Goal: Task Accomplishment & Management: Complete application form

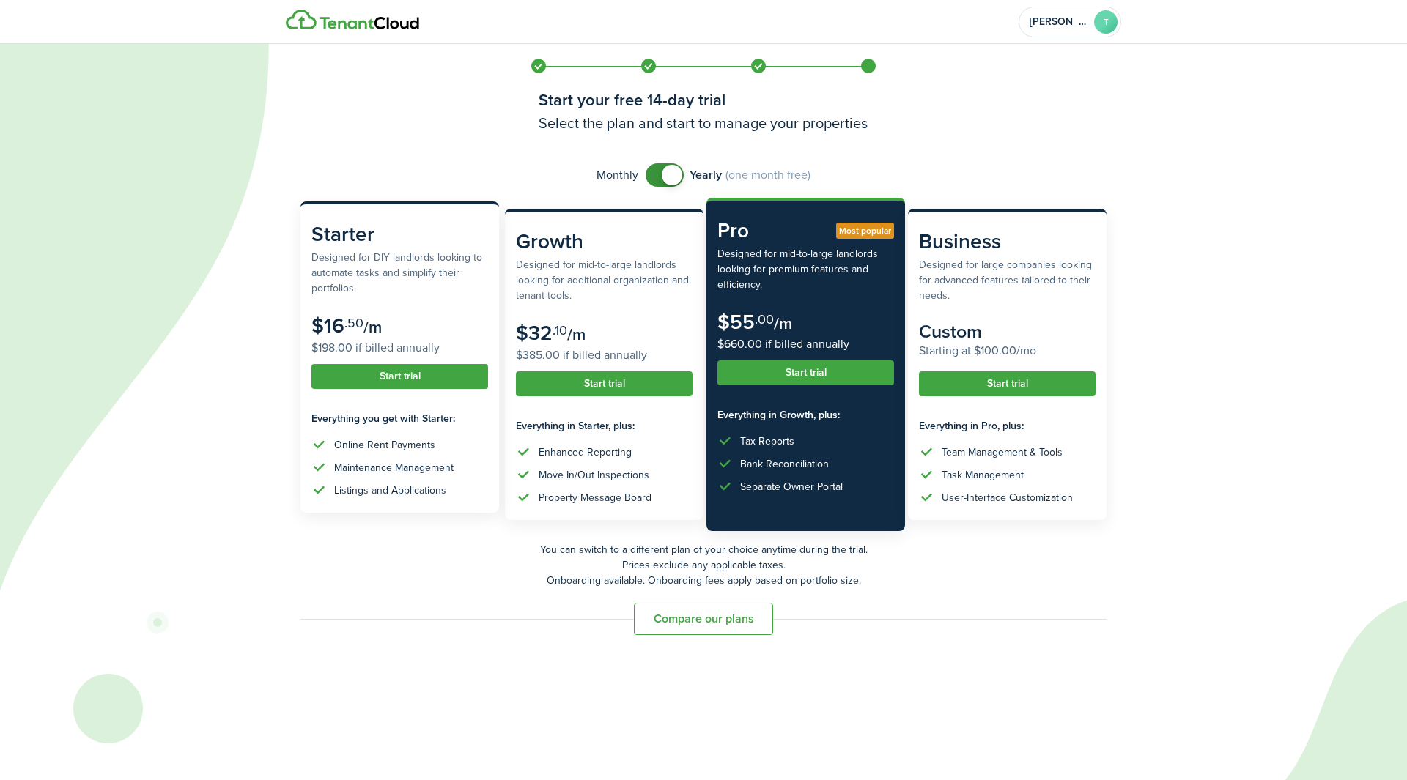
click at [385, 370] on button "Start trial" at bounding box center [399, 376] width 177 height 25
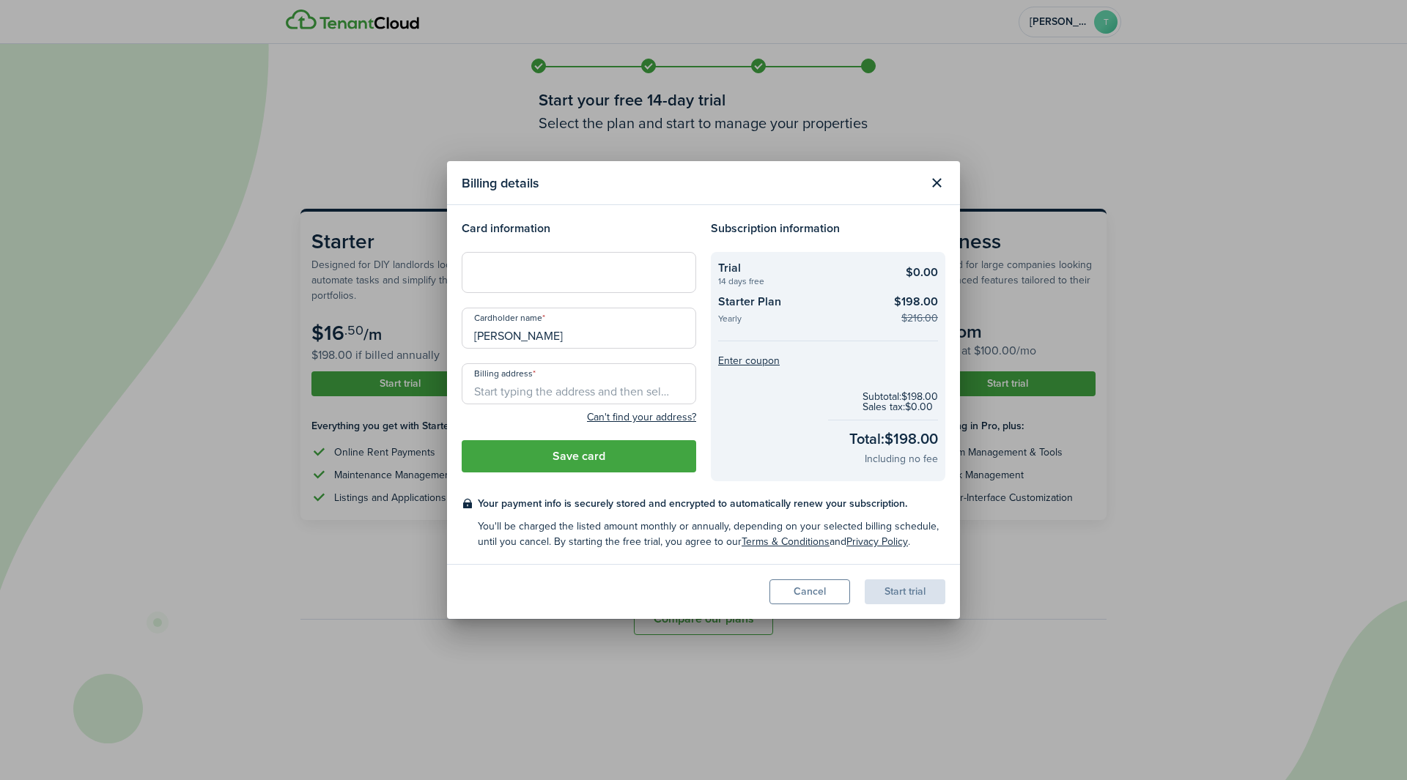
click at [520, 389] on input "Billing address" at bounding box center [579, 383] width 234 height 41
type input "4"
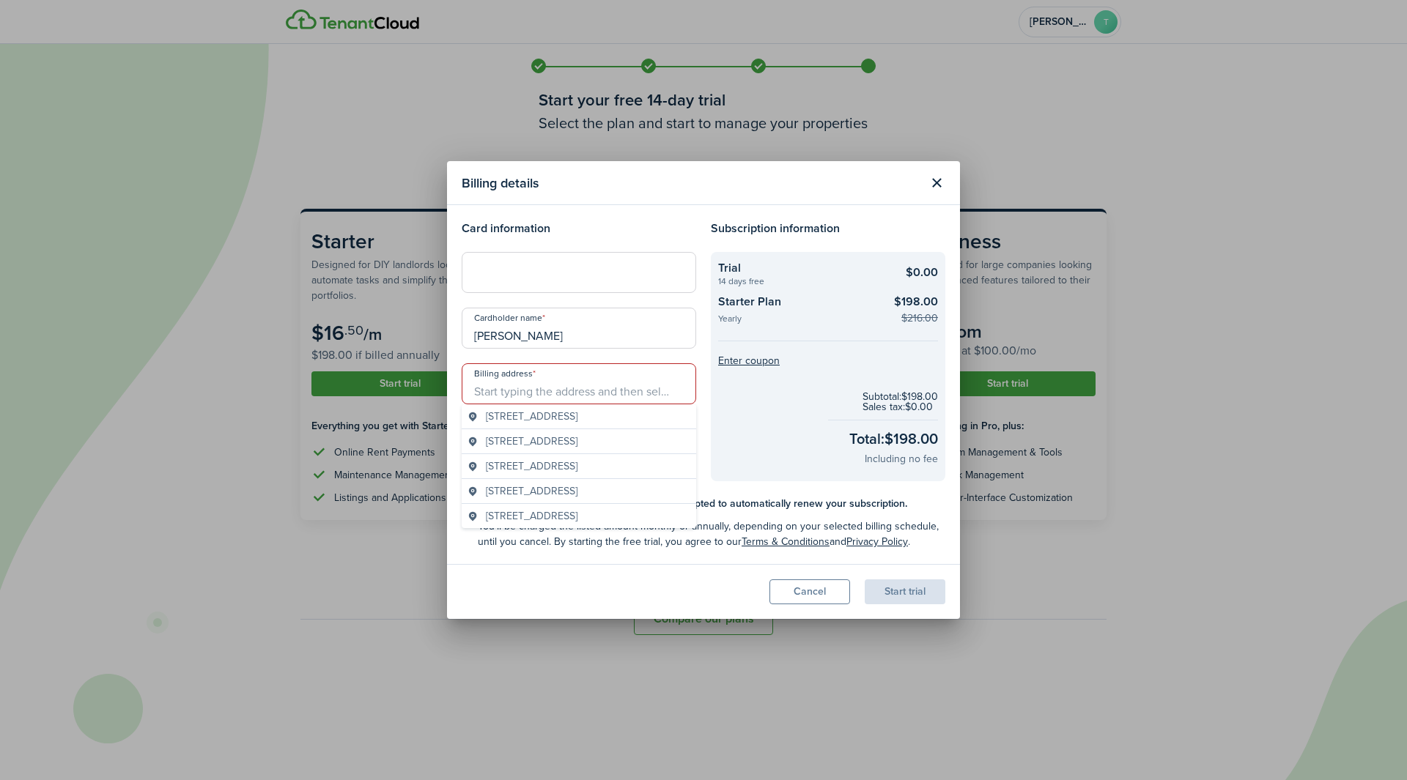
click at [490, 281] on div at bounding box center [579, 272] width 234 height 41
click at [528, 390] on input "Billing address" at bounding box center [579, 383] width 234 height 41
click at [563, 414] on span "[STREET_ADDRESS]" at bounding box center [532, 416] width 92 height 15
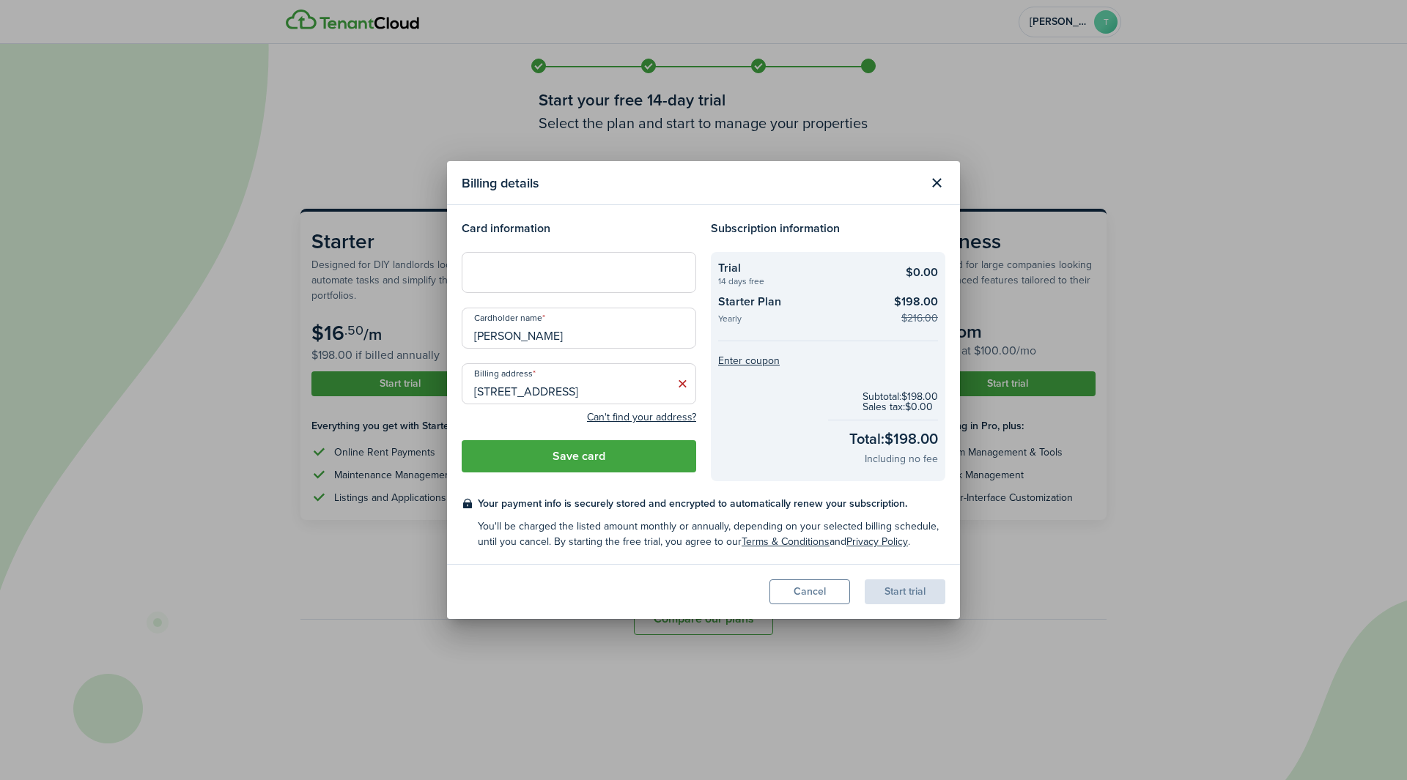
click at [533, 390] on input "[STREET_ADDRESS]" at bounding box center [579, 383] width 234 height 41
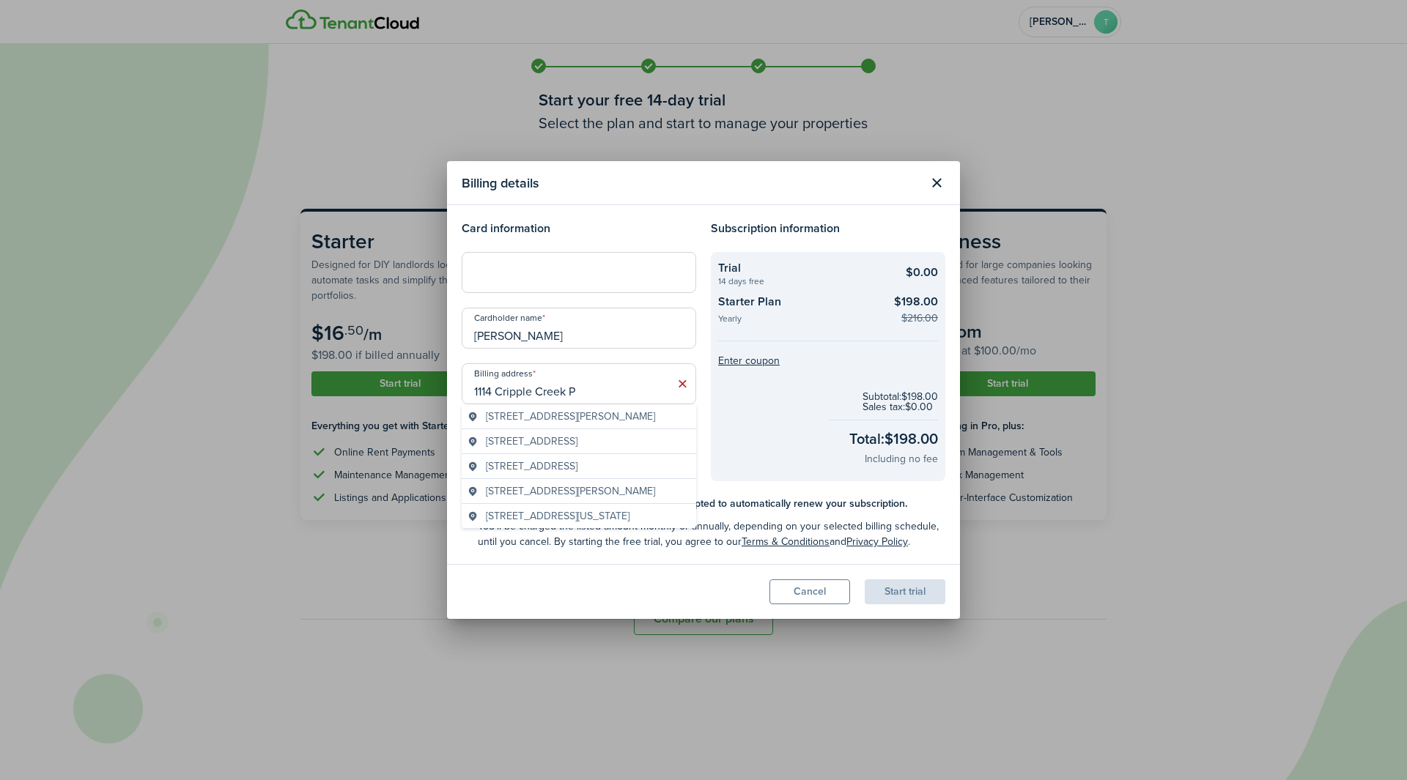
click at [574, 415] on span "[STREET_ADDRESS][PERSON_NAME]" at bounding box center [570, 416] width 169 height 15
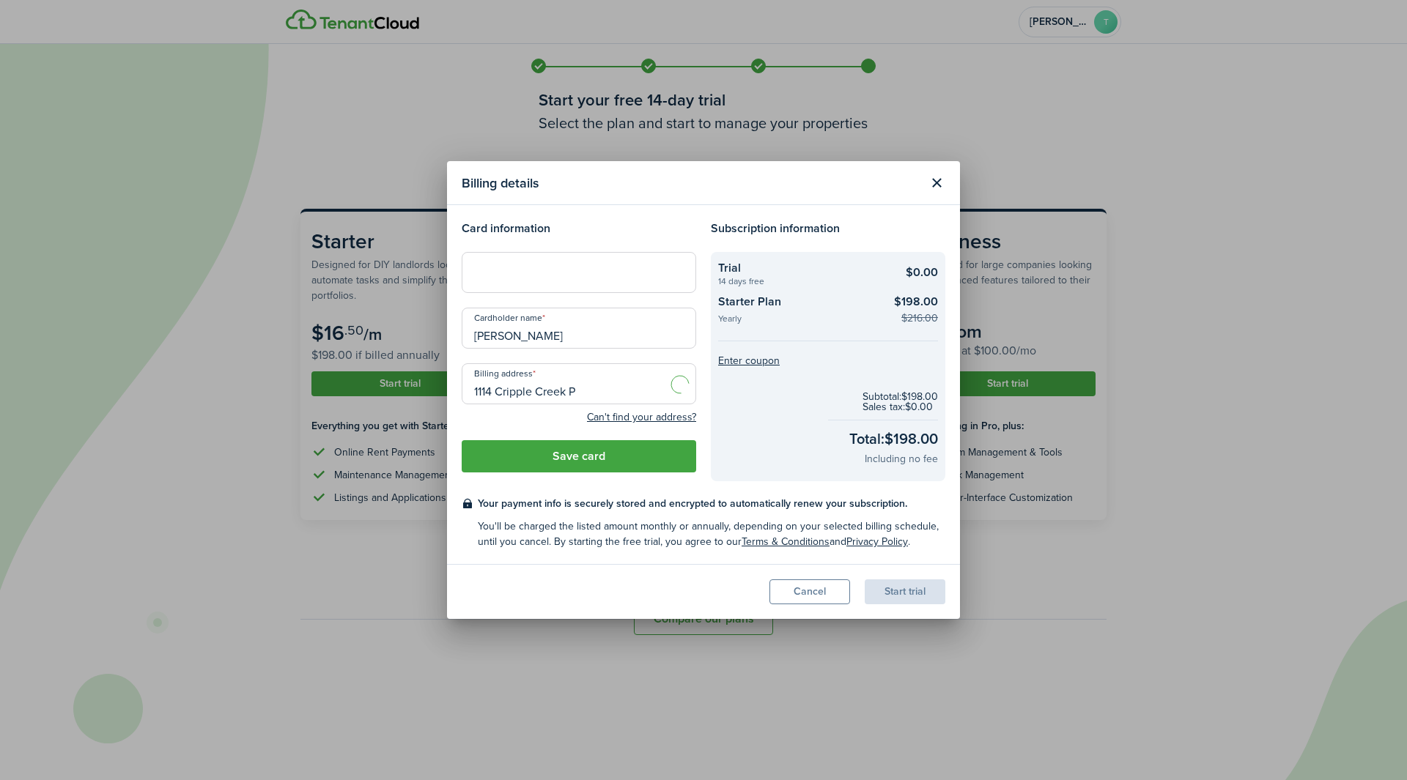
type input "[STREET_ADDRESS][PERSON_NAME]"
click at [550, 452] on button "Save card" at bounding box center [579, 456] width 234 height 32
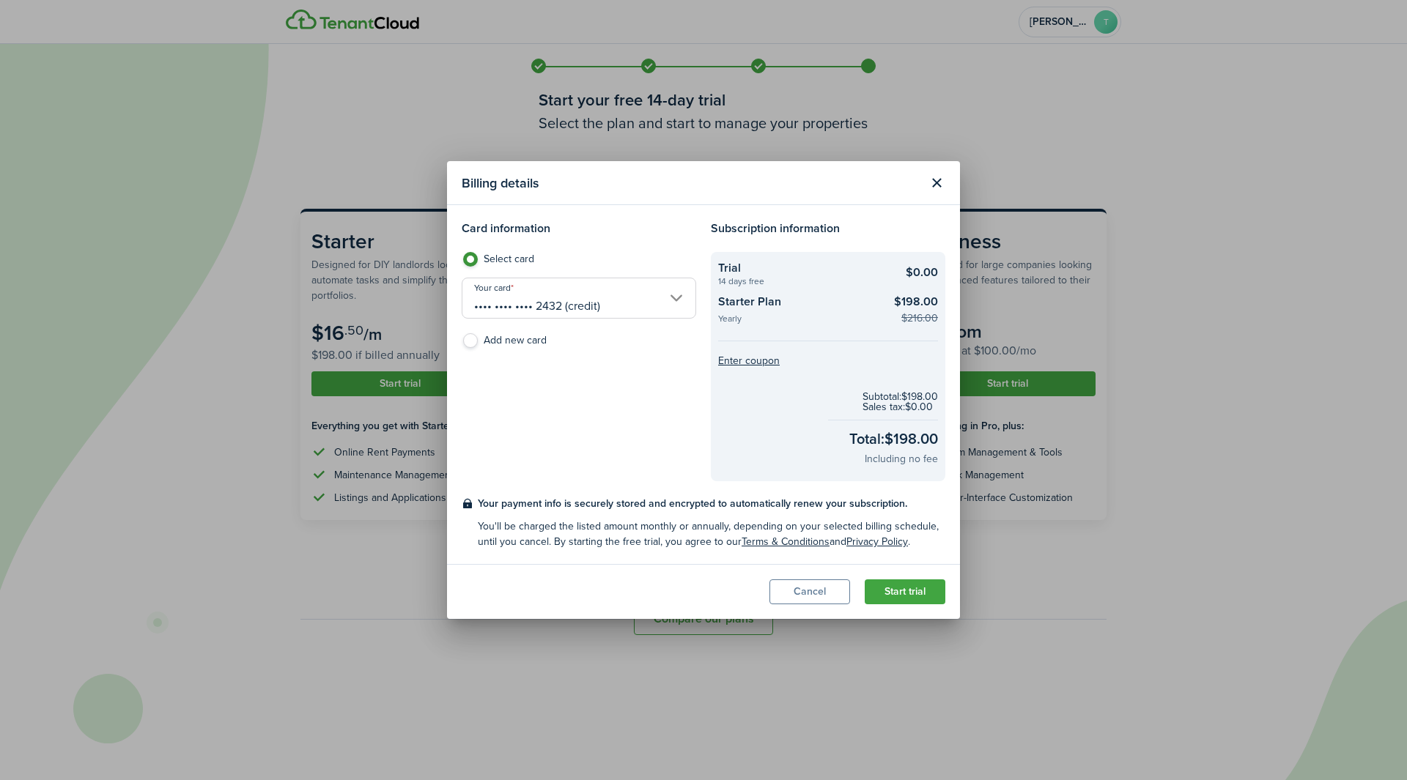
click at [907, 588] on button "Start trial" at bounding box center [905, 592] width 81 height 25
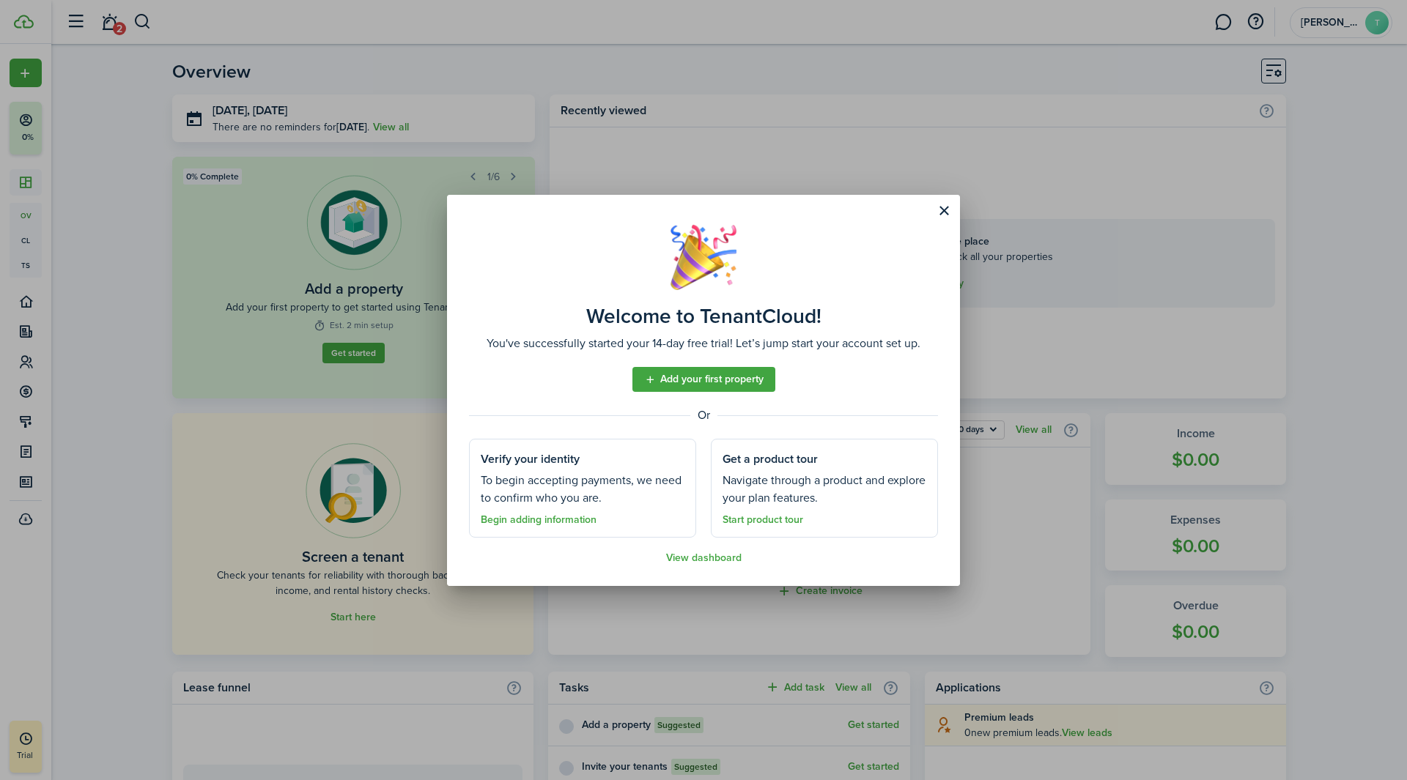
click at [703, 379] on link "Add your first property" at bounding box center [703, 379] width 143 height 25
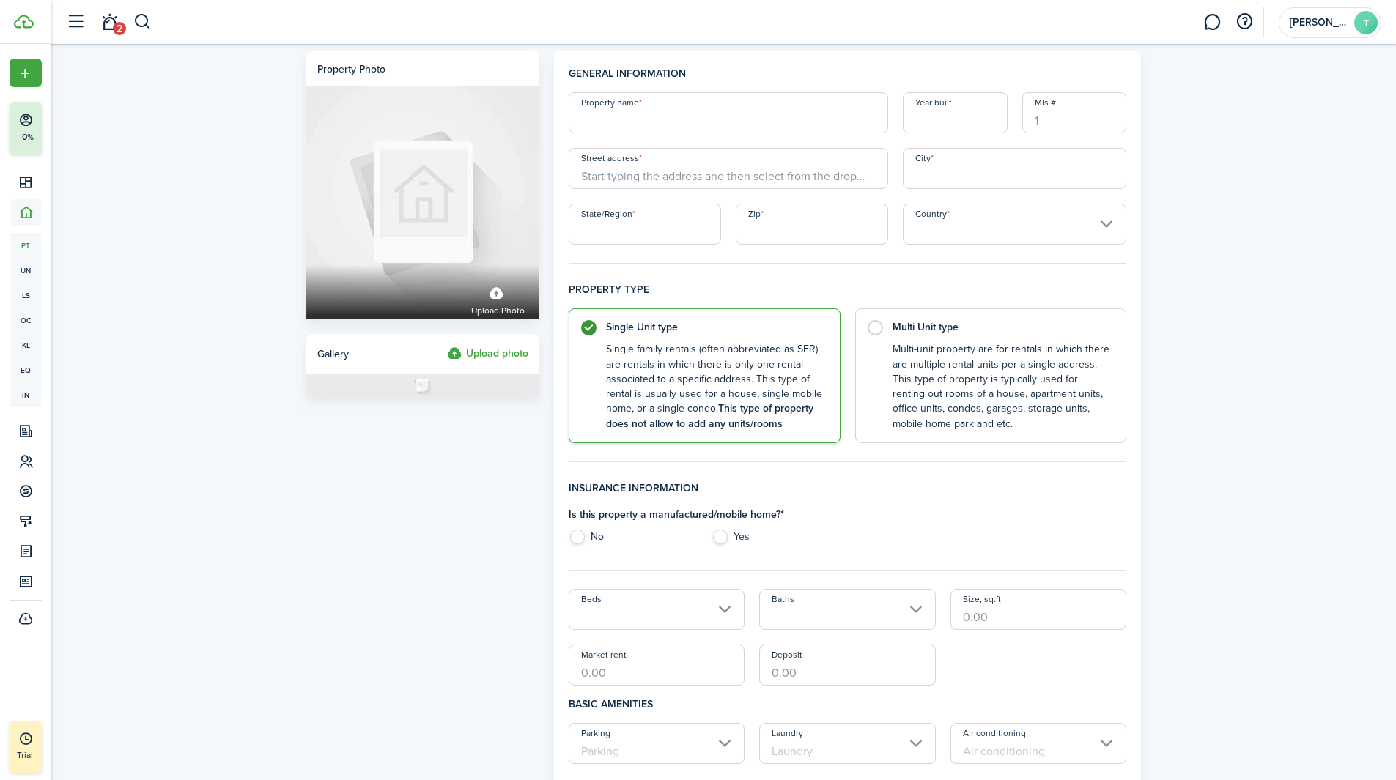
click at [639, 125] on input "Property name" at bounding box center [728, 112] width 319 height 41
type input "Arts Quarter Lofts"
click at [668, 181] on input "Street address" at bounding box center [728, 168] width 319 height 41
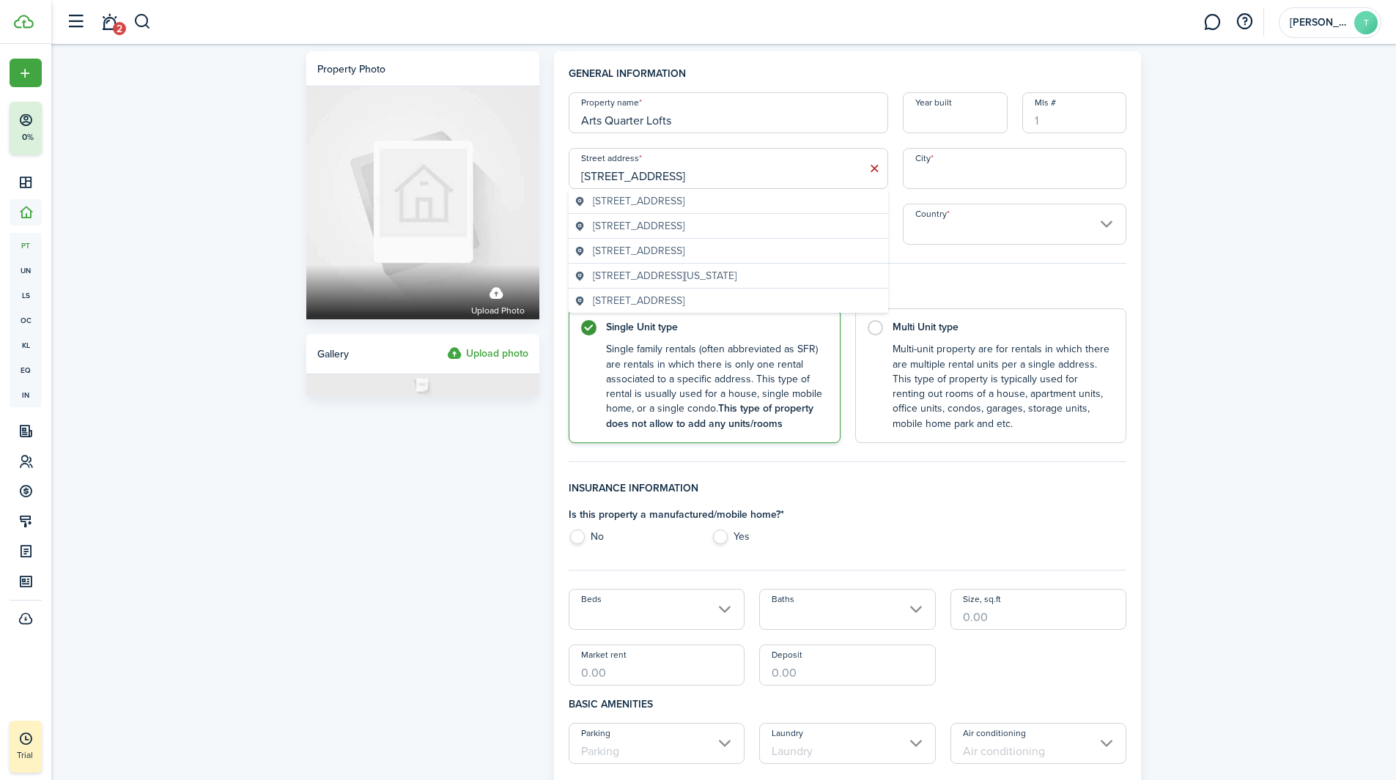
click at [683, 200] on span "[STREET_ADDRESS]" at bounding box center [639, 200] width 92 height 15
type input "[STREET_ADDRESS]"
type input "[GEOGRAPHIC_DATA]"
type input "MN"
type input "55404"
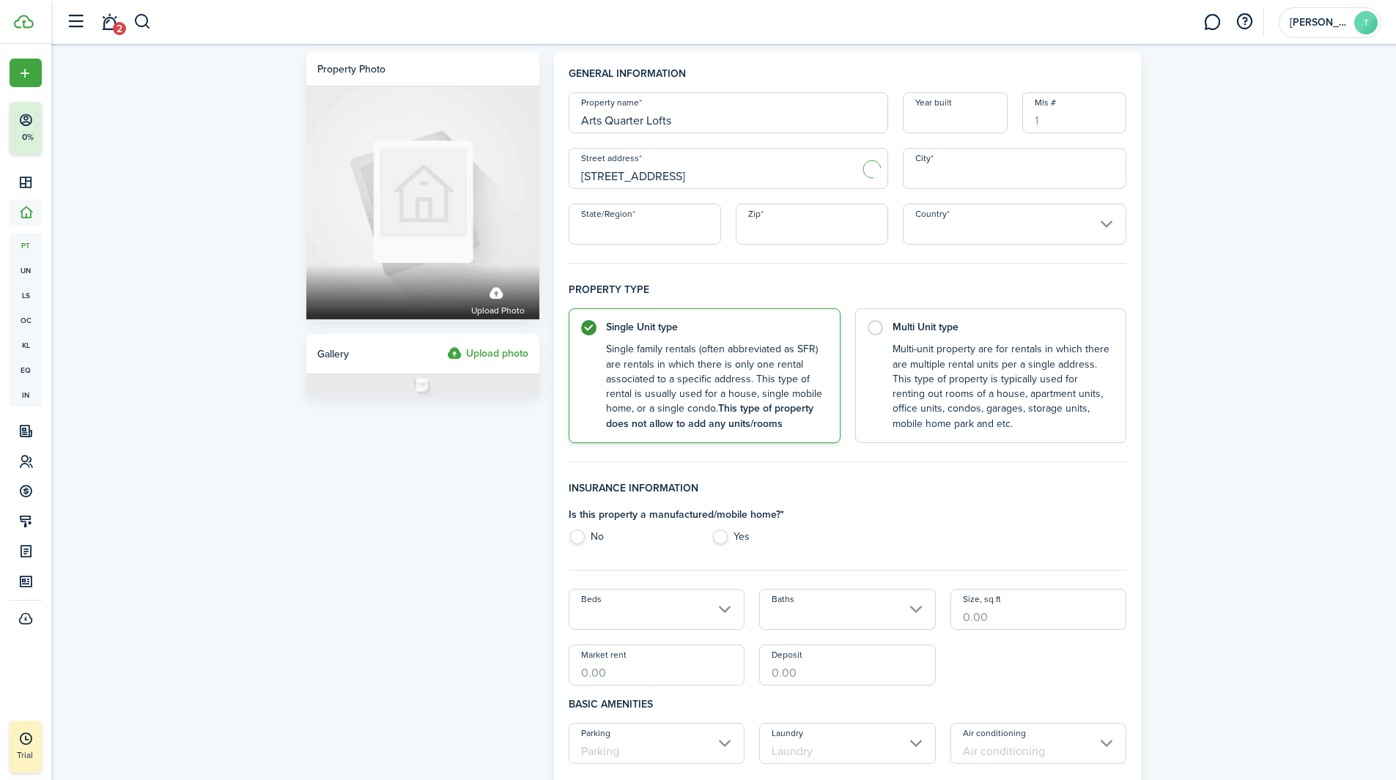
type input "[GEOGRAPHIC_DATA]"
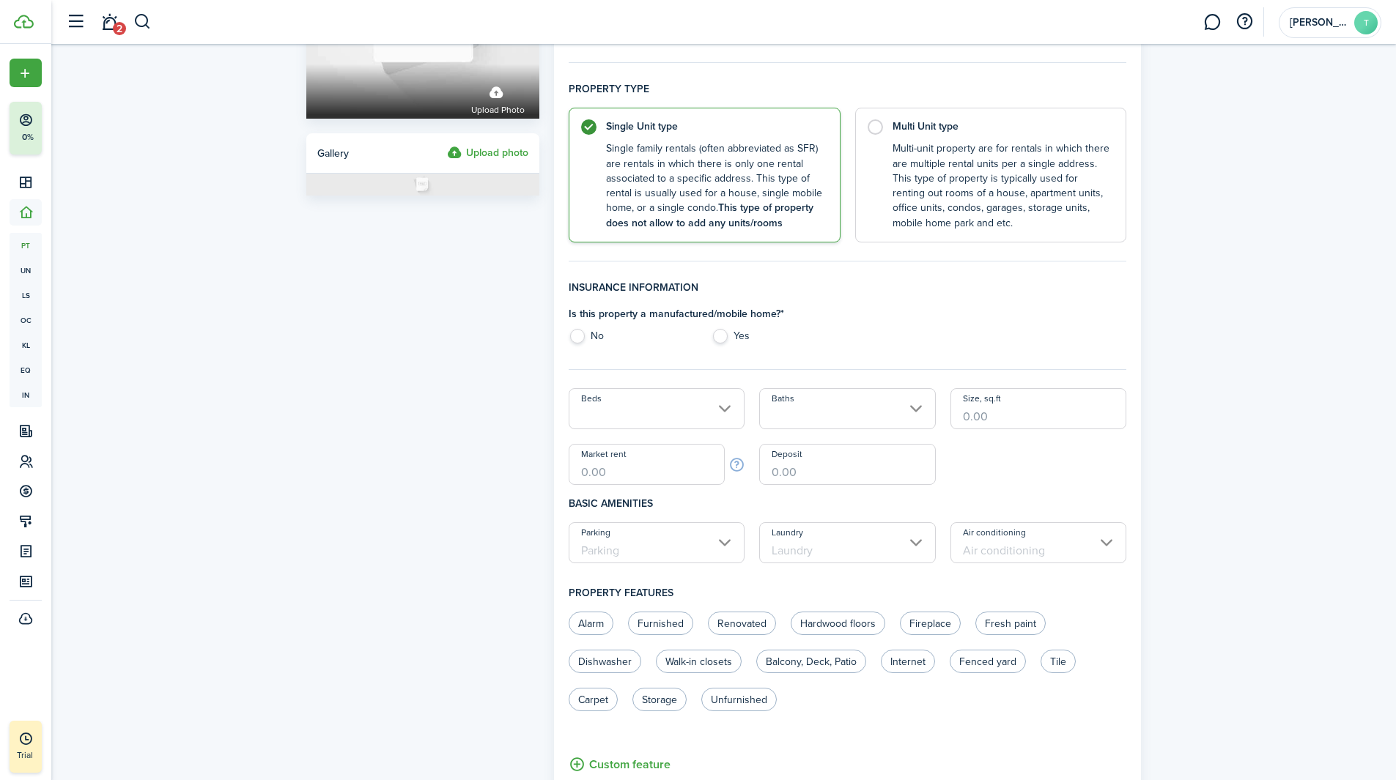
scroll to position [202, 0]
click at [575, 339] on label "No" at bounding box center [633, 339] width 128 height 22
radio input "true"
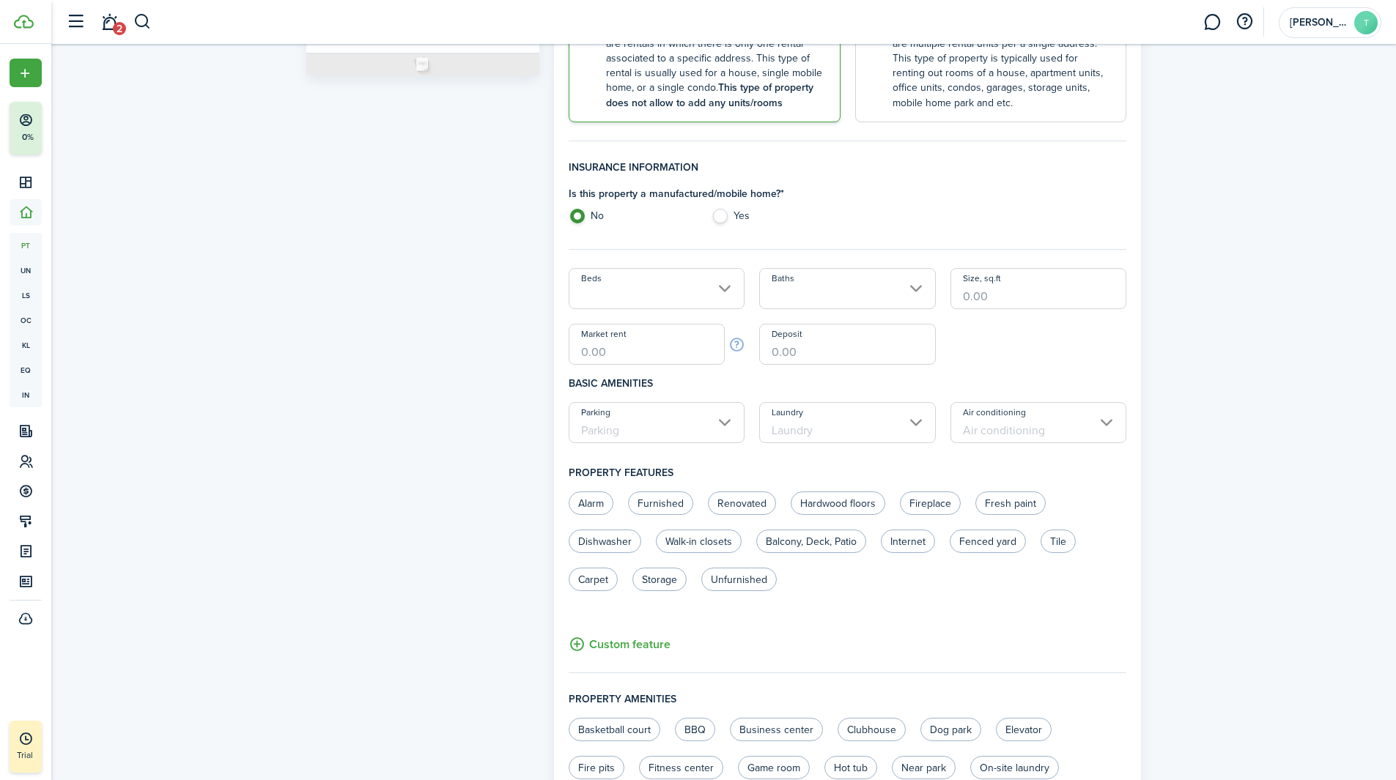
scroll to position [322, 0]
click at [713, 291] on input "Beds" at bounding box center [657, 287] width 177 height 41
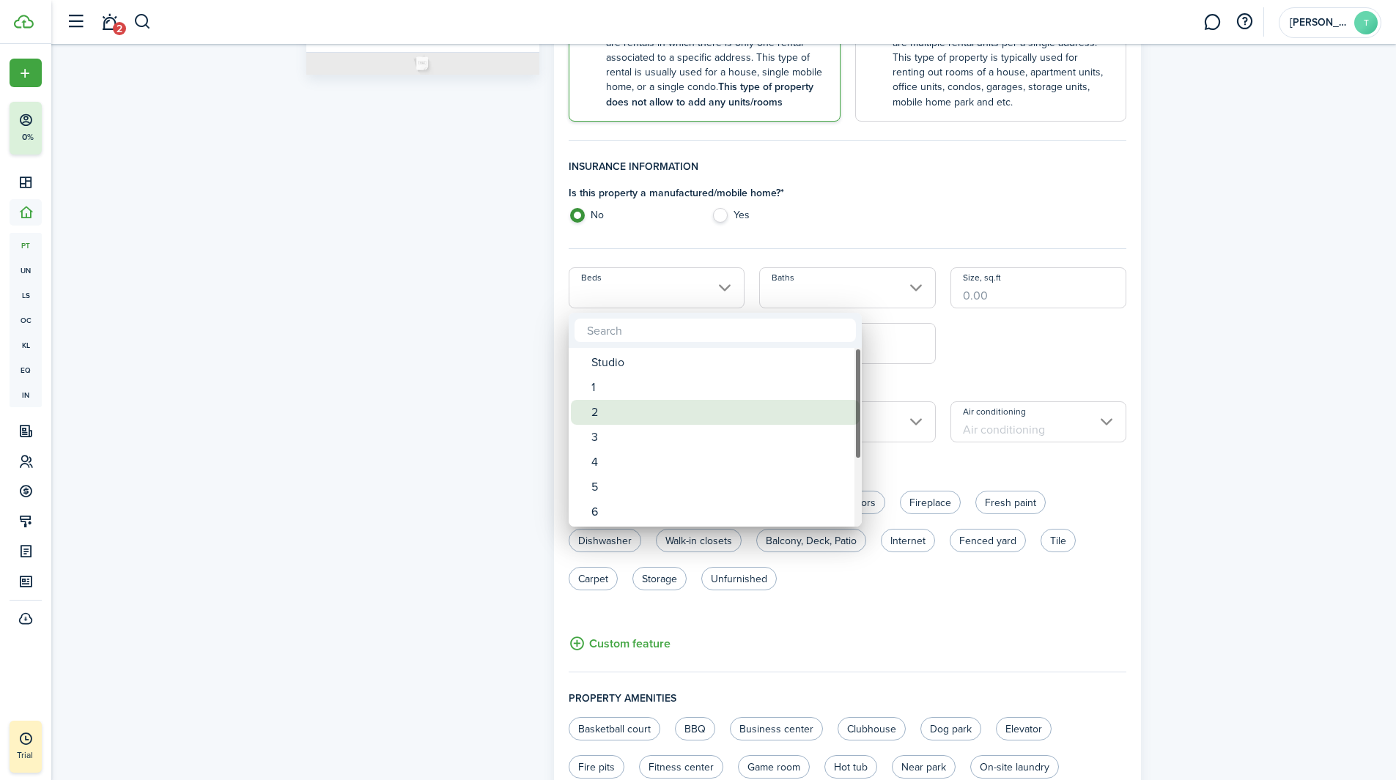
click at [621, 416] on div "2" at bounding box center [720, 412] width 259 height 25
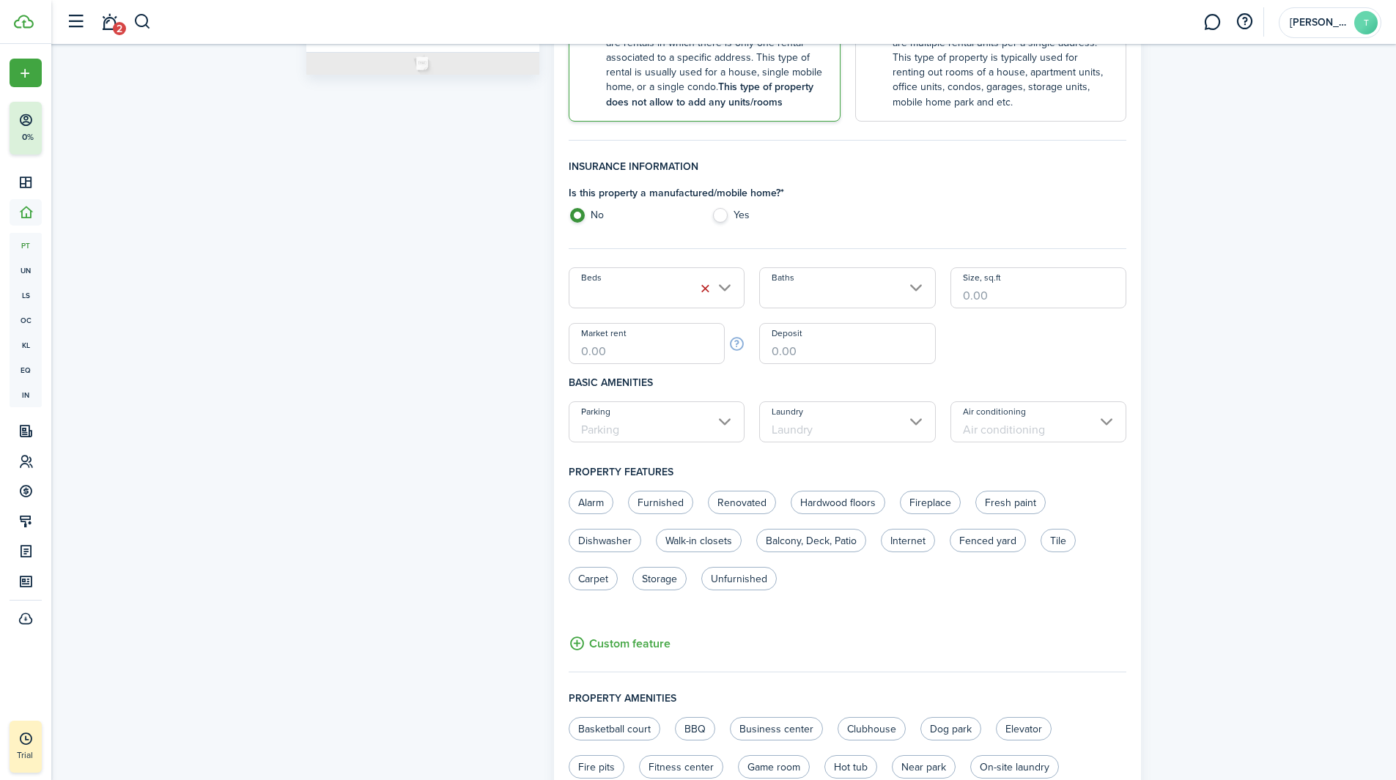
type input "2"
click at [912, 292] on input "Baths" at bounding box center [847, 287] width 177 height 41
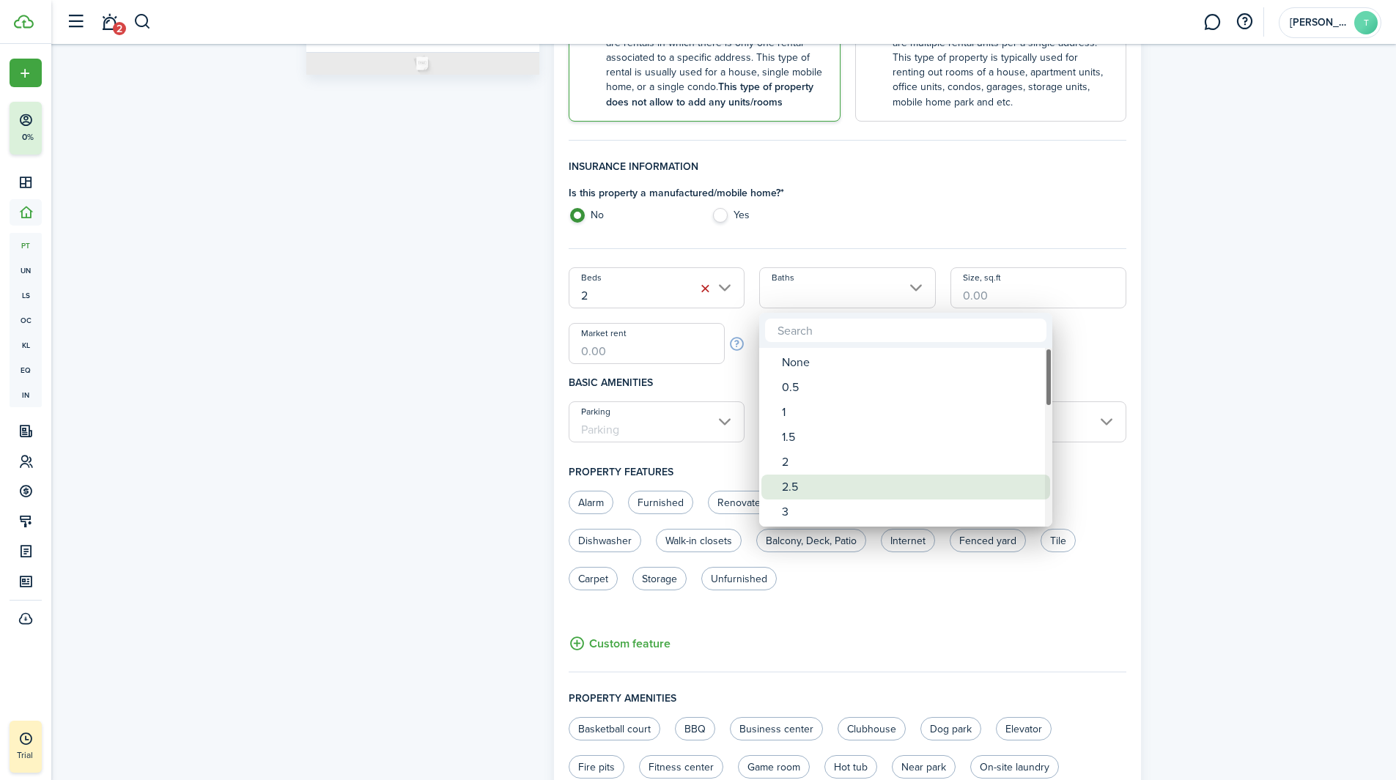
click at [803, 489] on div "2.5" at bounding box center [911, 487] width 259 height 25
type input "2.5"
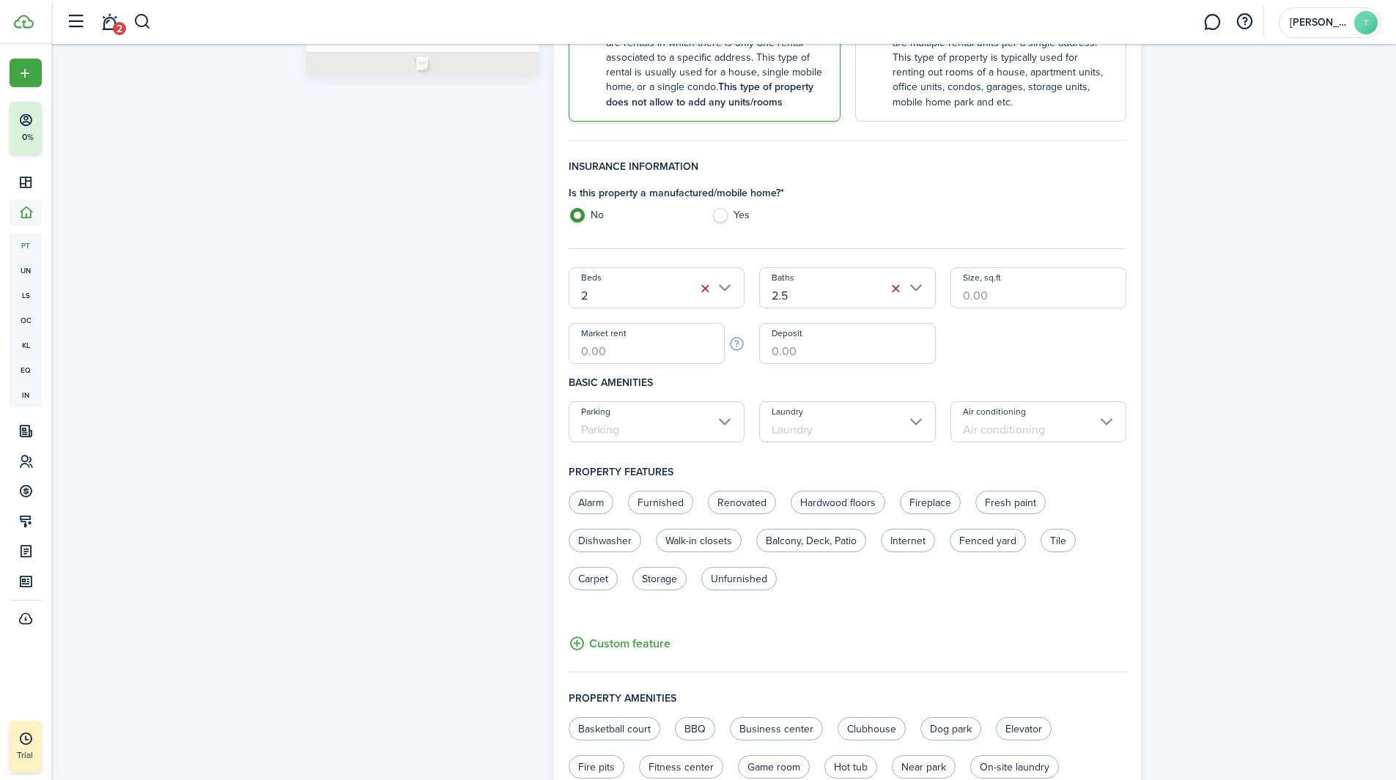
click at [988, 302] on input "Size, sq.ft" at bounding box center [1038, 287] width 177 height 41
type input "1,295"
click at [626, 354] on input "Market rent" at bounding box center [647, 343] width 157 height 41
type input "$2,500.00"
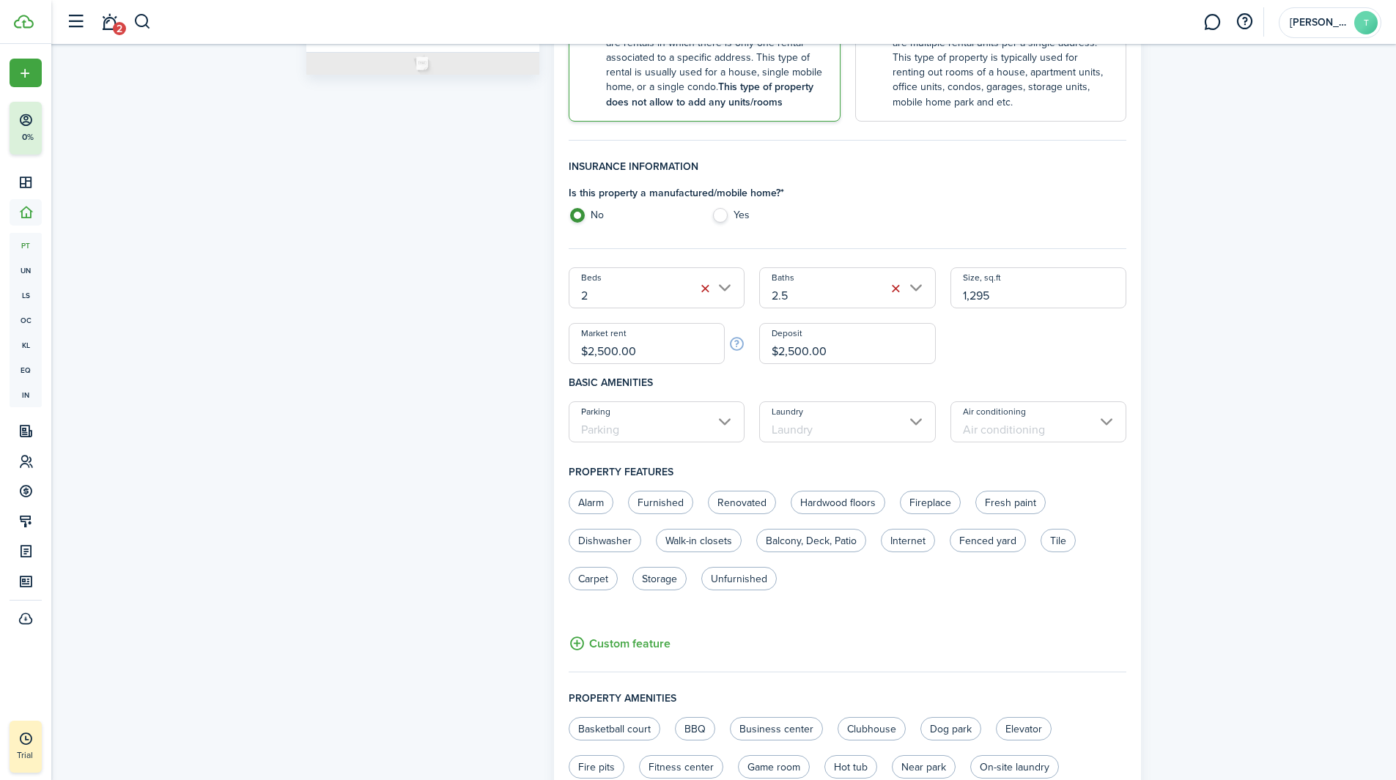
click at [731, 419] on input "Parking" at bounding box center [657, 422] width 177 height 41
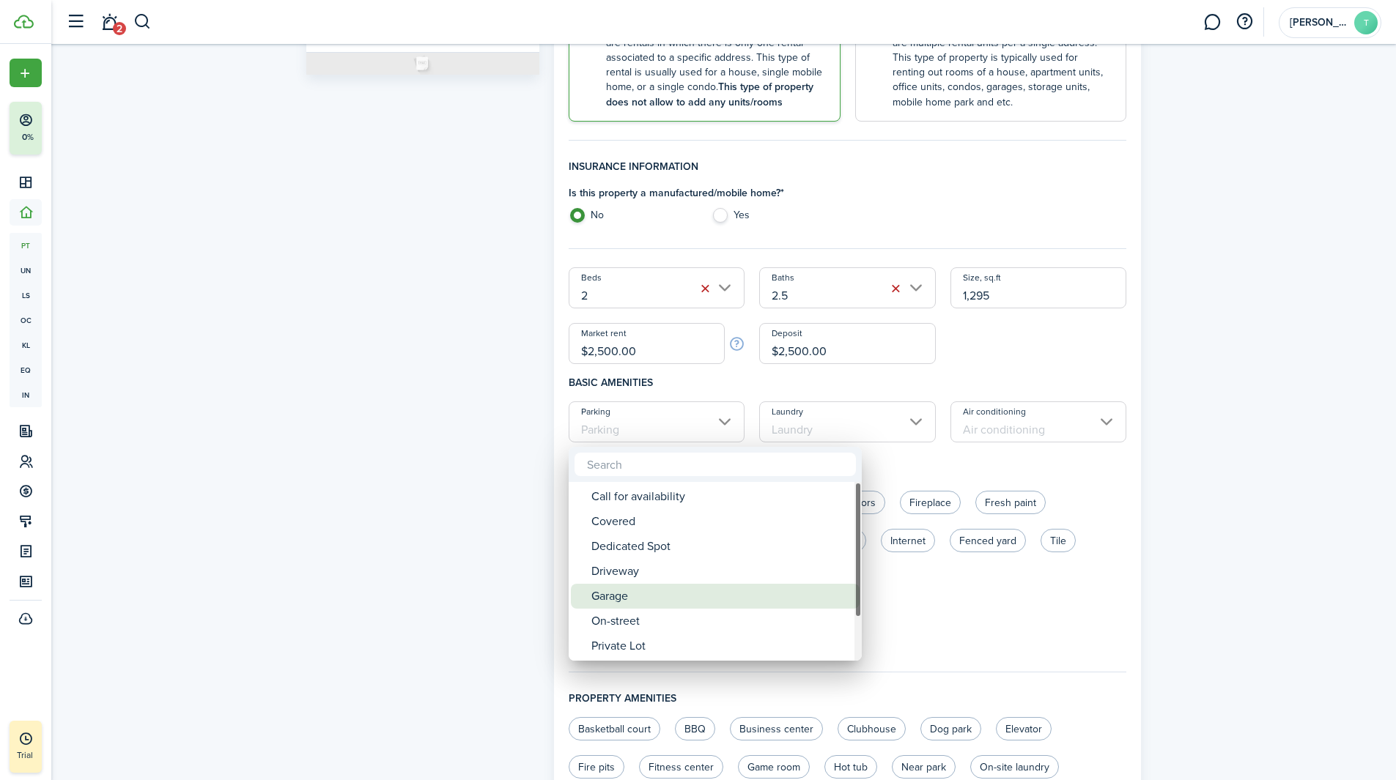
click at [620, 602] on div "Garage" at bounding box center [720, 596] width 259 height 25
type input "Garage"
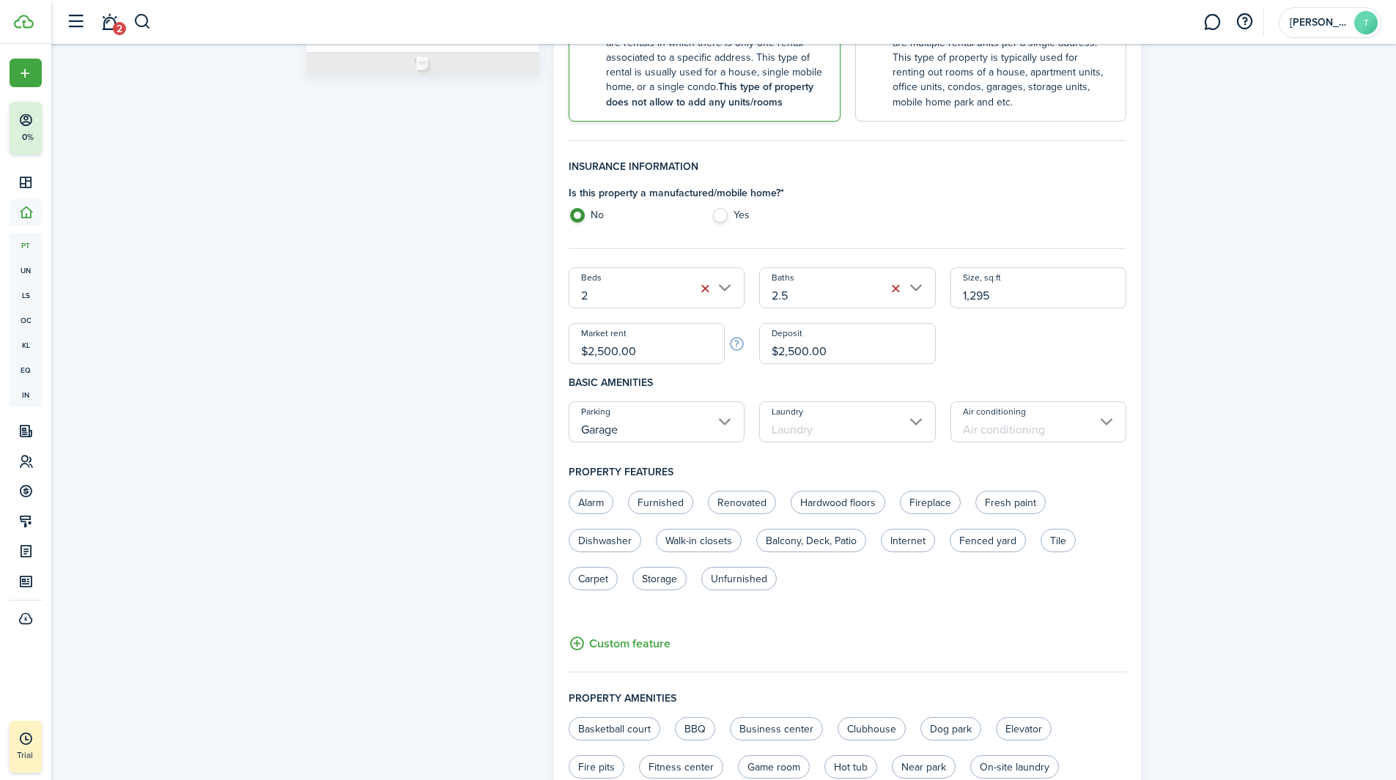
click at [859, 435] on input "Laundry" at bounding box center [847, 422] width 177 height 41
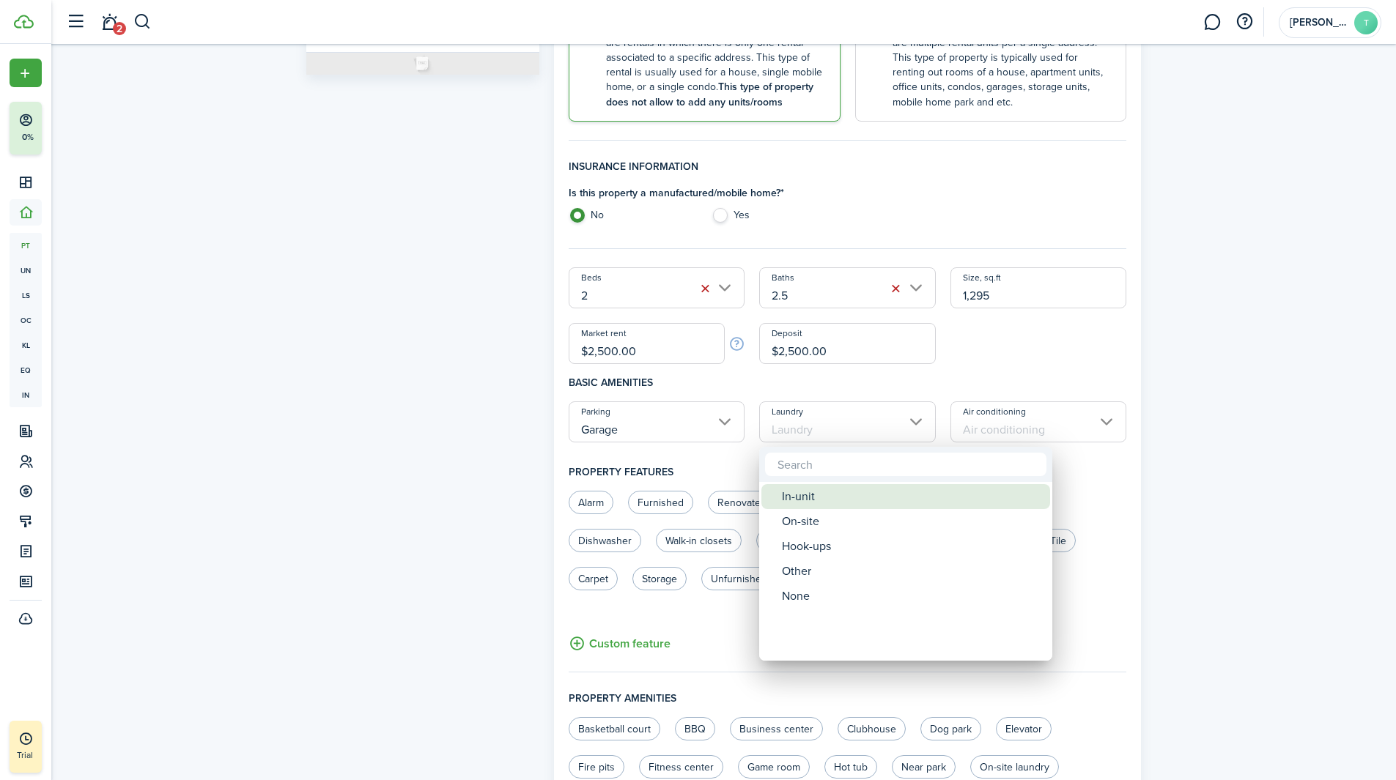
click at [812, 500] on div "In-unit" at bounding box center [911, 496] width 259 height 25
type input "In-unit"
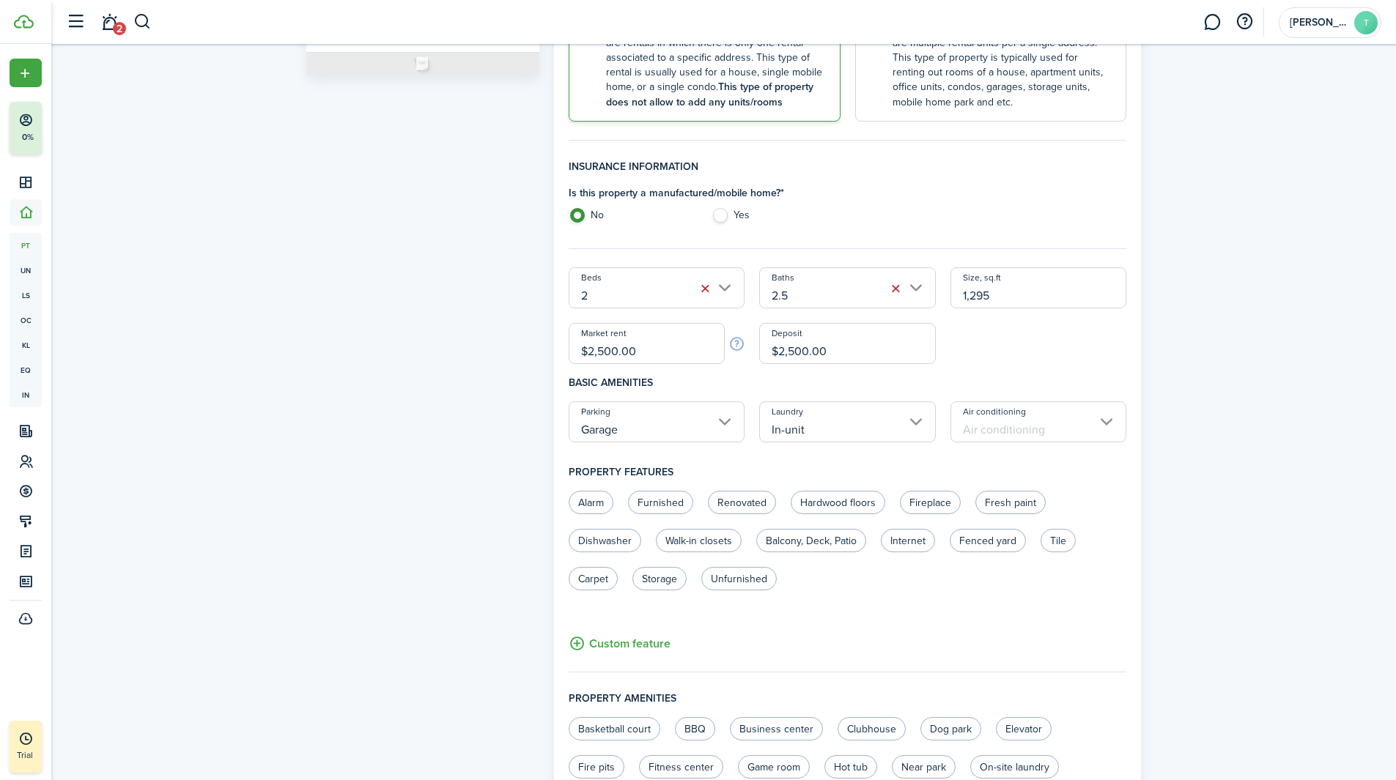
click at [994, 425] on input "Air conditioning" at bounding box center [1038, 422] width 177 height 41
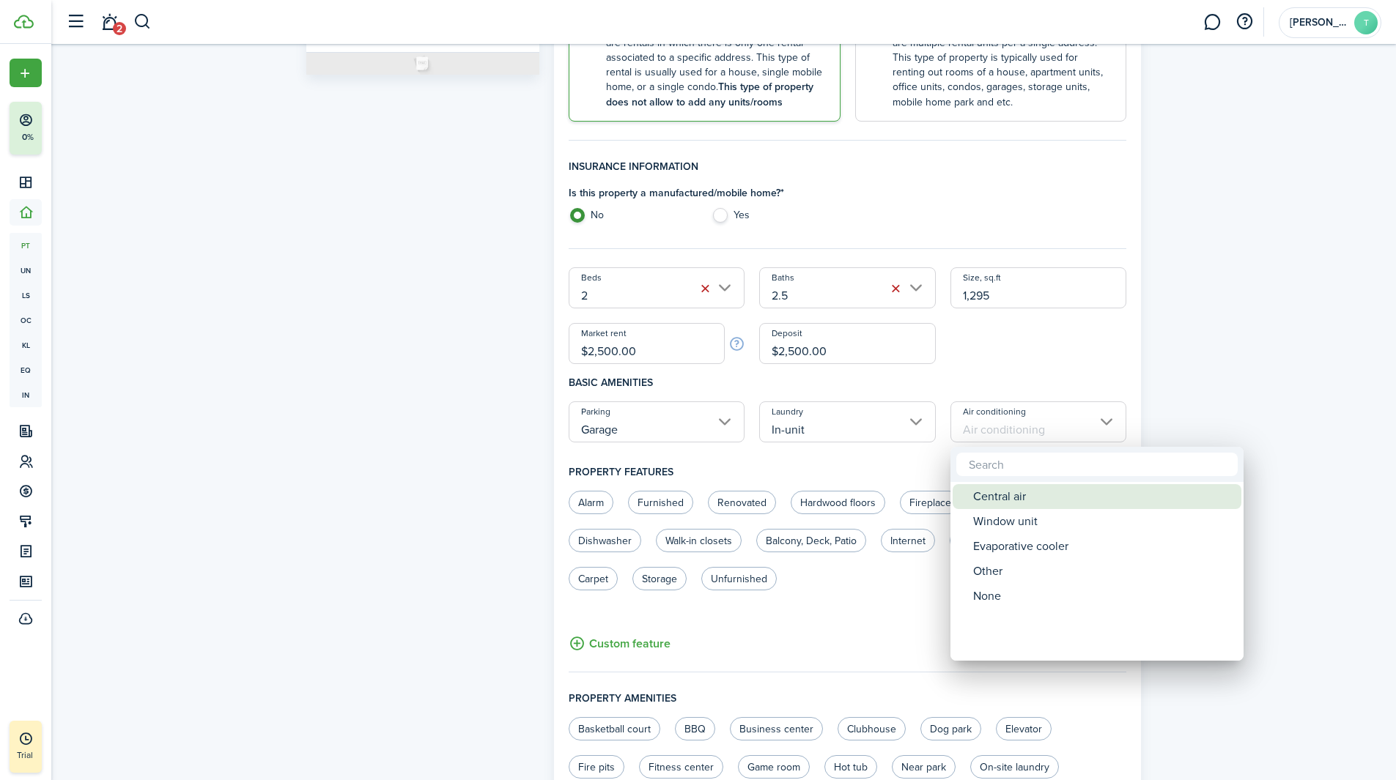
click at [1005, 505] on div "Central air" at bounding box center [1102, 496] width 259 height 25
type input "Central air"
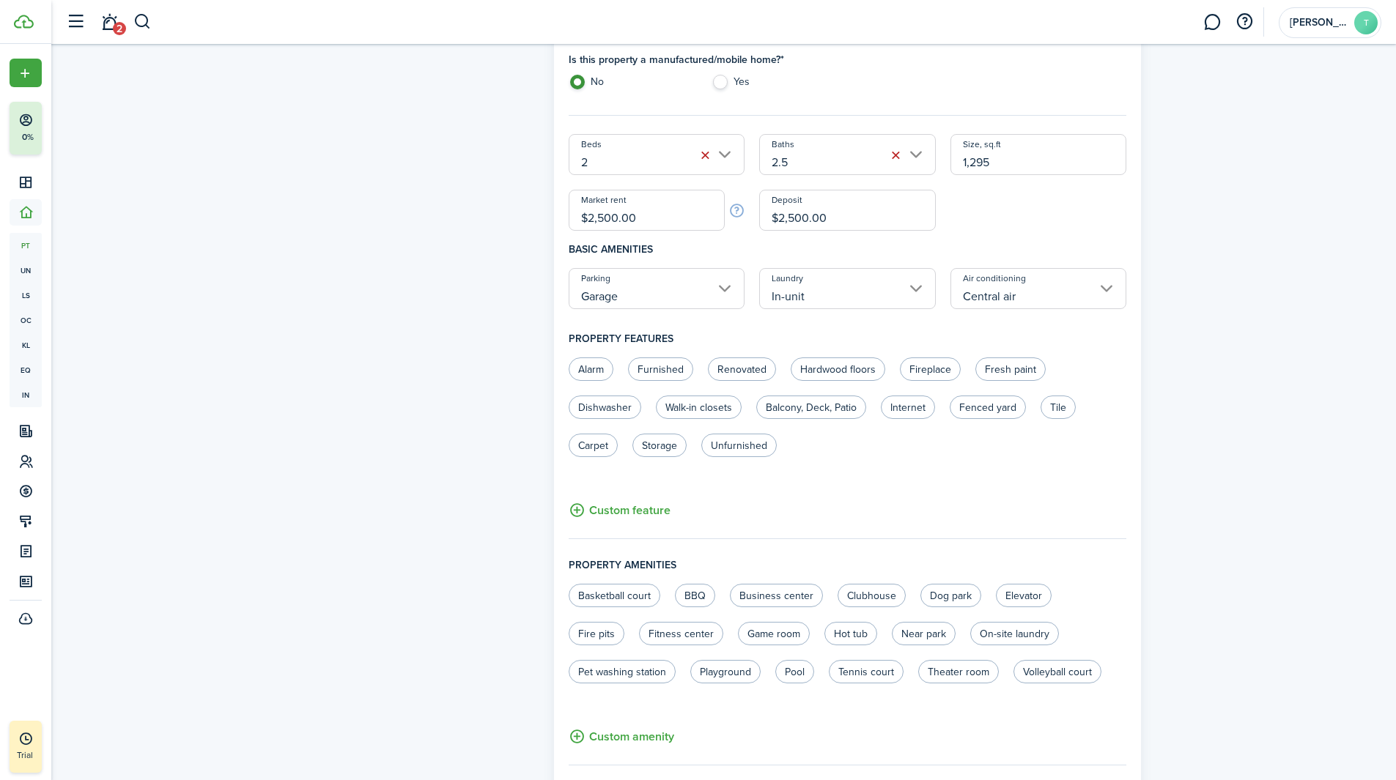
scroll to position [456, 0]
click at [619, 405] on label "Dishwasher" at bounding box center [605, 406] width 73 height 23
radio input "true"
click at [799, 411] on label "Balcony, Deck, Patio" at bounding box center [811, 406] width 110 height 23
radio input "true"
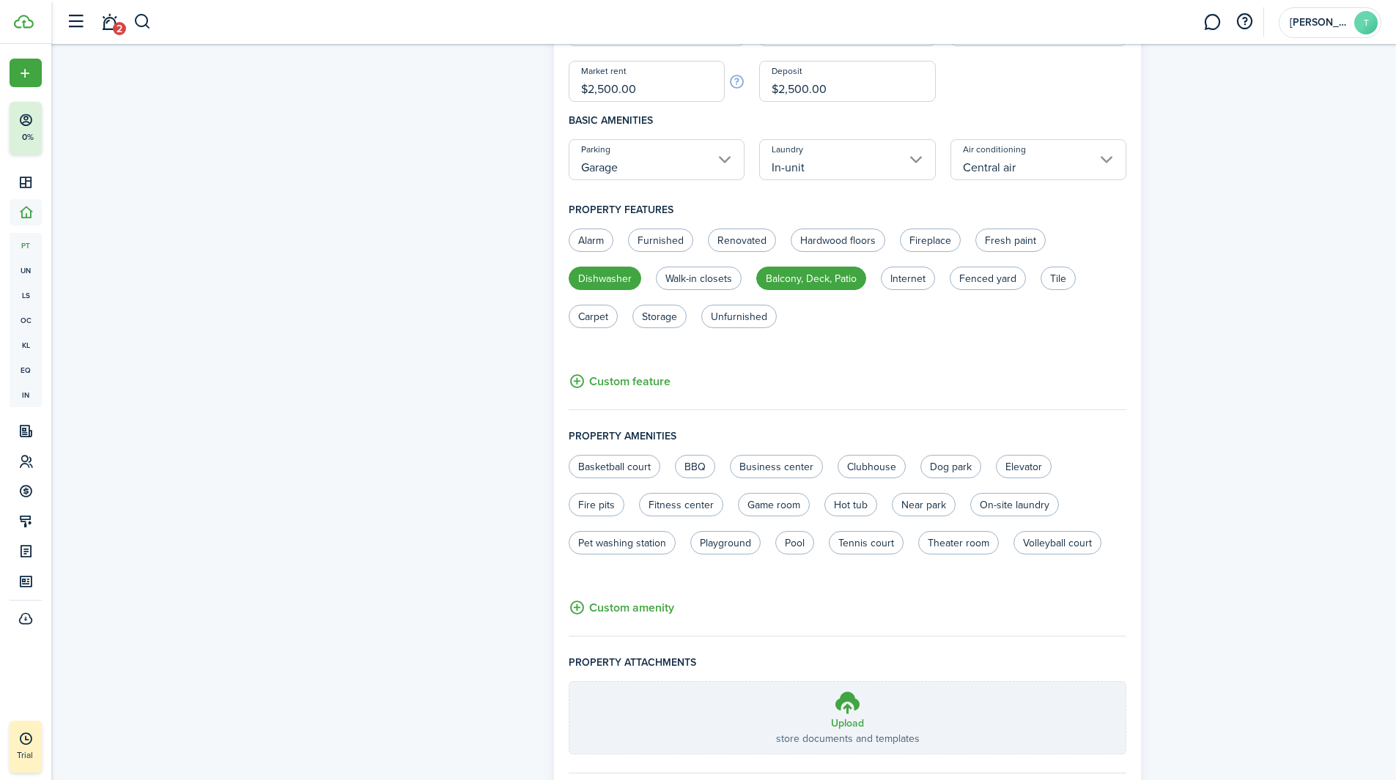
scroll to position [585, 0]
click at [646, 380] on button "Custom feature" at bounding box center [620, 380] width 102 height 18
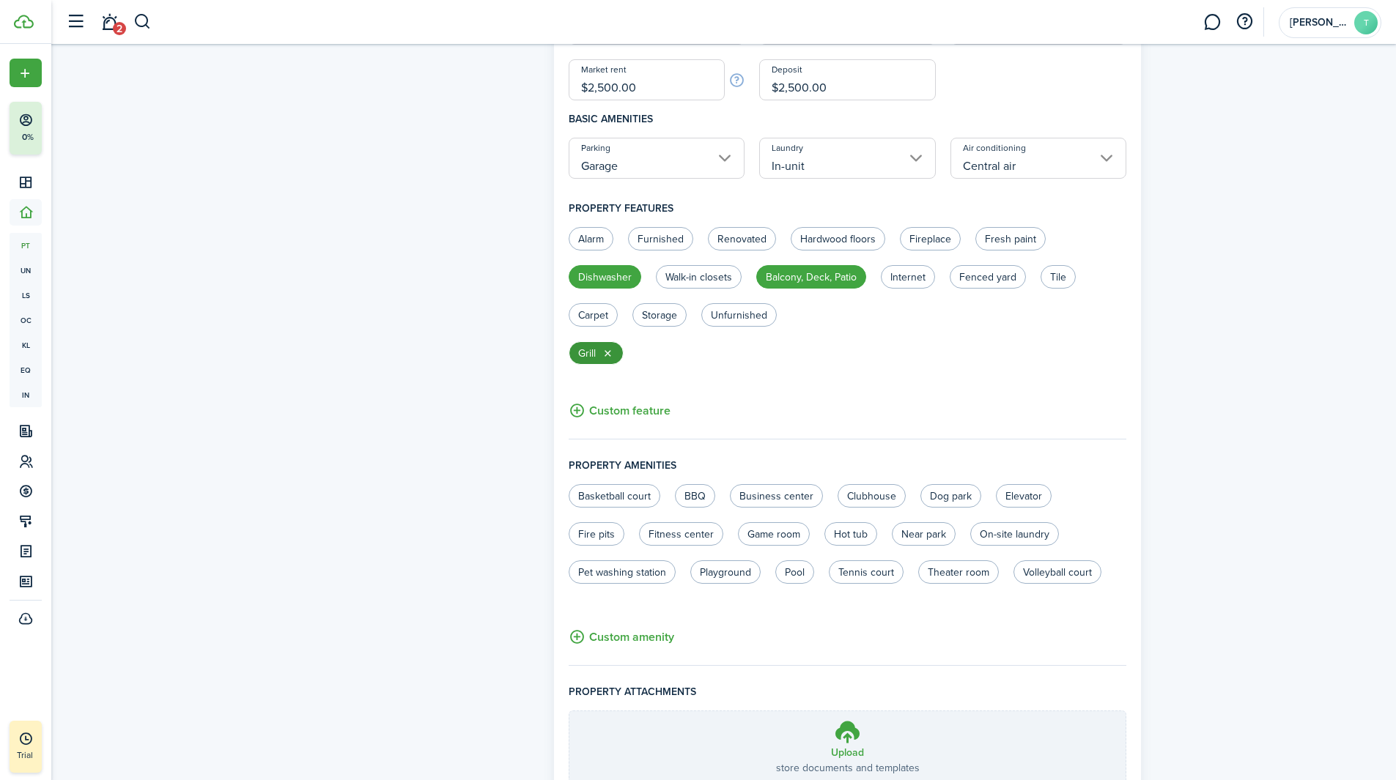
click at [612, 358] on button "button" at bounding box center [608, 353] width 12 height 12
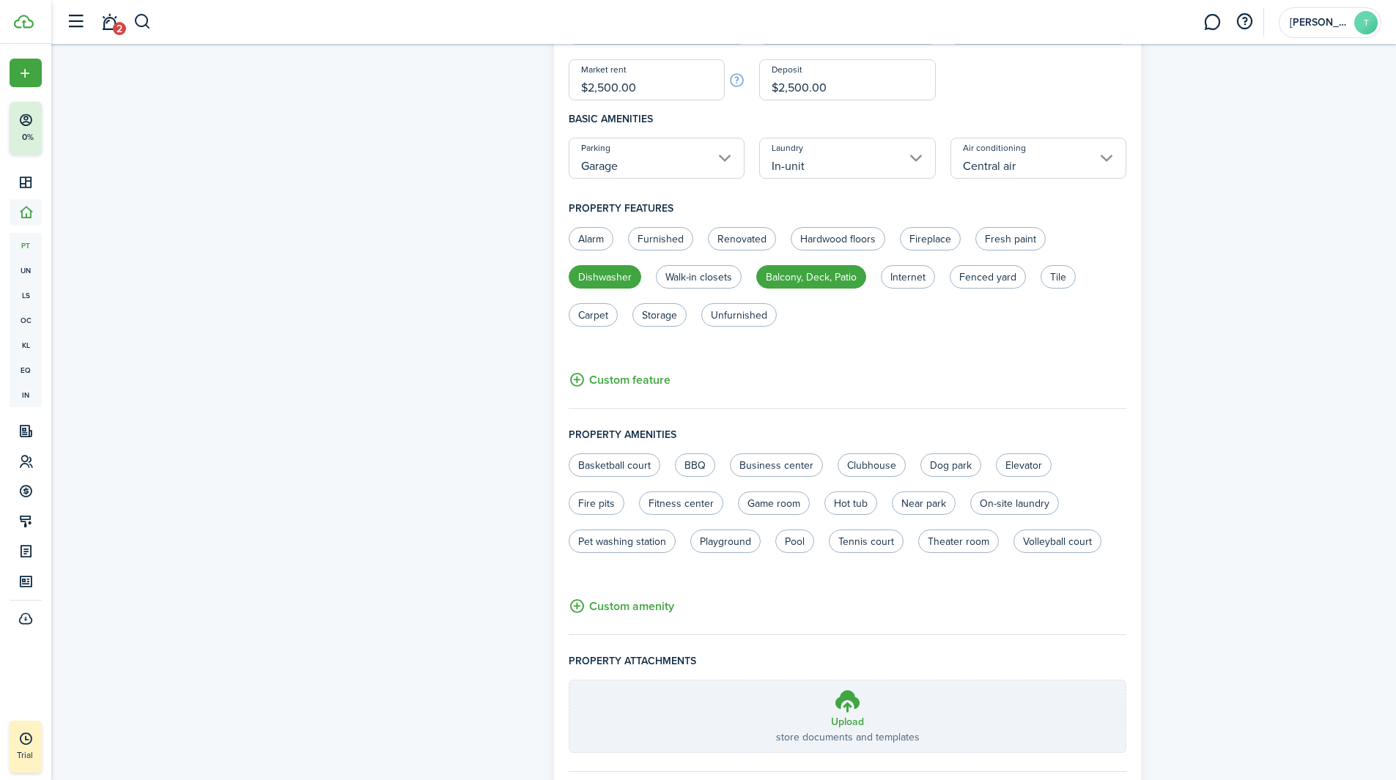
click at [605, 389] on button "Custom feature" at bounding box center [620, 380] width 102 height 18
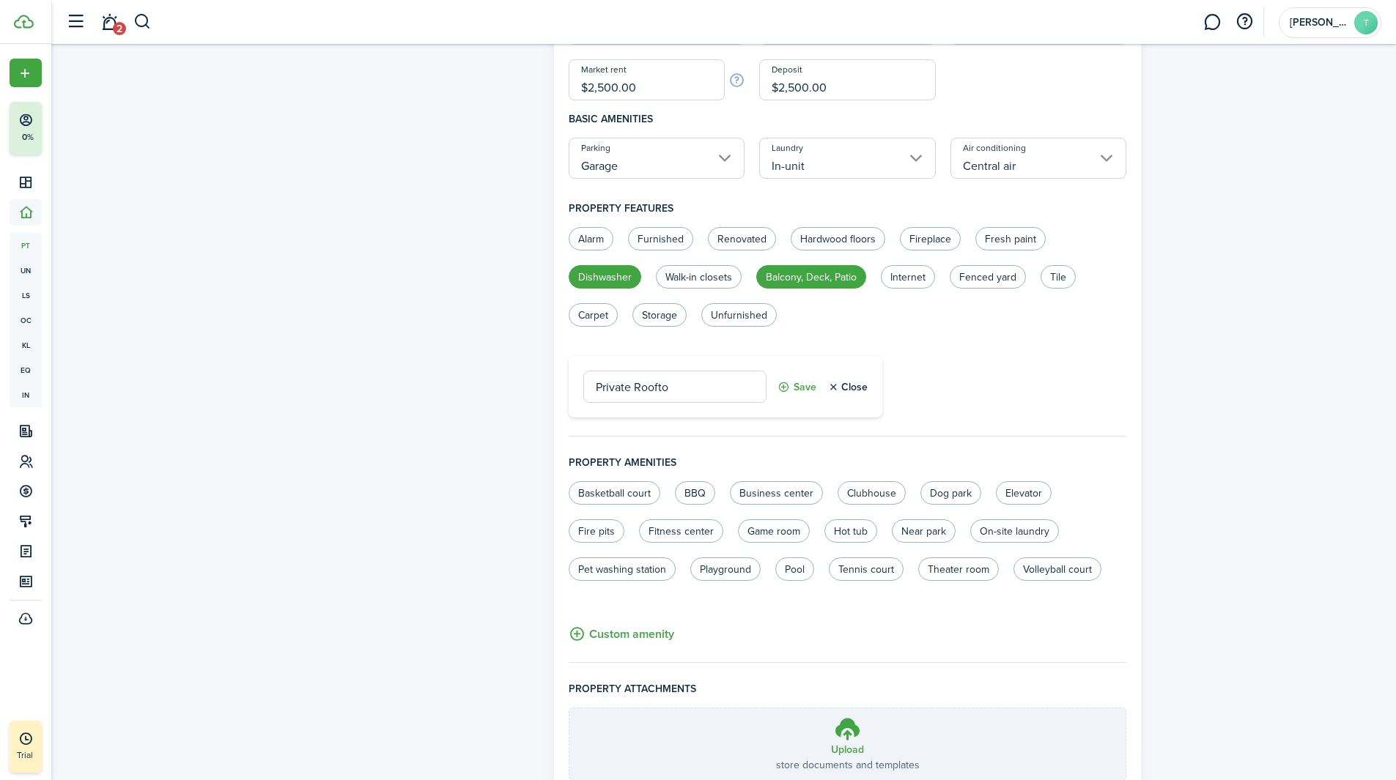
type input "Private Rooftop"
click at [618, 413] on button "Custom feature" at bounding box center [620, 411] width 102 height 18
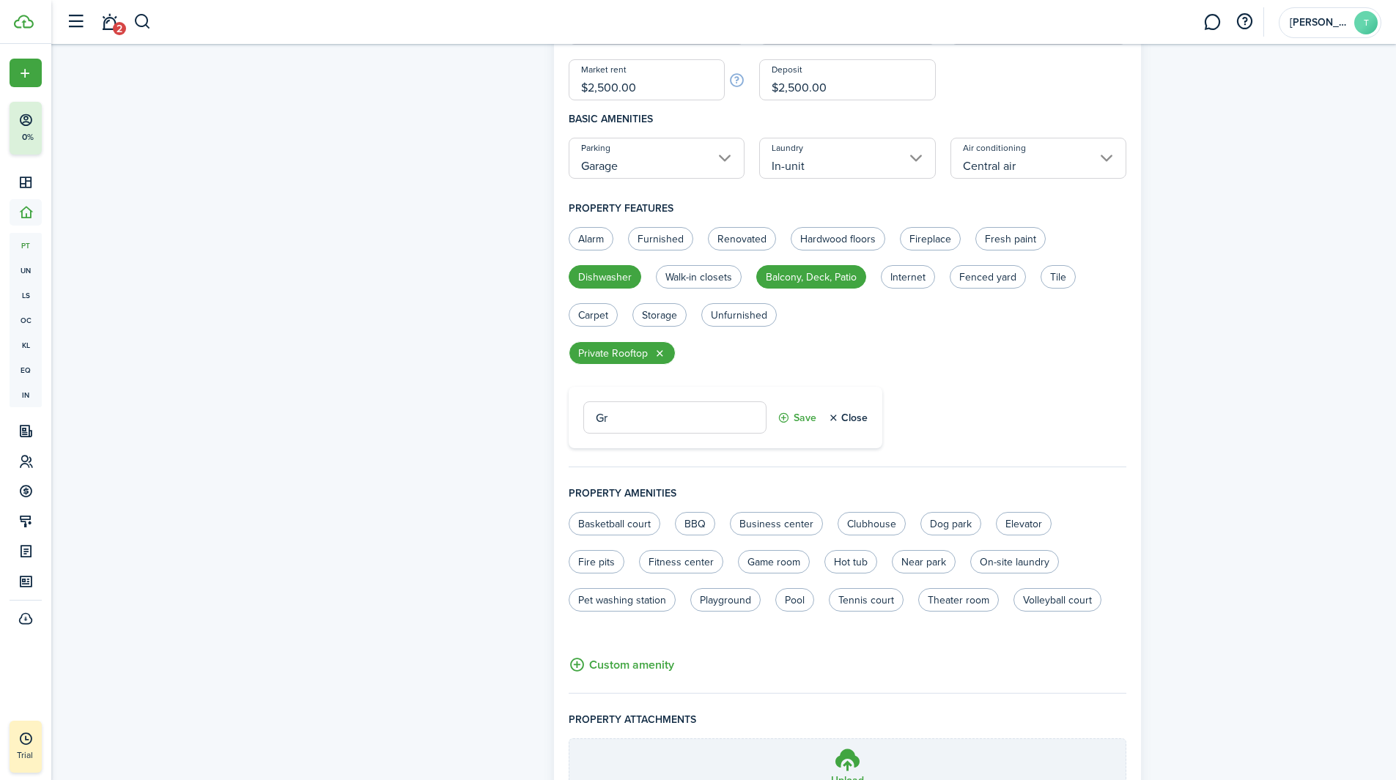
type input "G"
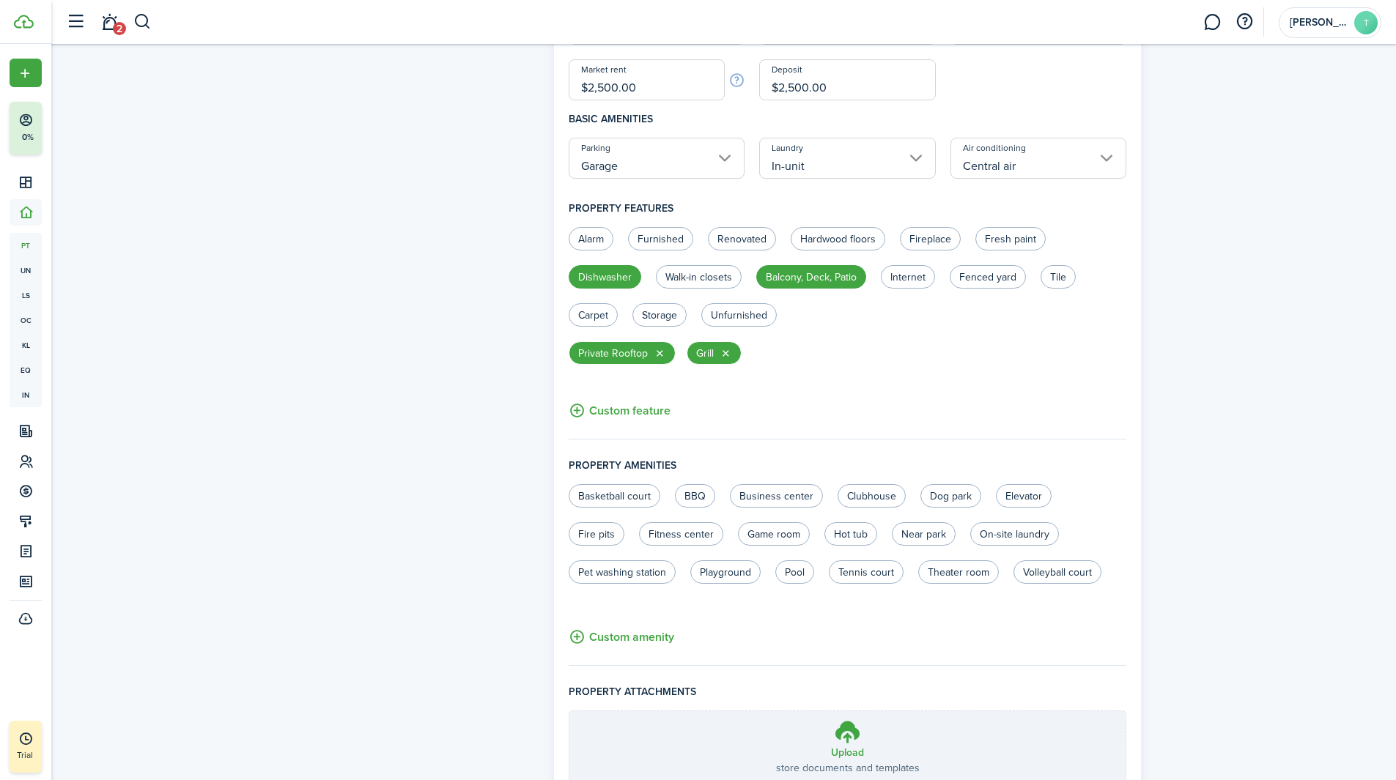
click at [618, 413] on button "Custom feature" at bounding box center [620, 411] width 102 height 18
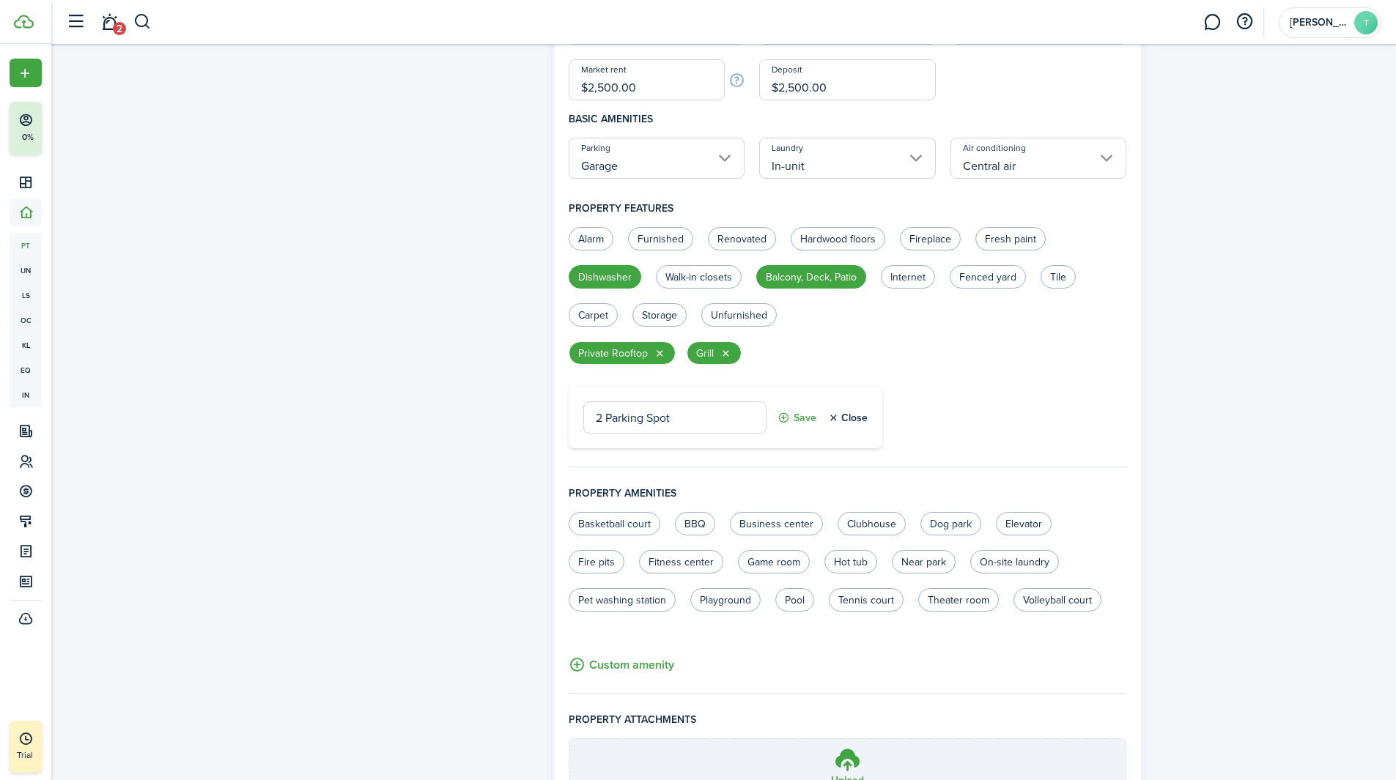
type input "2 Parking Spots"
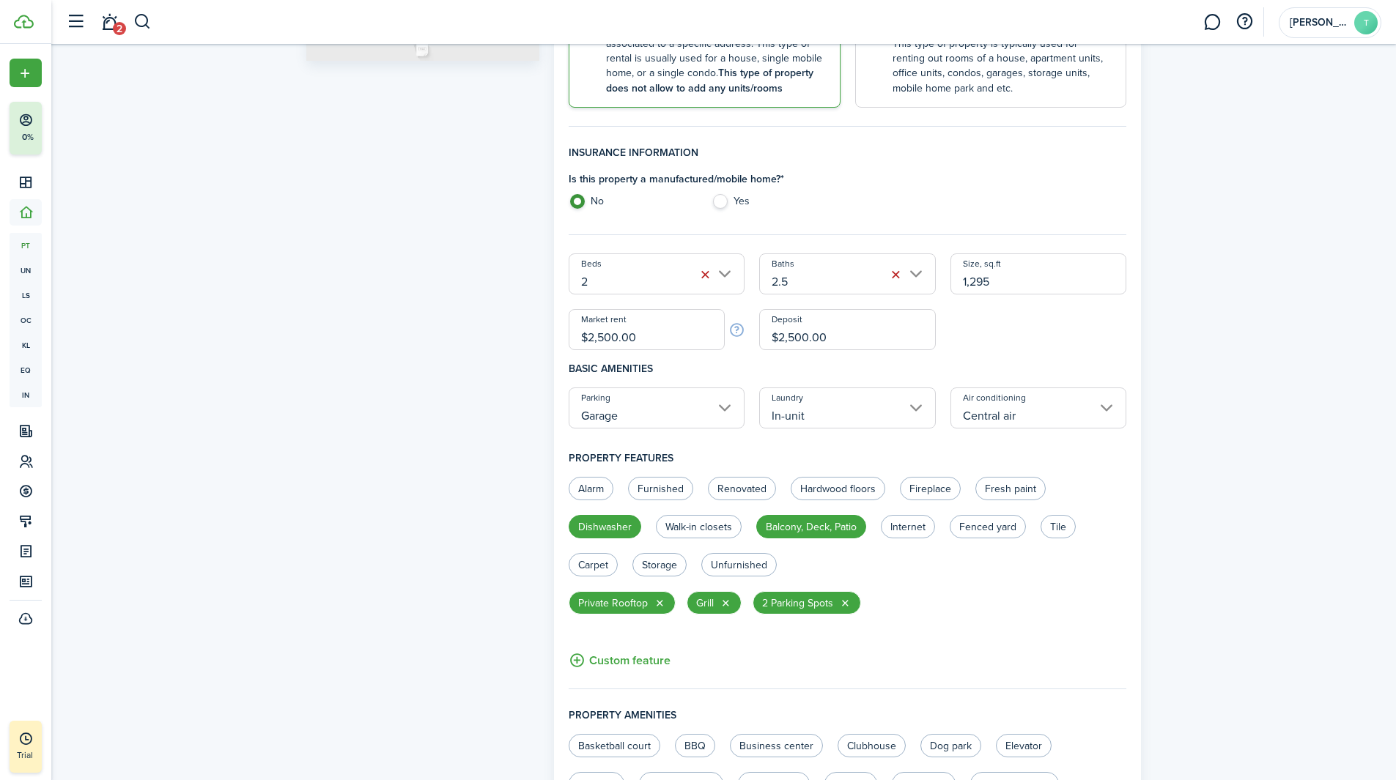
scroll to position [704, 0]
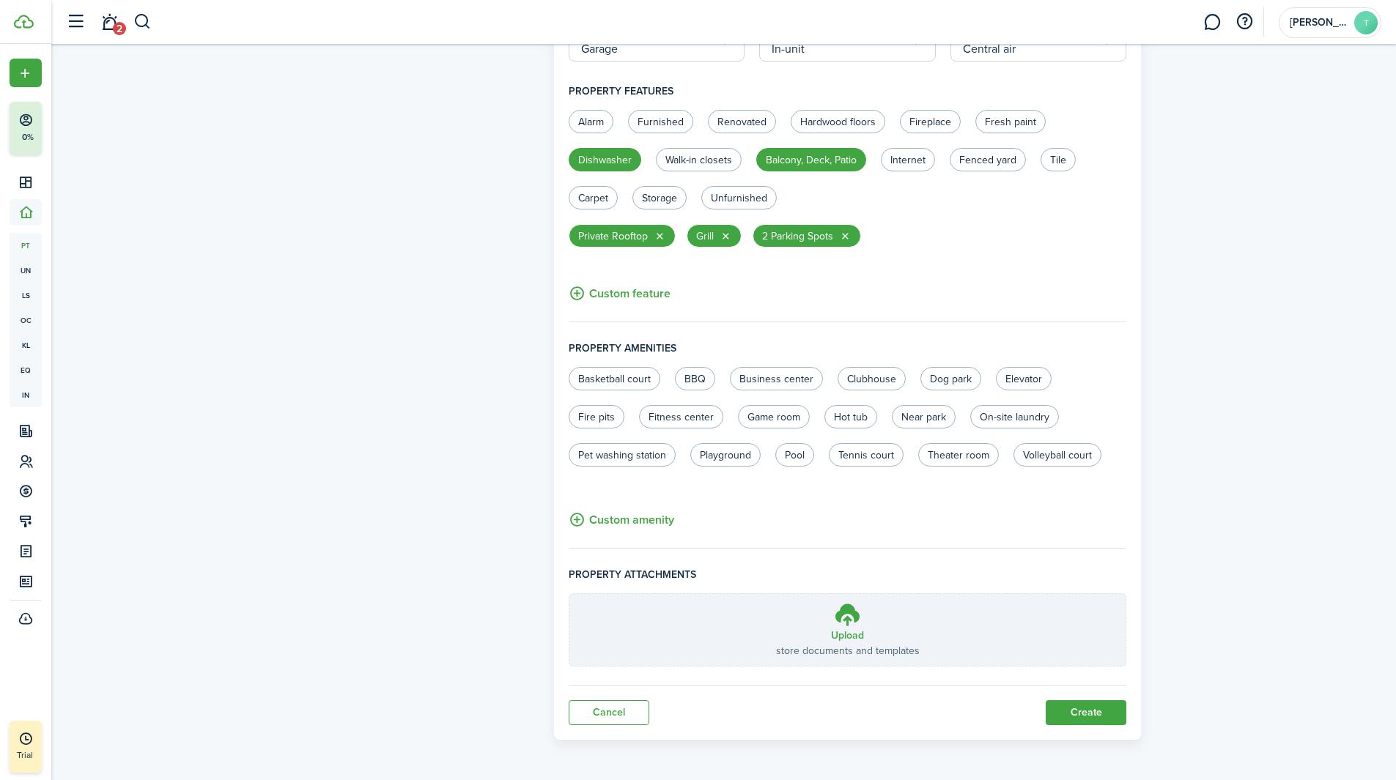
click at [1073, 708] on button "Create" at bounding box center [1086, 712] width 81 height 25
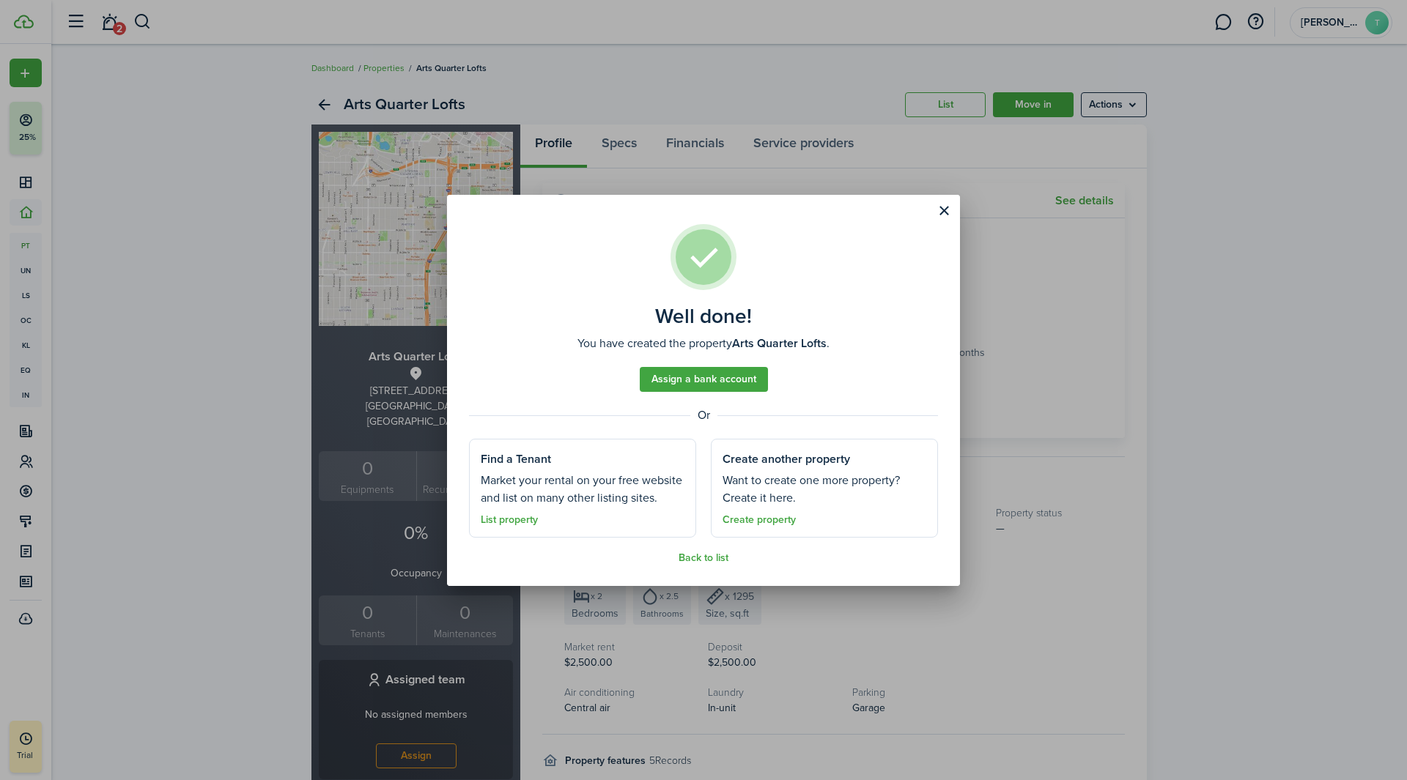
click at [947, 211] on button "Close modal" at bounding box center [943, 211] width 25 height 25
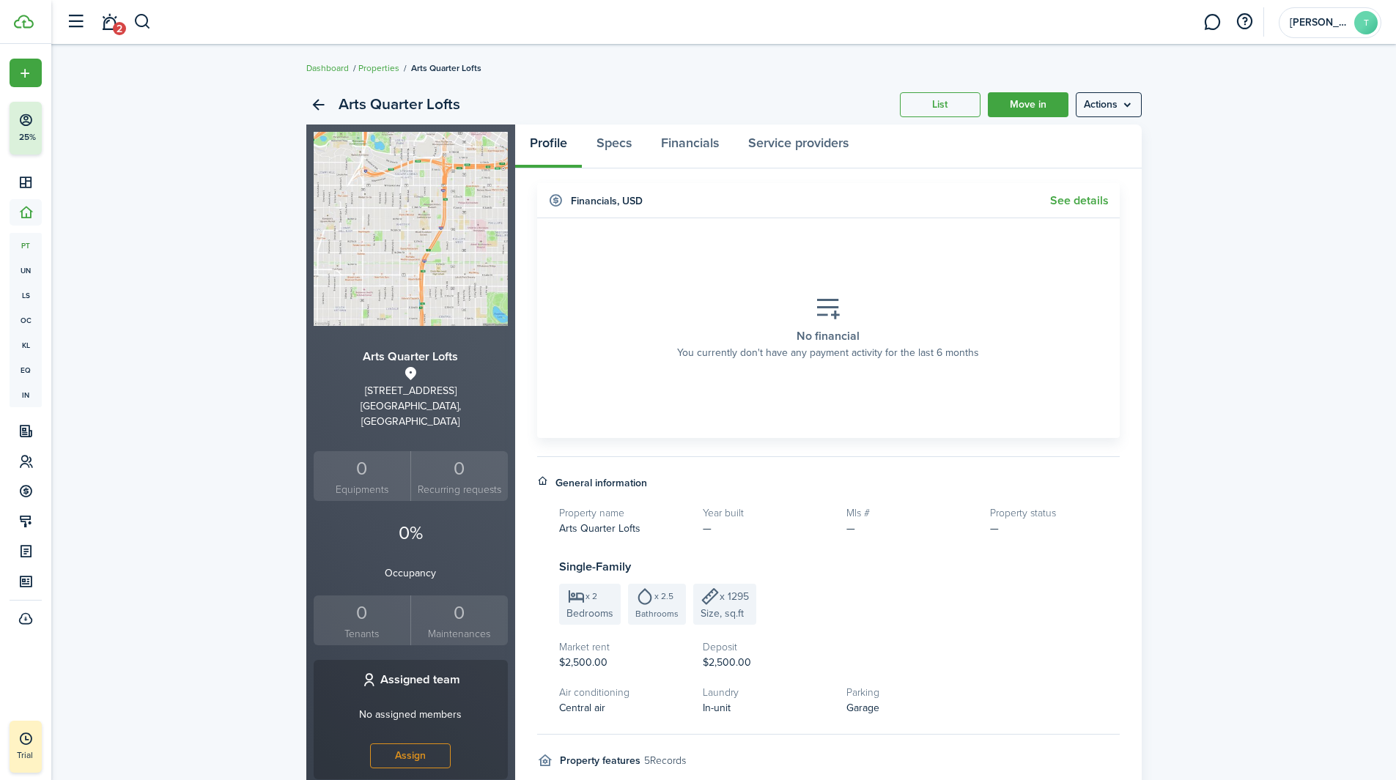
click at [1067, 206] on link "See details" at bounding box center [1079, 200] width 59 height 13
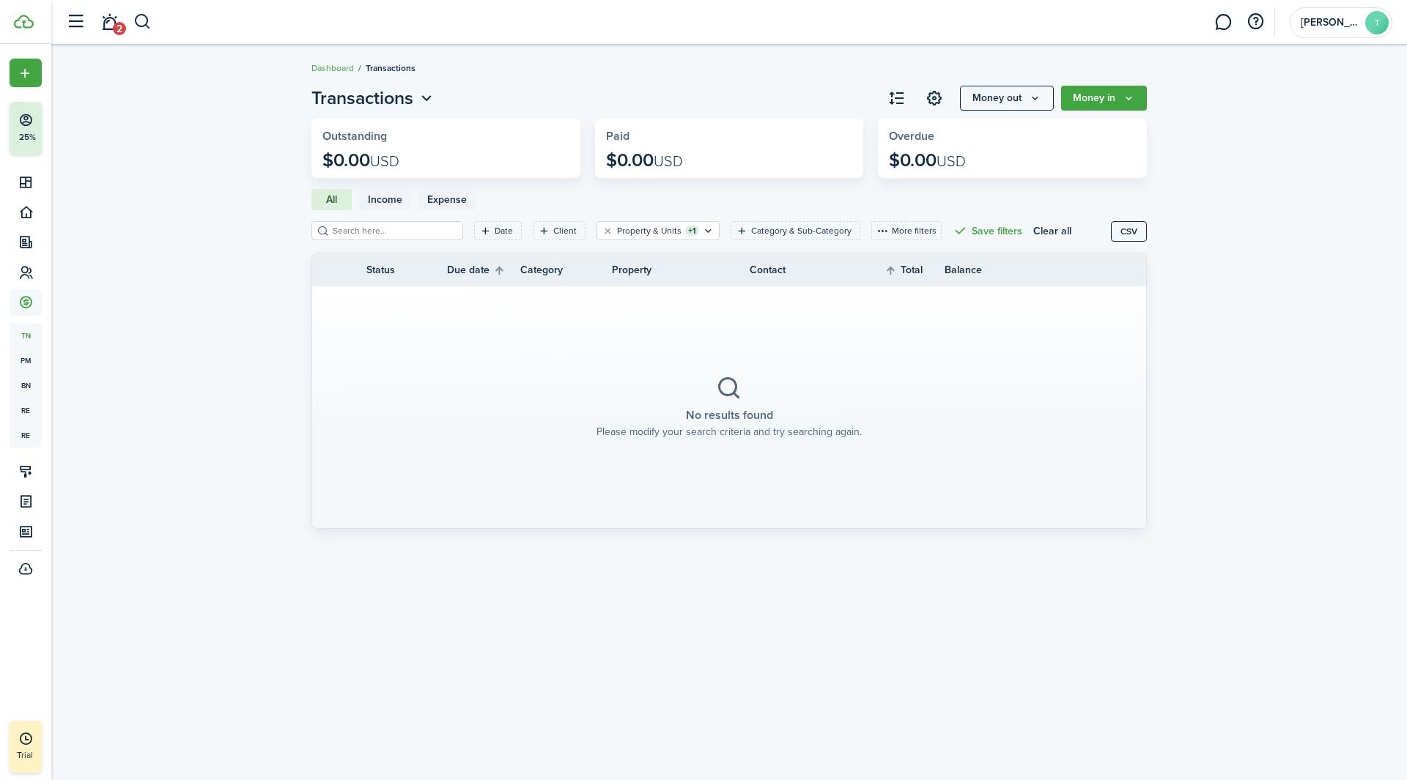
click at [335, 65] on link "Dashboard" at bounding box center [332, 68] width 42 height 13
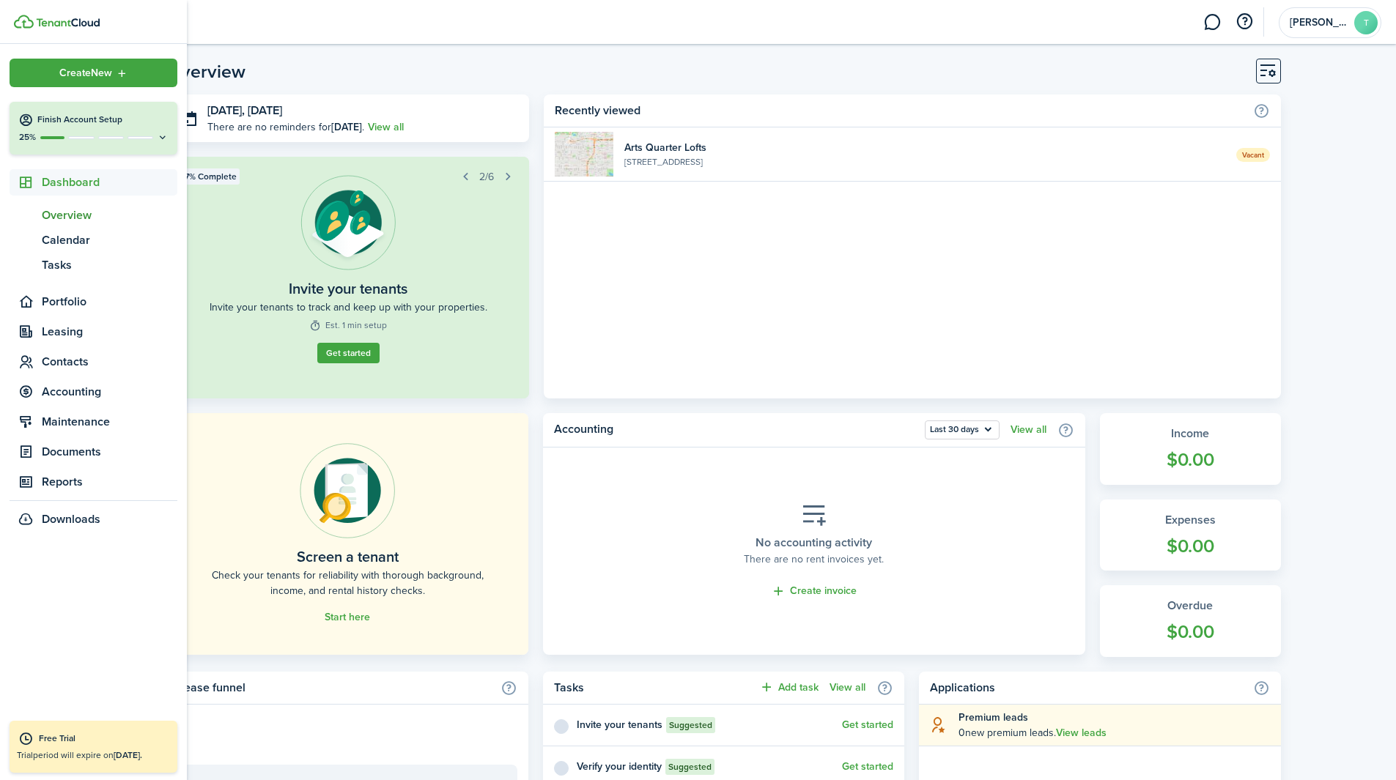
click at [29, 124] on icon at bounding box center [25, 120] width 15 height 15
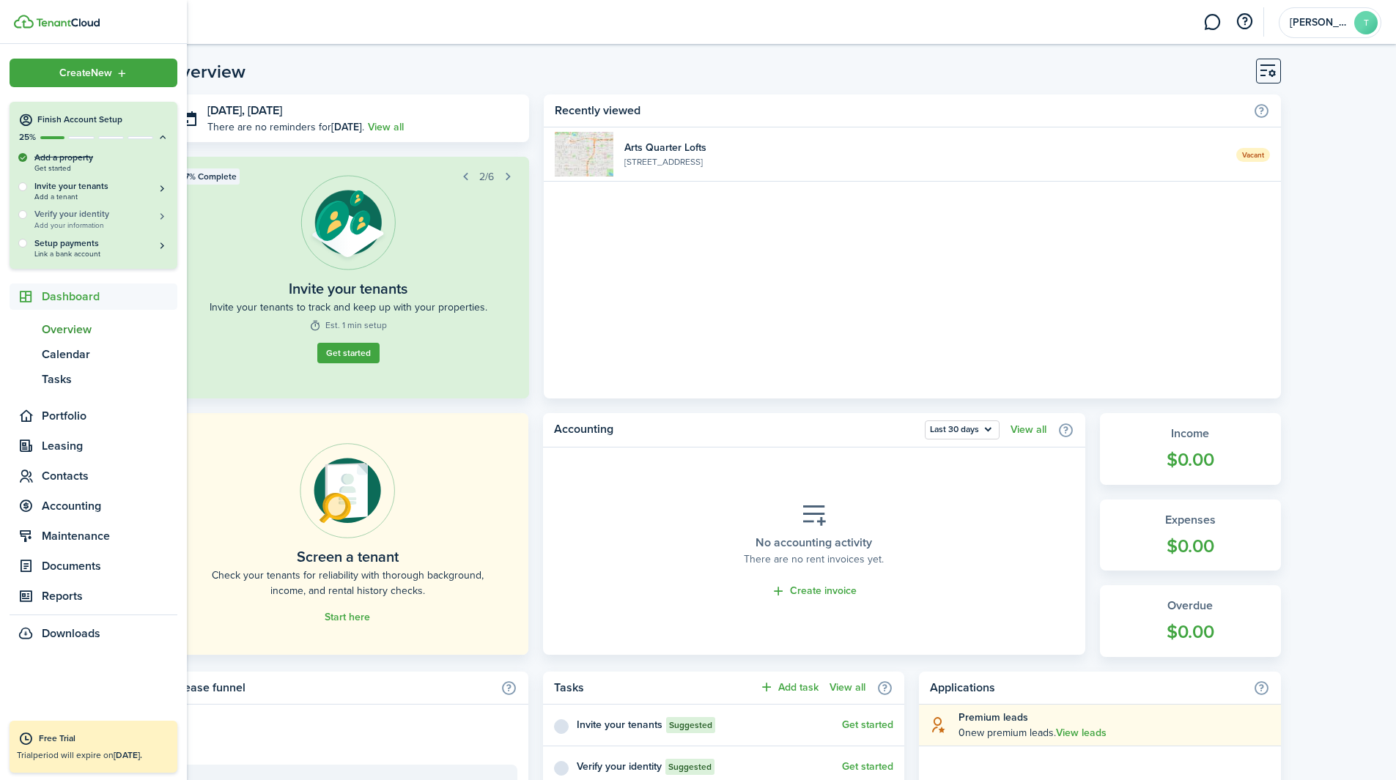
click at [75, 221] on span "Add your information" at bounding box center [101, 225] width 134 height 8
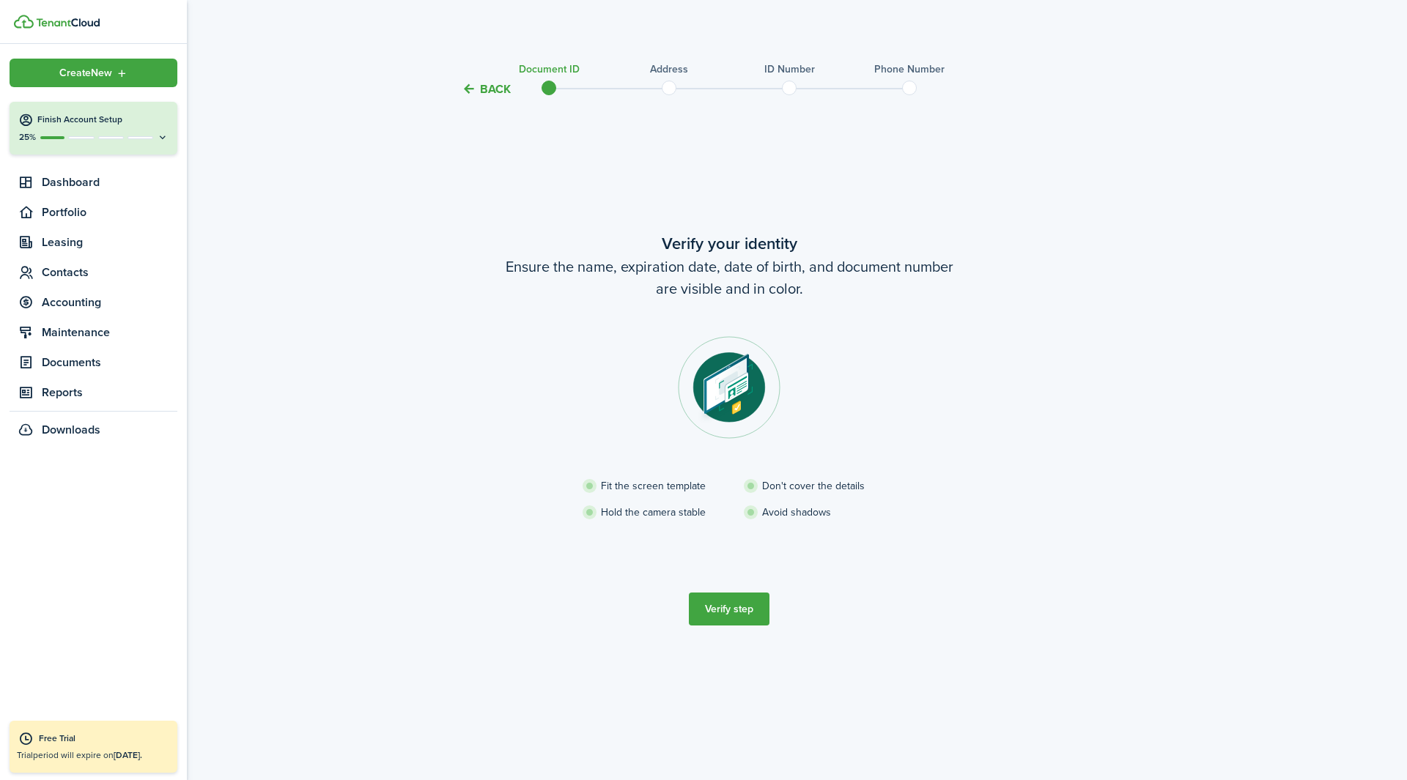
click at [32, 117] on icon at bounding box center [25, 120] width 15 height 15
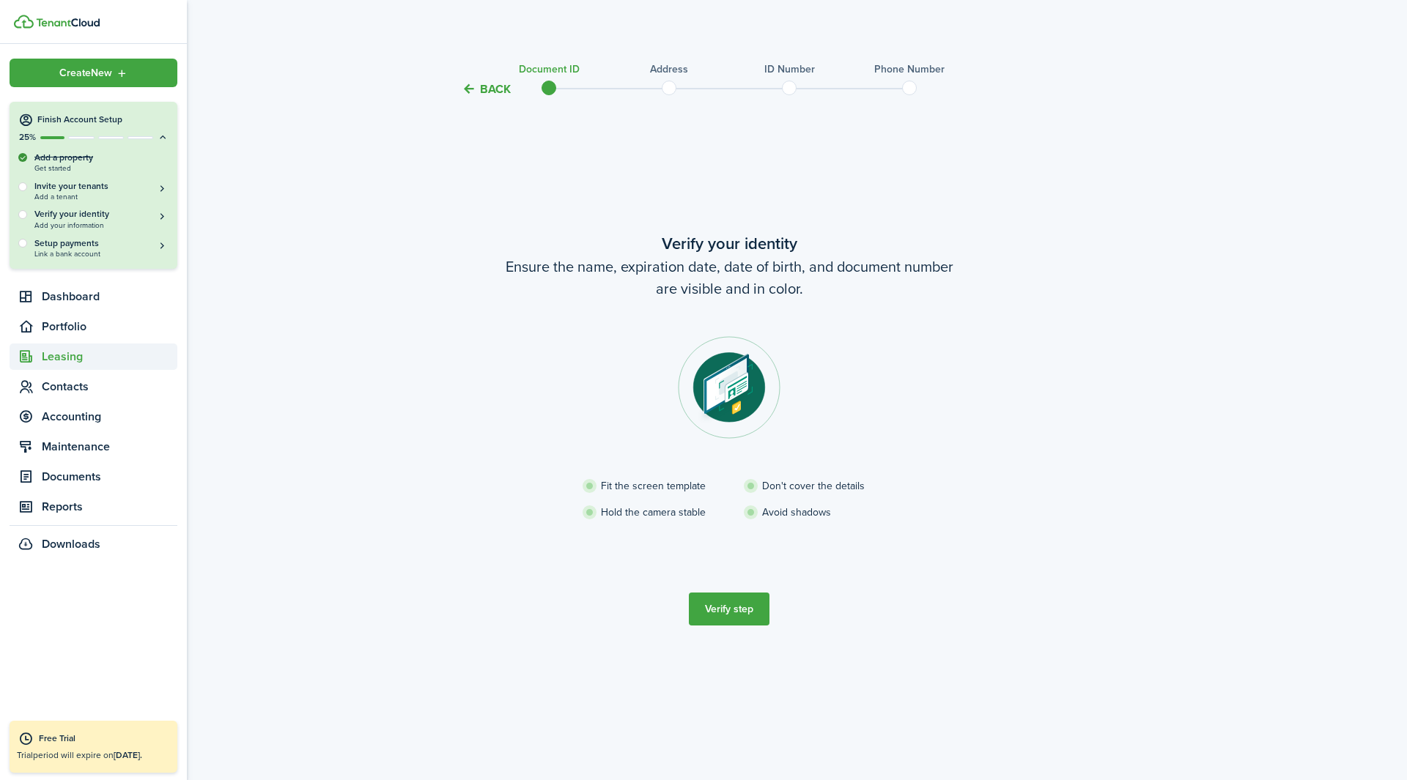
click at [56, 365] on span "Leasing" at bounding box center [110, 357] width 136 height 18
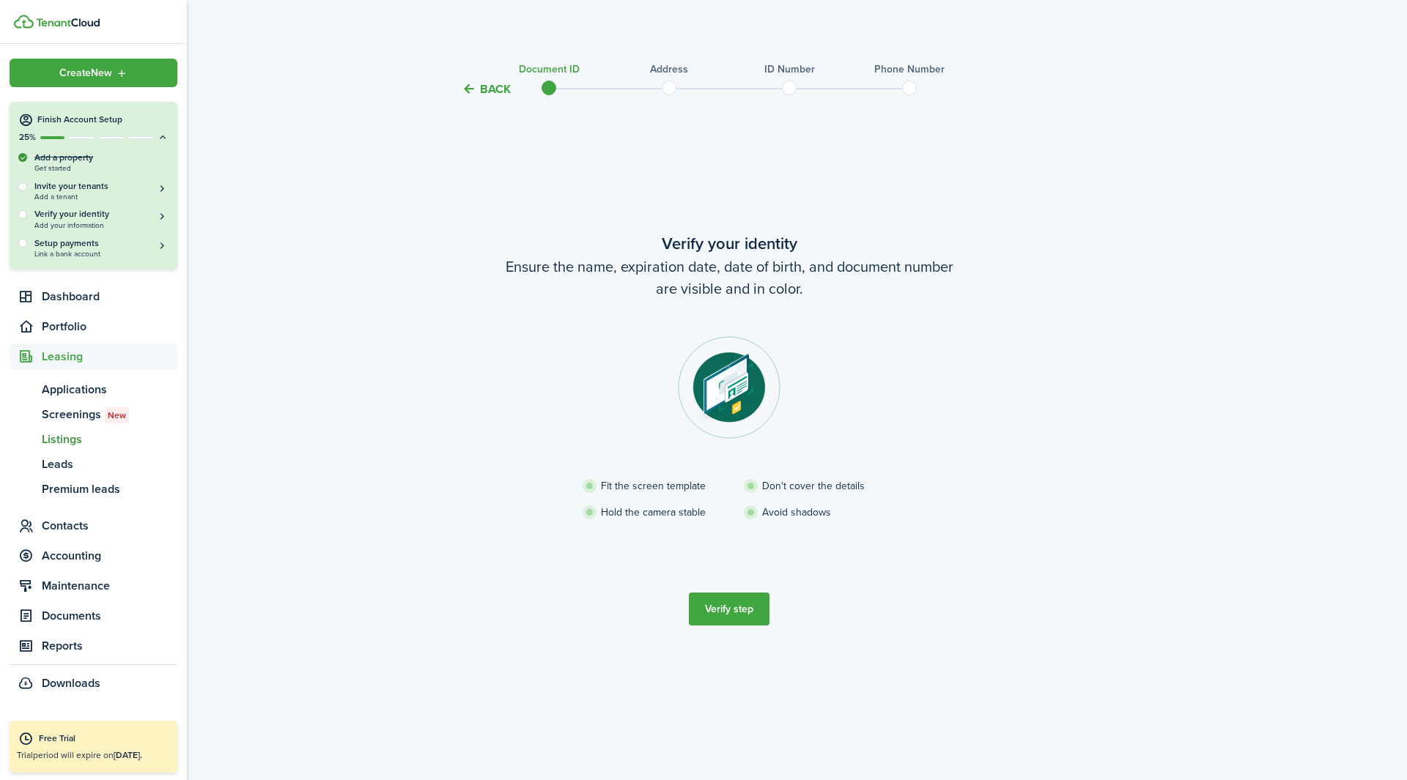
click at [67, 437] on span "Listings" at bounding box center [110, 440] width 136 height 18
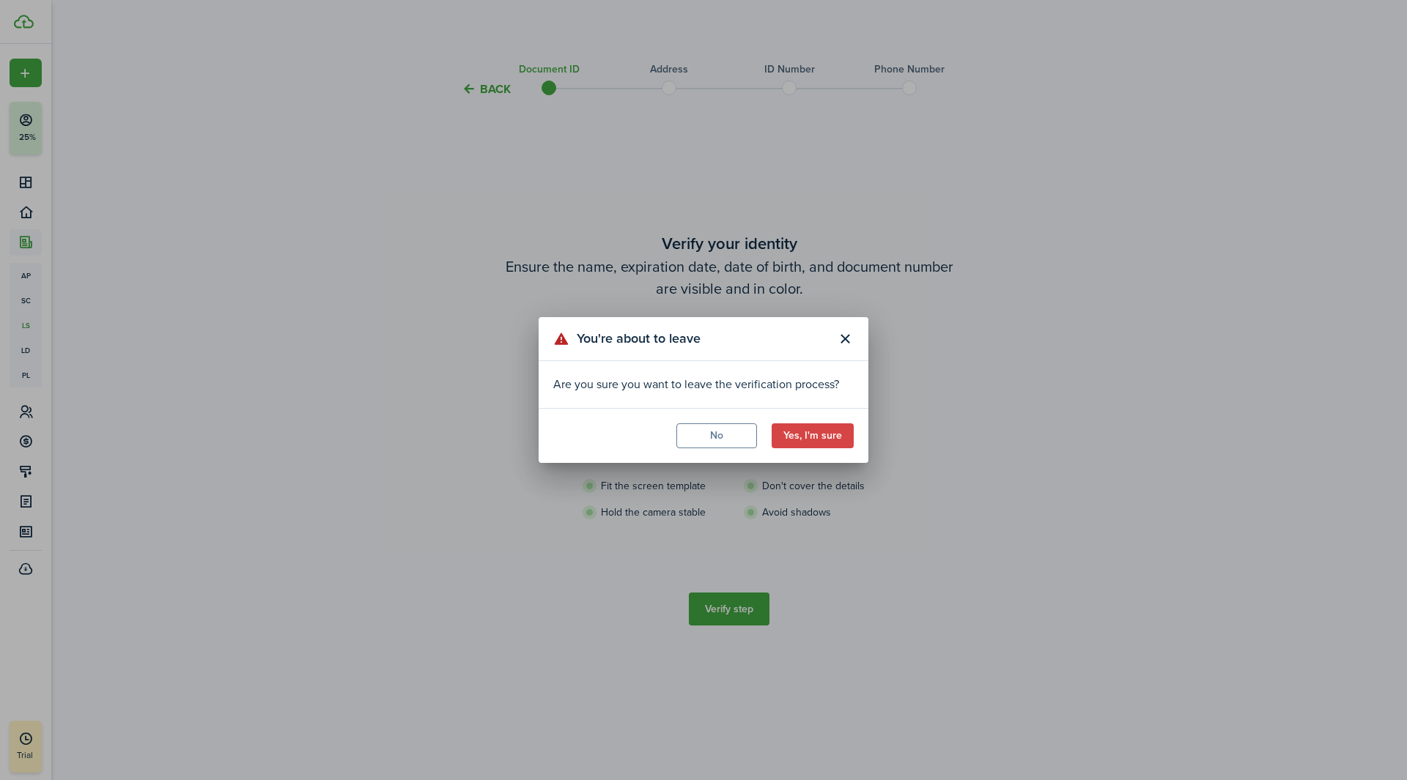
click at [809, 447] on button "Yes, I'm sure" at bounding box center [813, 436] width 82 height 25
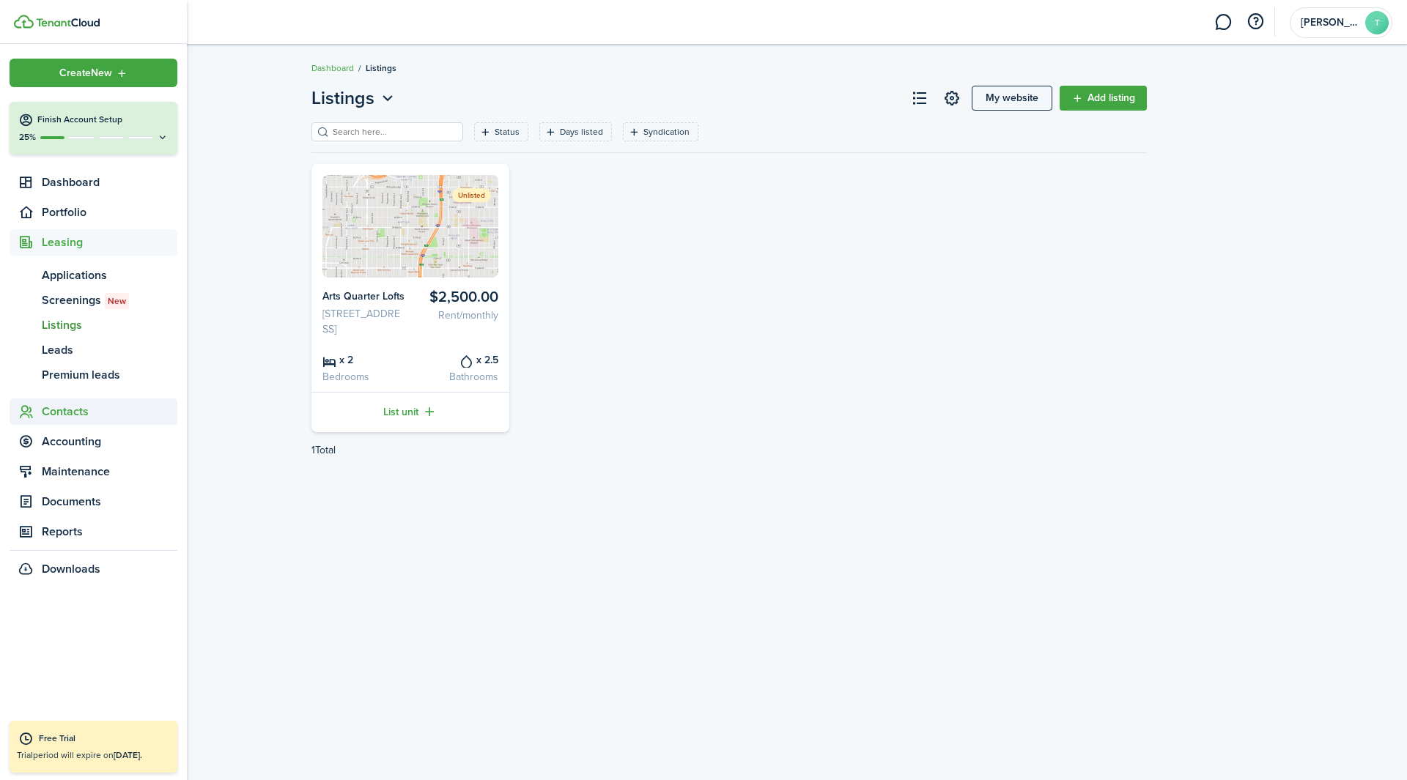
click at [64, 410] on span "Contacts" at bounding box center [110, 412] width 136 height 18
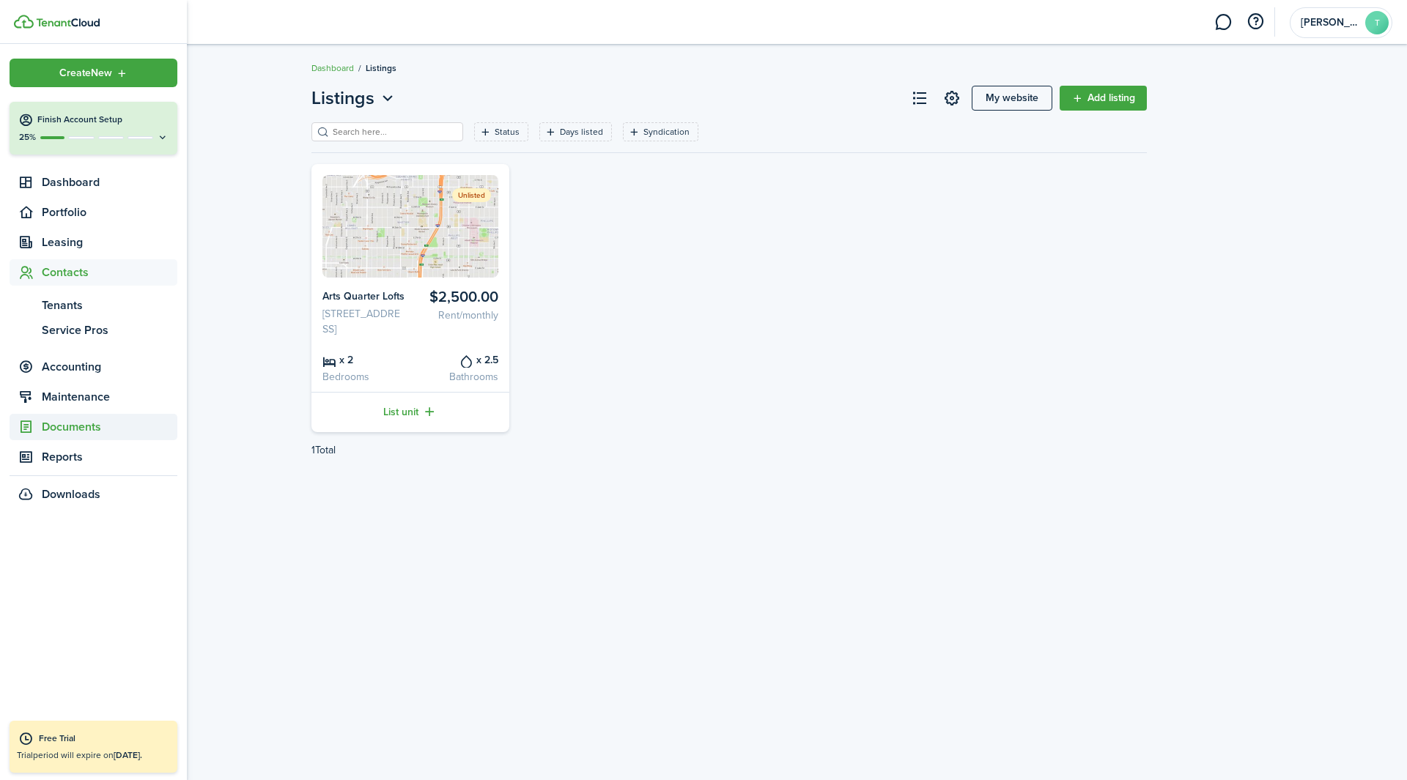
click at [70, 429] on span "Documents" at bounding box center [110, 427] width 136 height 18
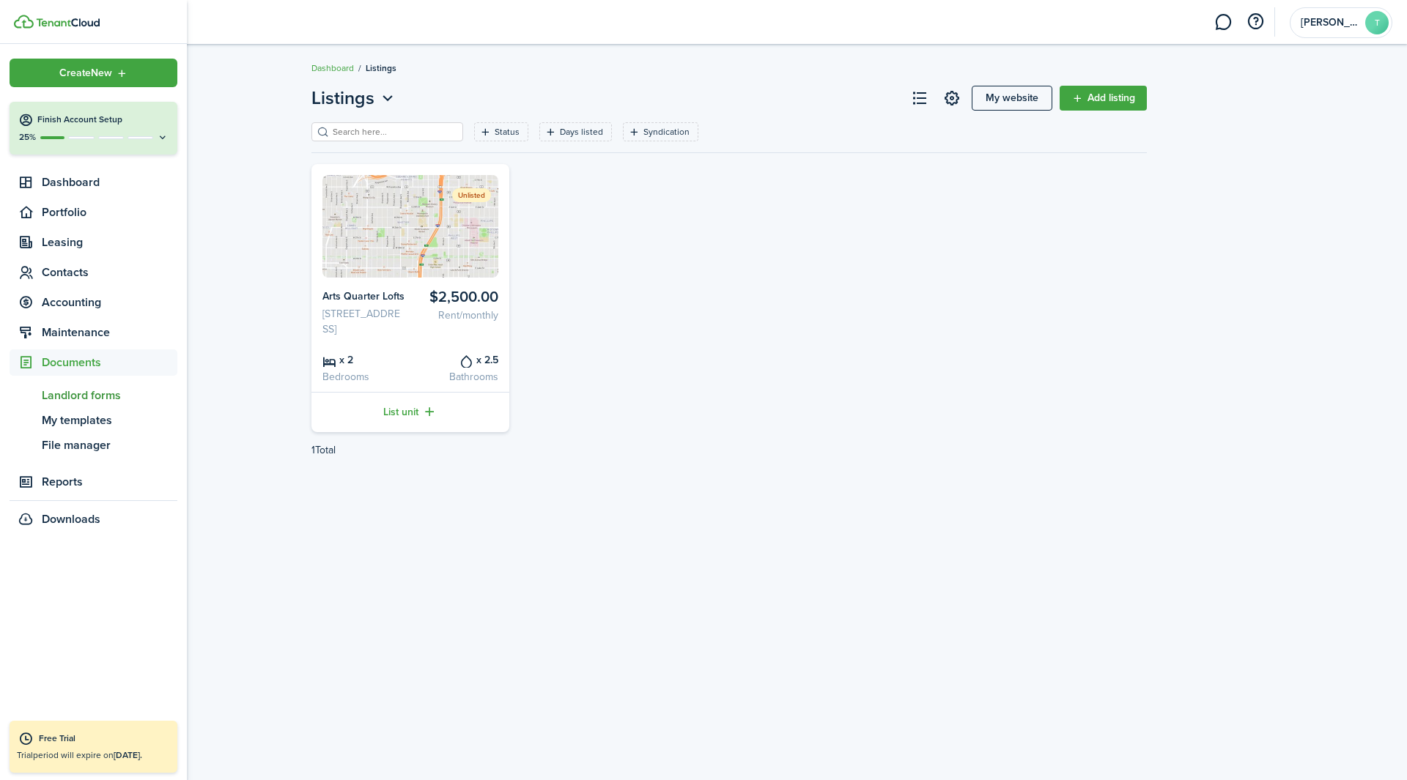
click at [108, 393] on span "Landlord forms" at bounding box center [110, 396] width 136 height 18
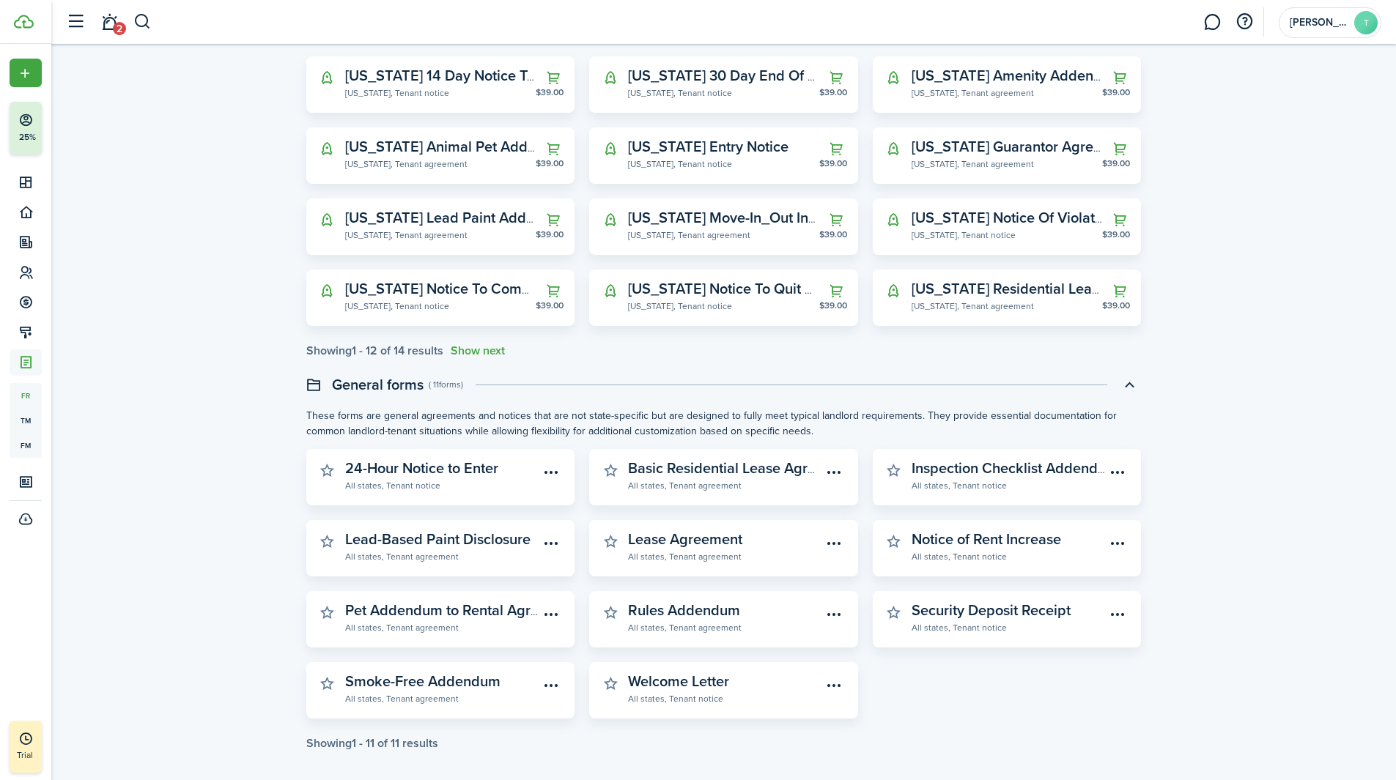
scroll to position [248, 0]
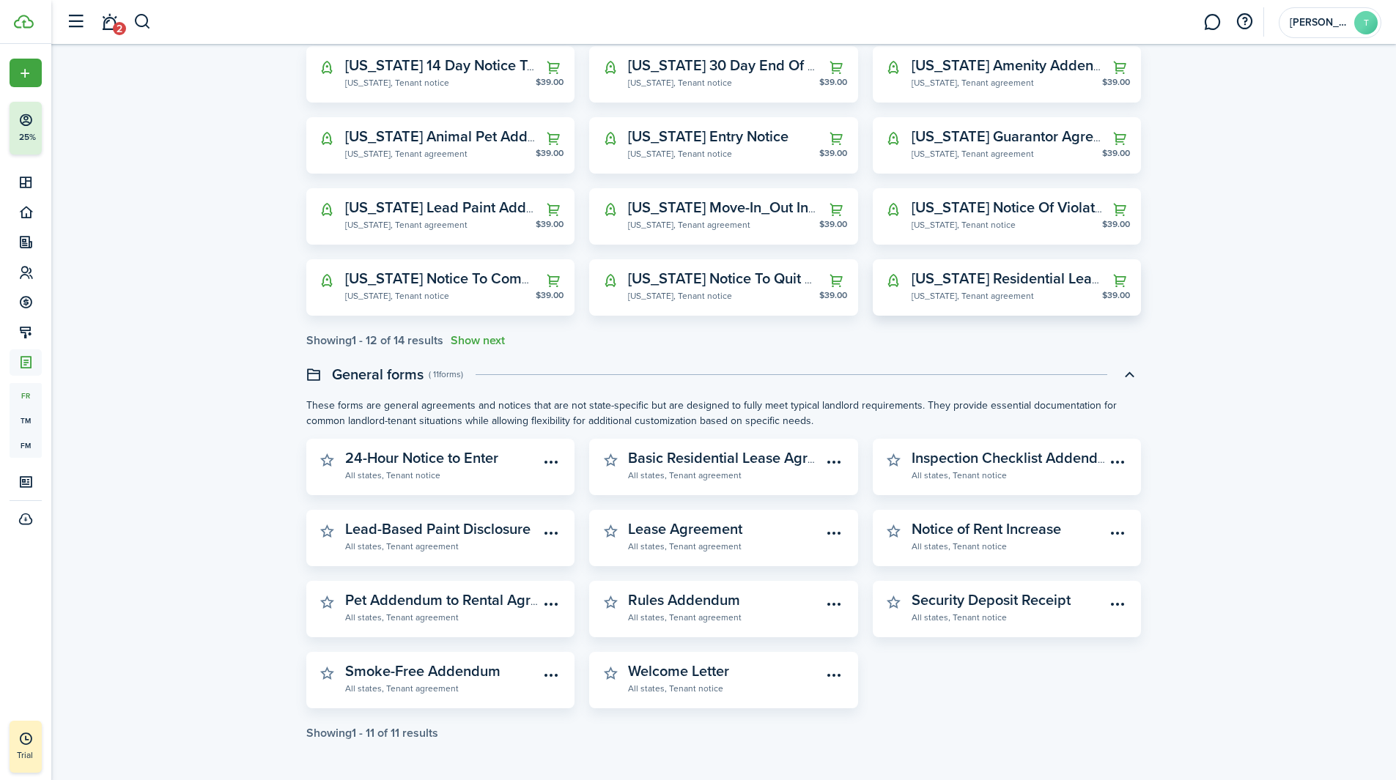
click at [1026, 279] on widget-stats-description "[US_STATE] Residential Lease Agreement" at bounding box center [1047, 278] width 271 height 22
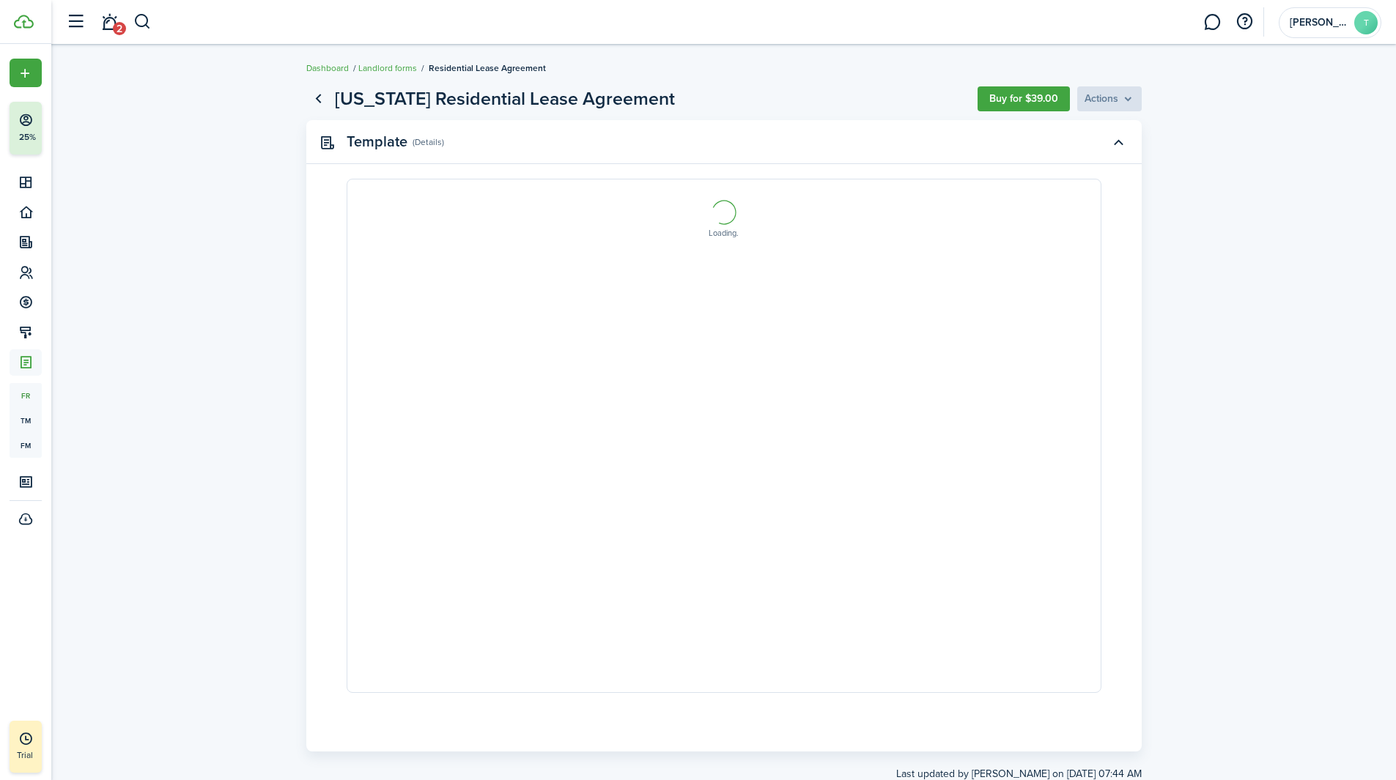
select select "fit"
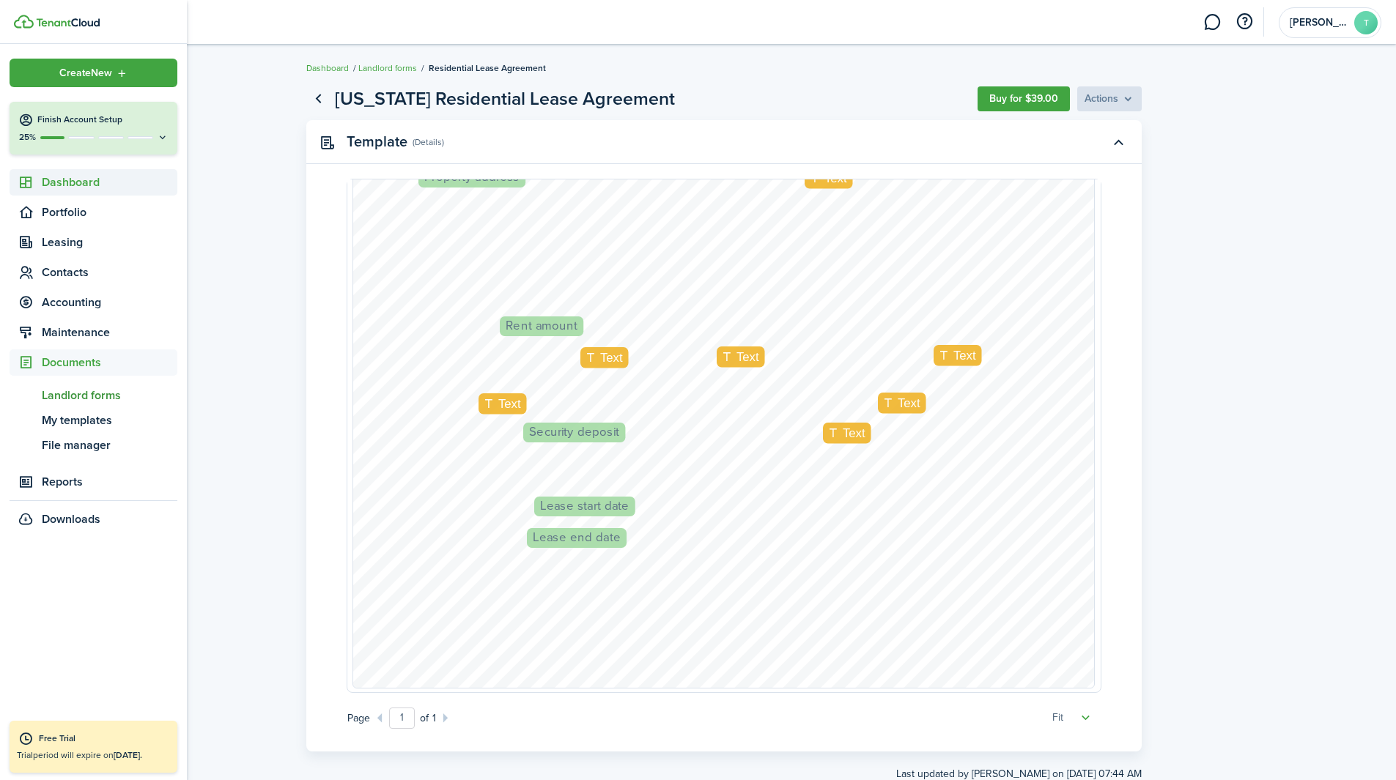
click at [26, 178] on icon at bounding box center [25, 182] width 15 height 15
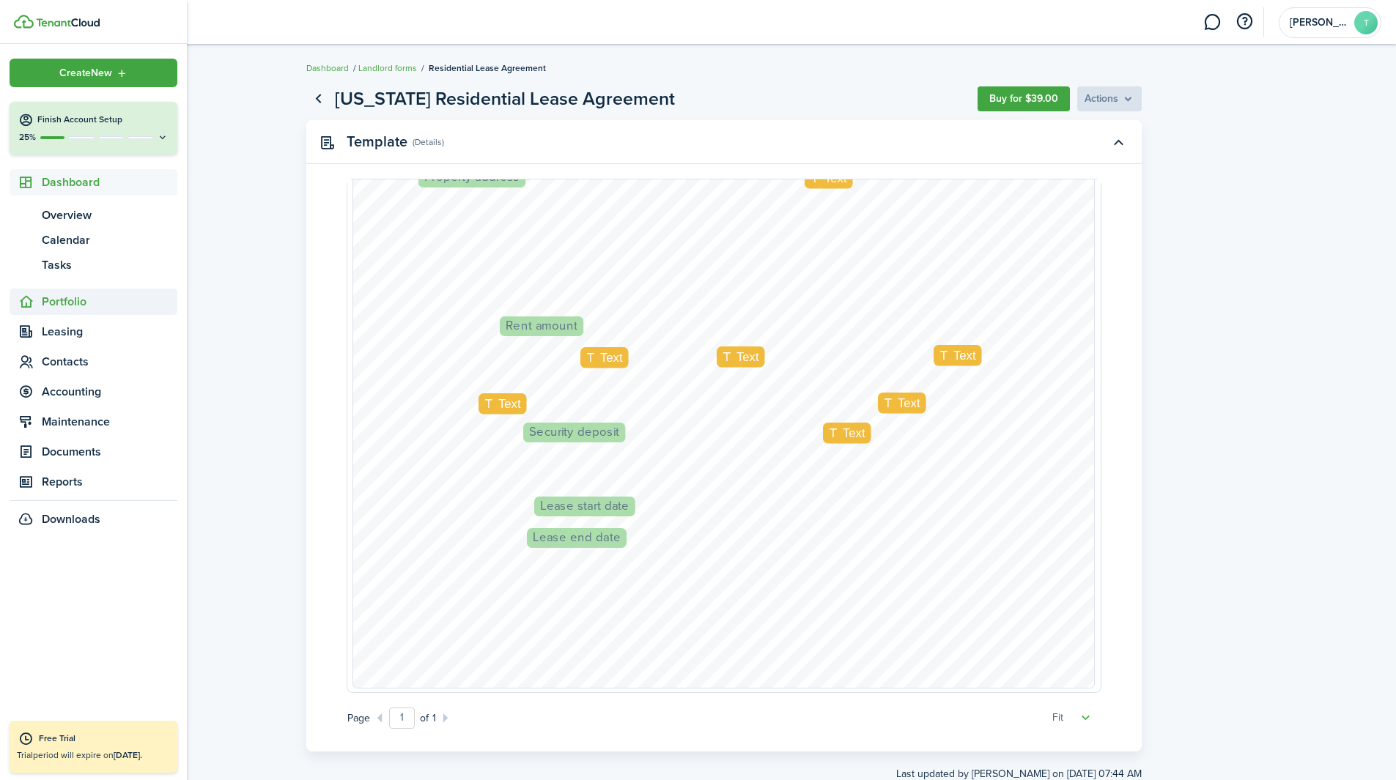
click at [59, 300] on span "Portfolio" at bounding box center [110, 302] width 136 height 18
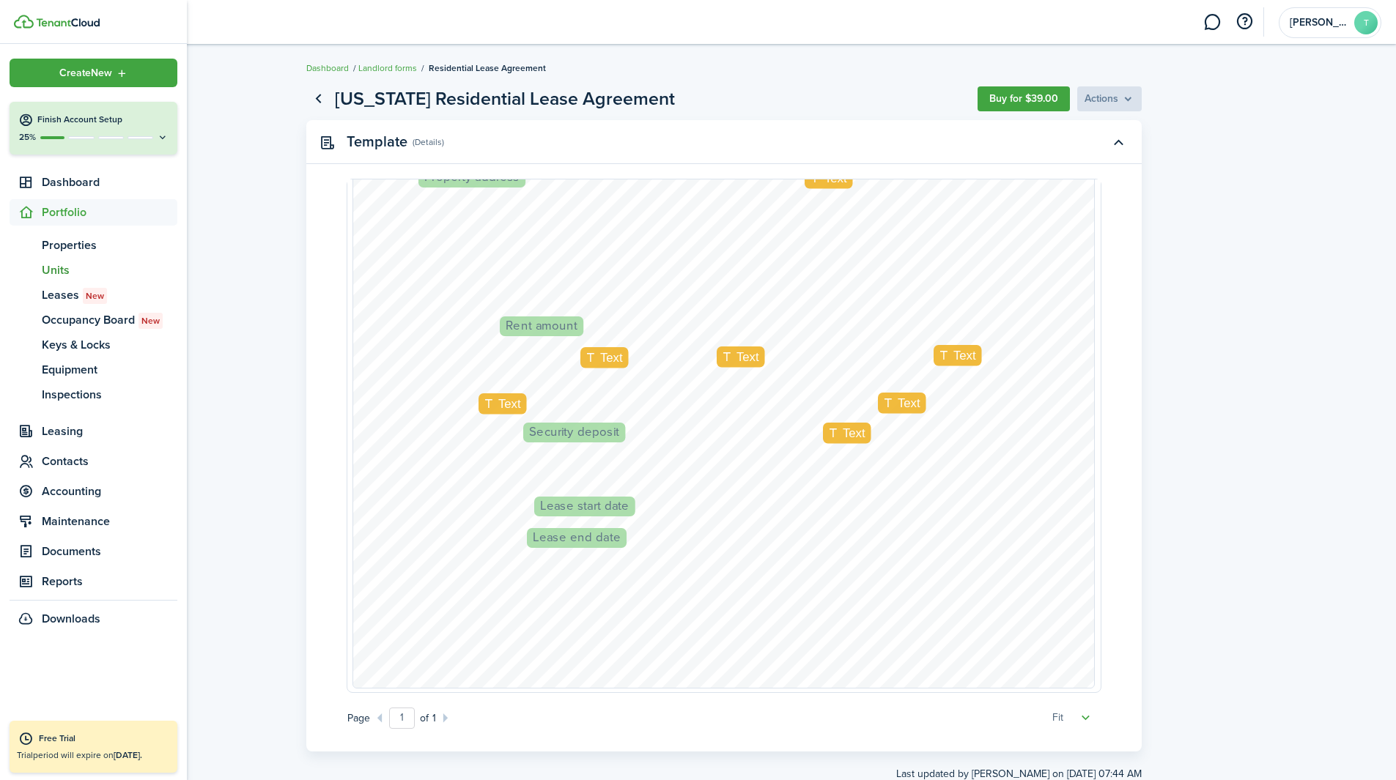
click at [62, 274] on span "Units" at bounding box center [110, 271] width 136 height 18
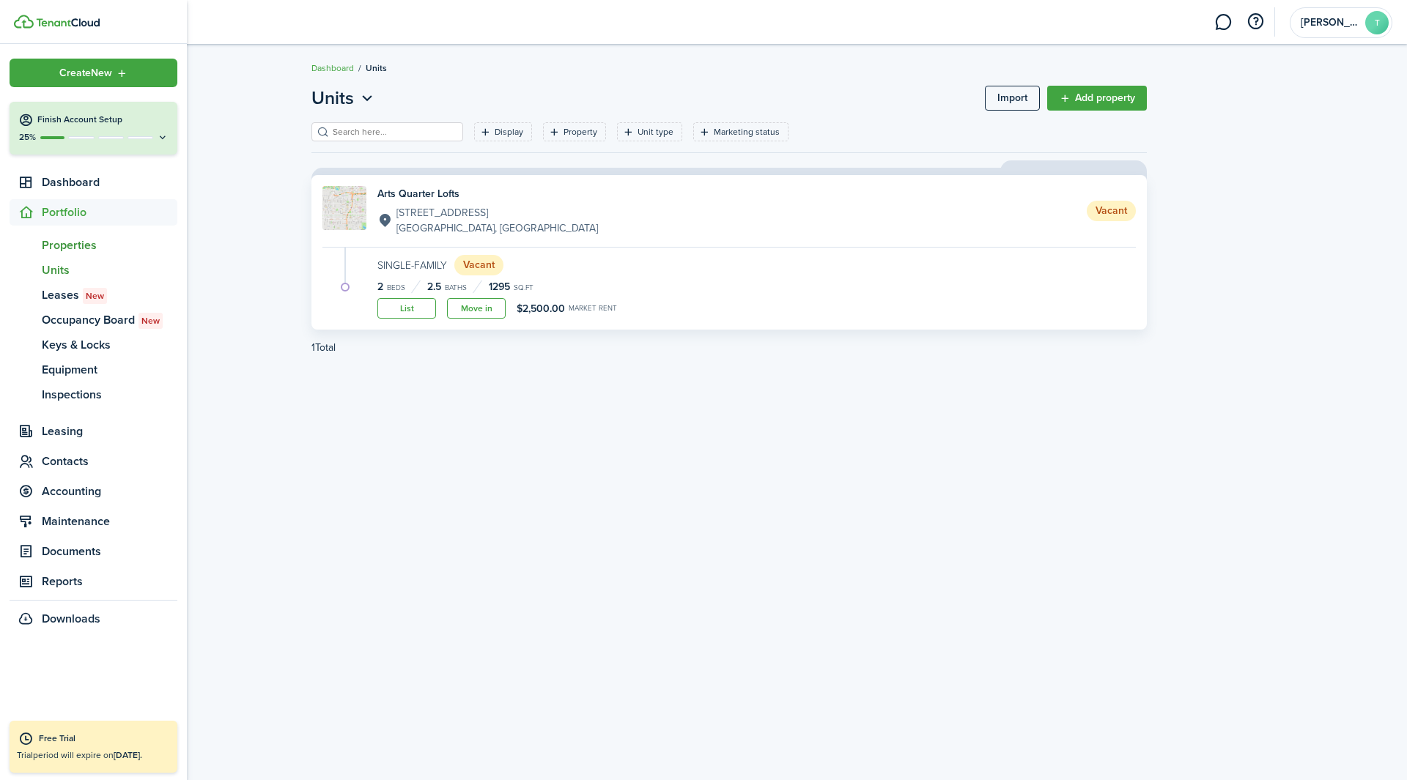
click at [74, 246] on span "Properties" at bounding box center [110, 246] width 136 height 18
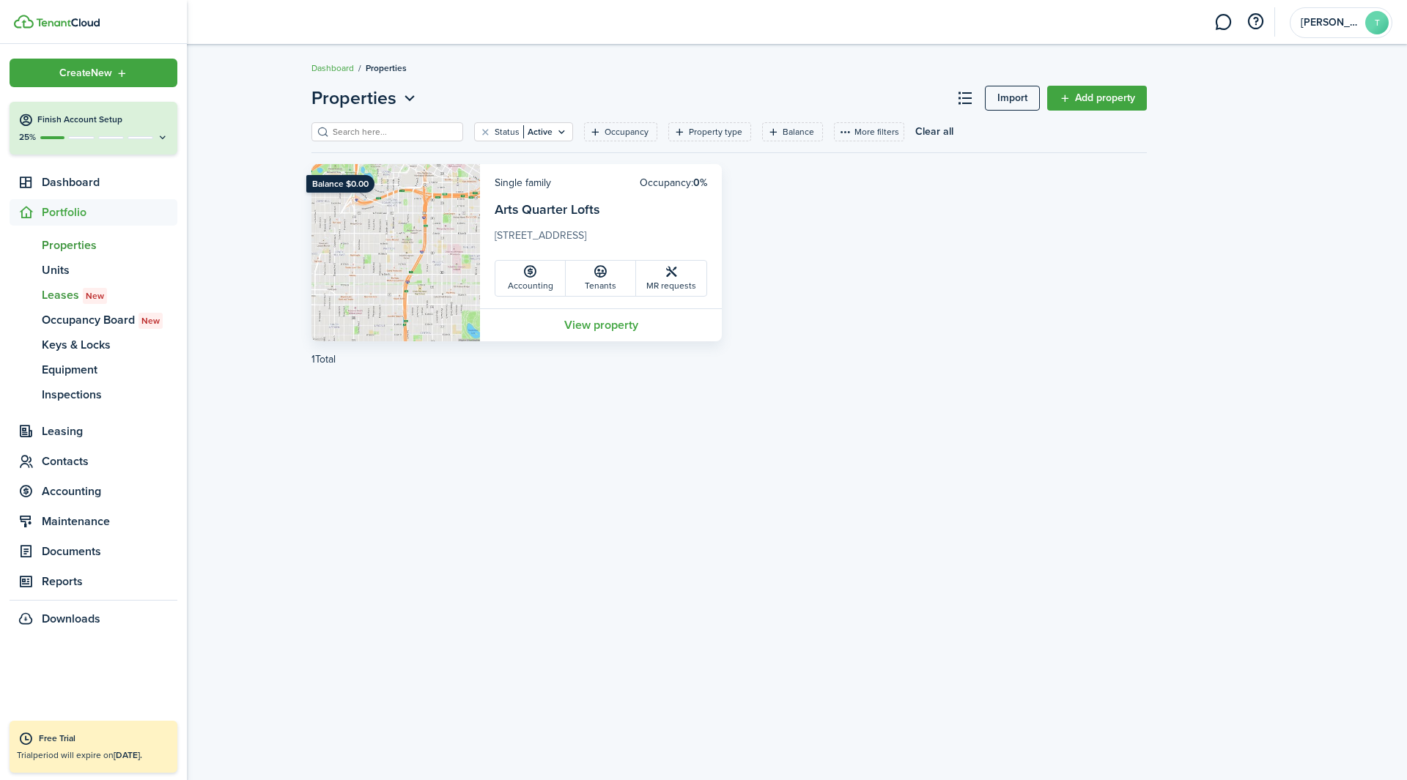
click at [56, 291] on span "Leases New" at bounding box center [110, 295] width 136 height 18
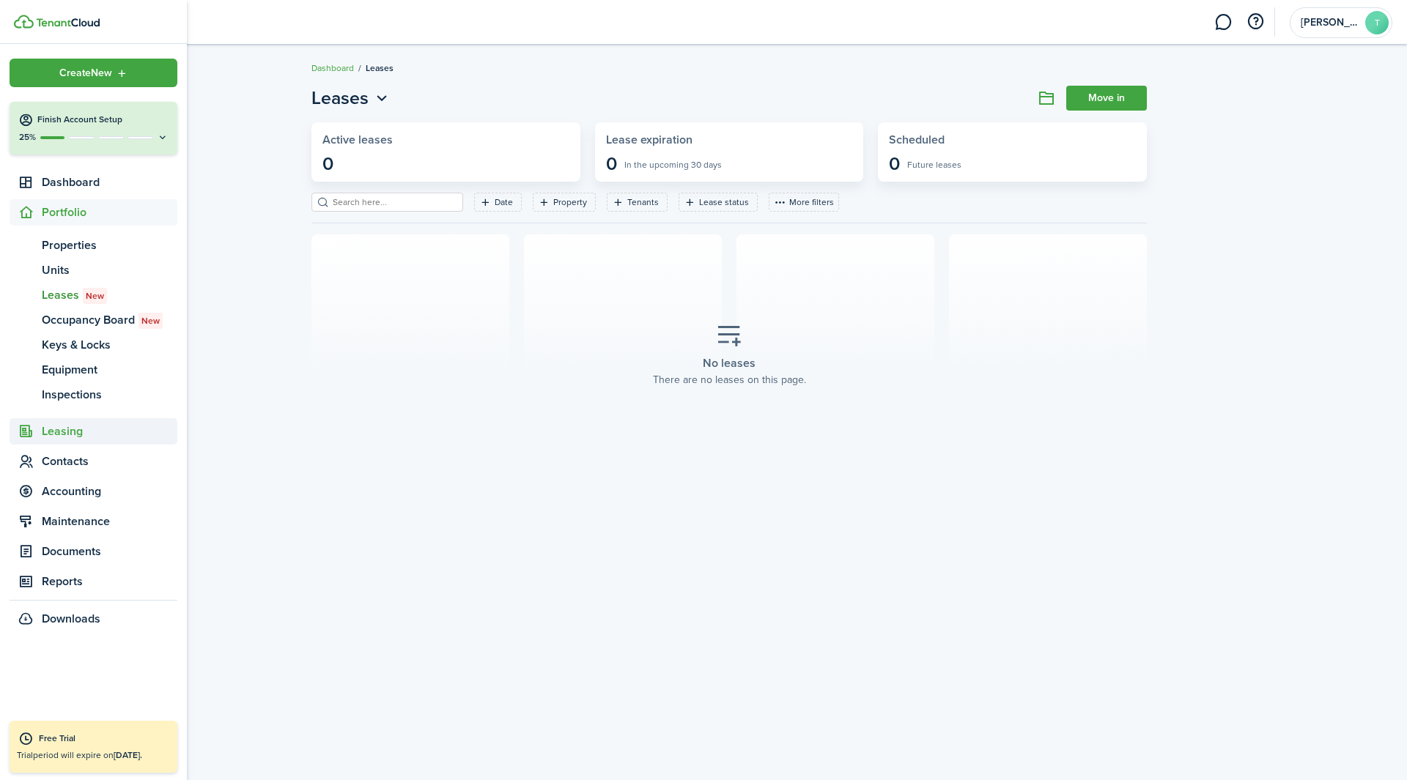
click at [62, 433] on span "Leasing" at bounding box center [110, 432] width 136 height 18
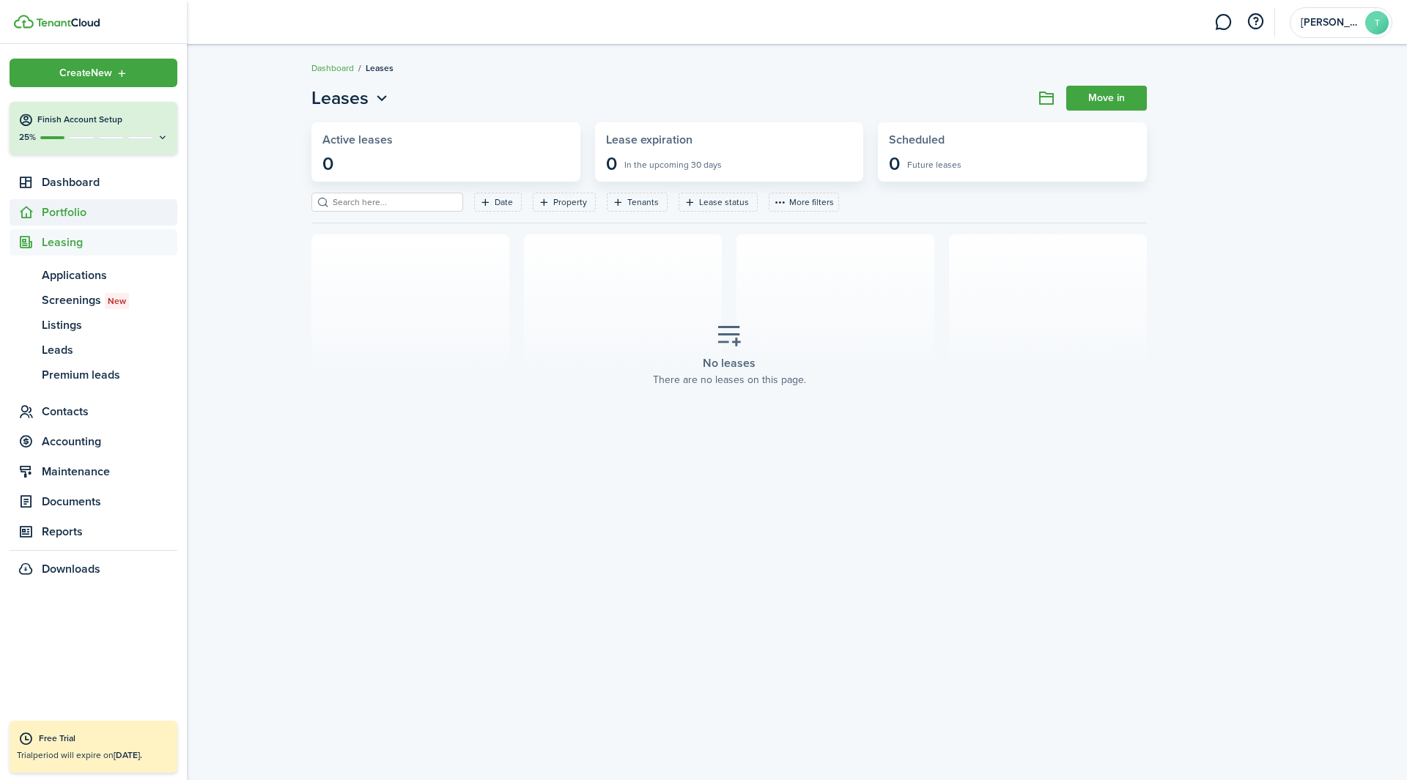
click at [69, 212] on span "Portfolio" at bounding box center [110, 213] width 136 height 18
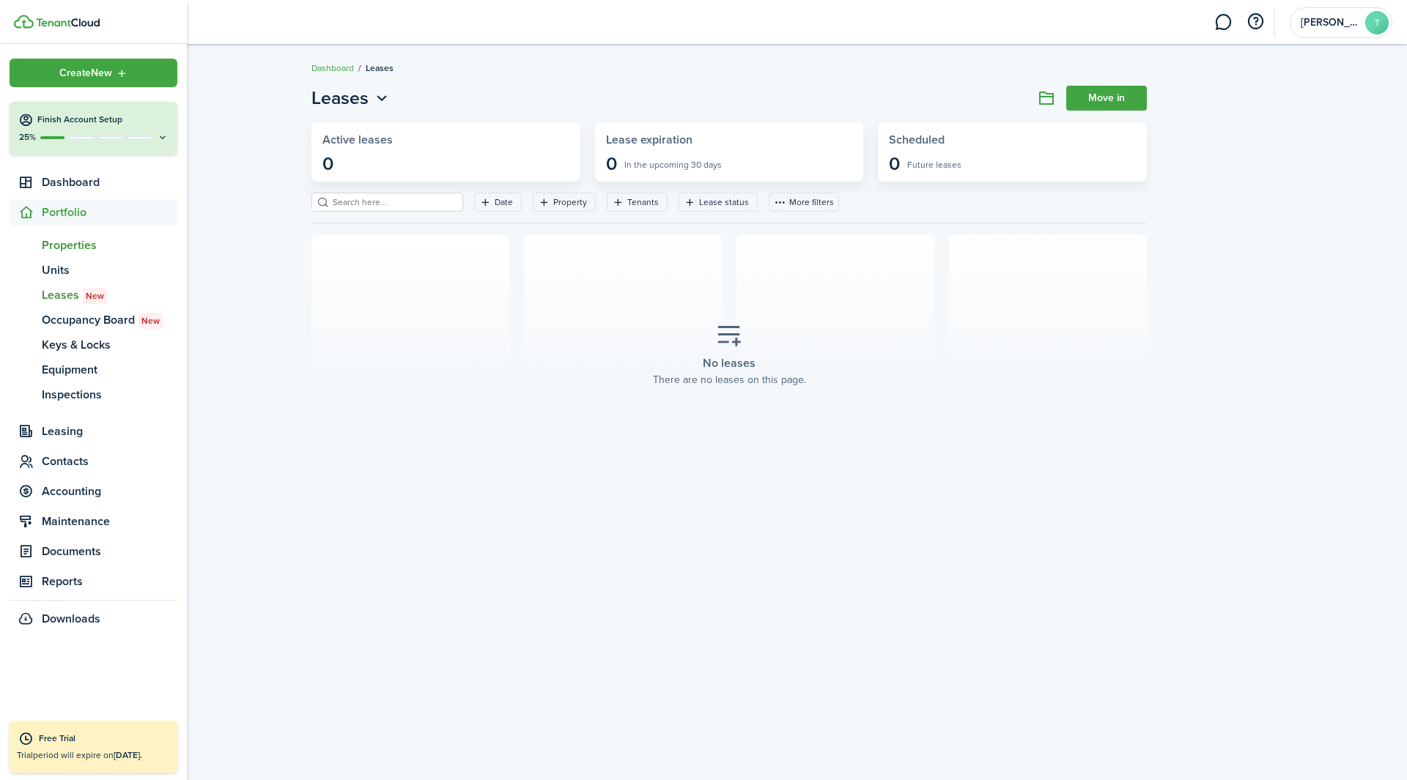
click at [70, 235] on link "pt Properties" at bounding box center [94, 245] width 168 height 25
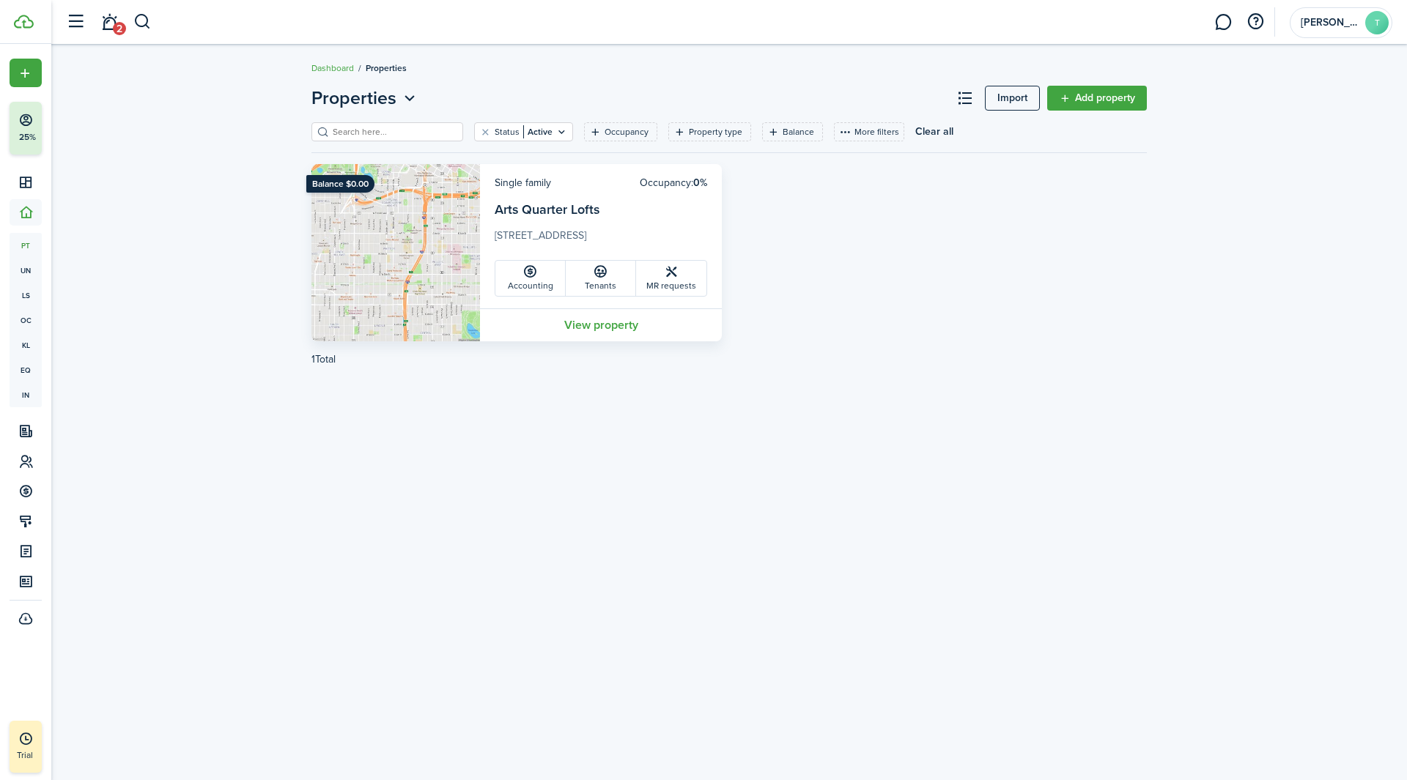
click at [569, 326] on link "View property" at bounding box center [601, 324] width 242 height 33
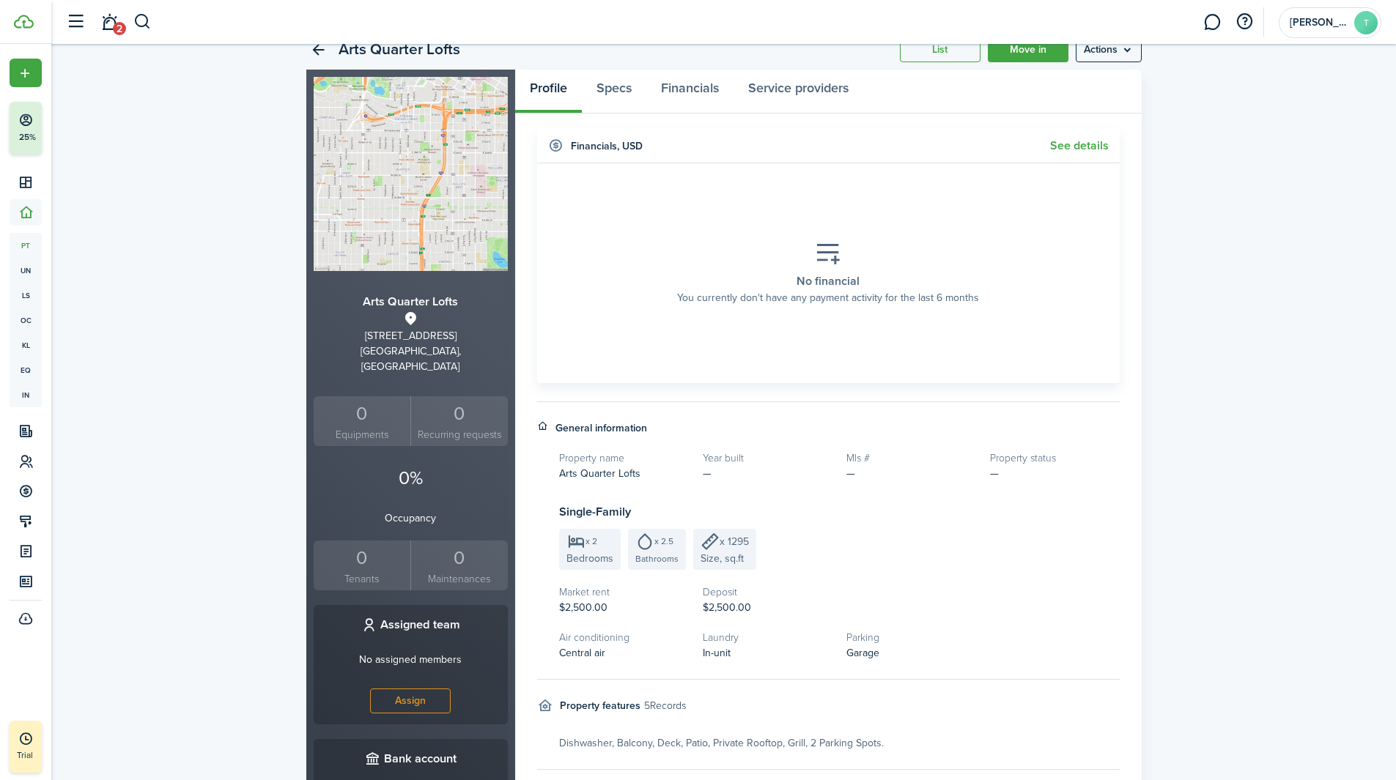
scroll to position [21, 0]
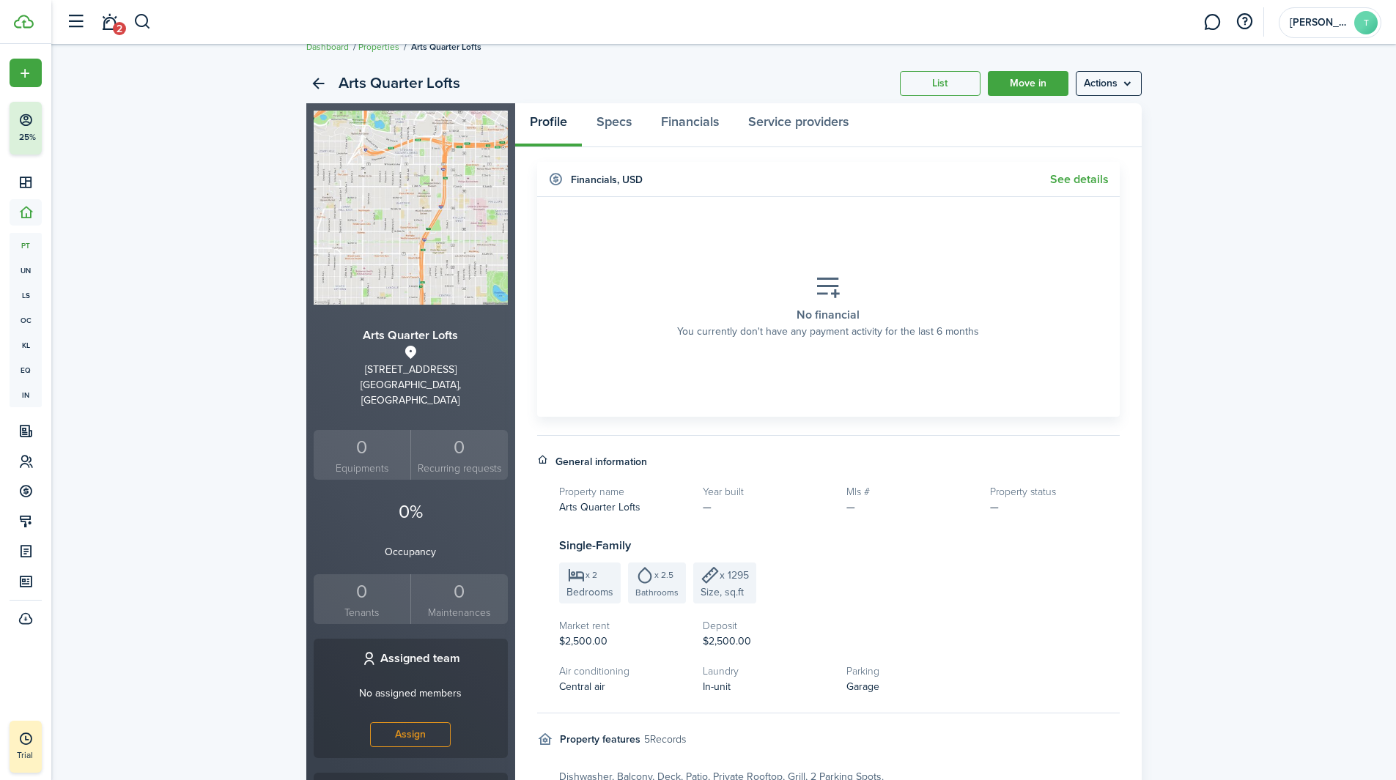
click at [1099, 86] on menu-btn "Actions" at bounding box center [1109, 83] width 66 height 25
click at [1228, 269] on div "Arts Quarter Lofts List Move in Actions Arts Quarter Lofts [STREET_ADDRESS] 0 E…" at bounding box center [723, 544] width 1345 height 976
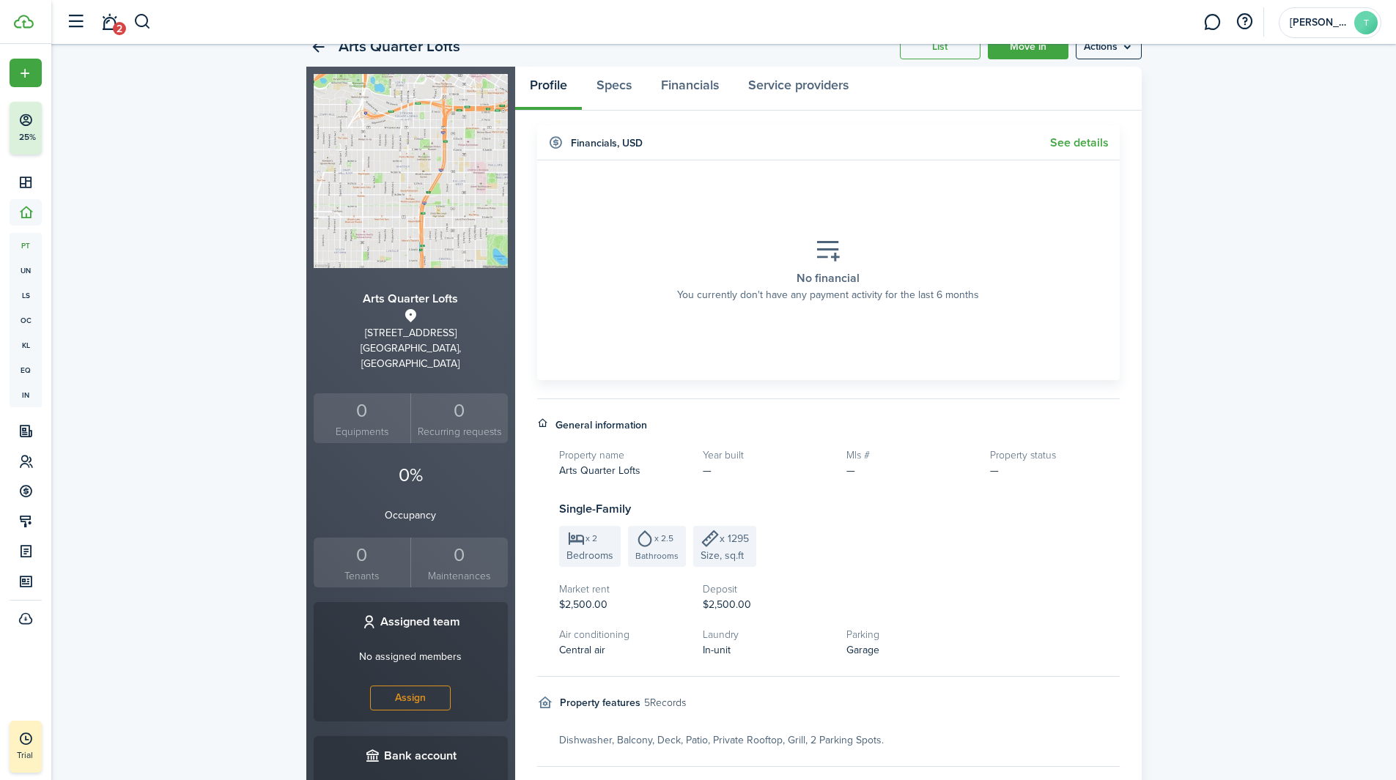
scroll to position [57, 0]
click at [1123, 59] on menu-btn "Actions" at bounding box center [1109, 47] width 66 height 25
click at [1045, 81] on link "Edit property" at bounding box center [1077, 79] width 128 height 25
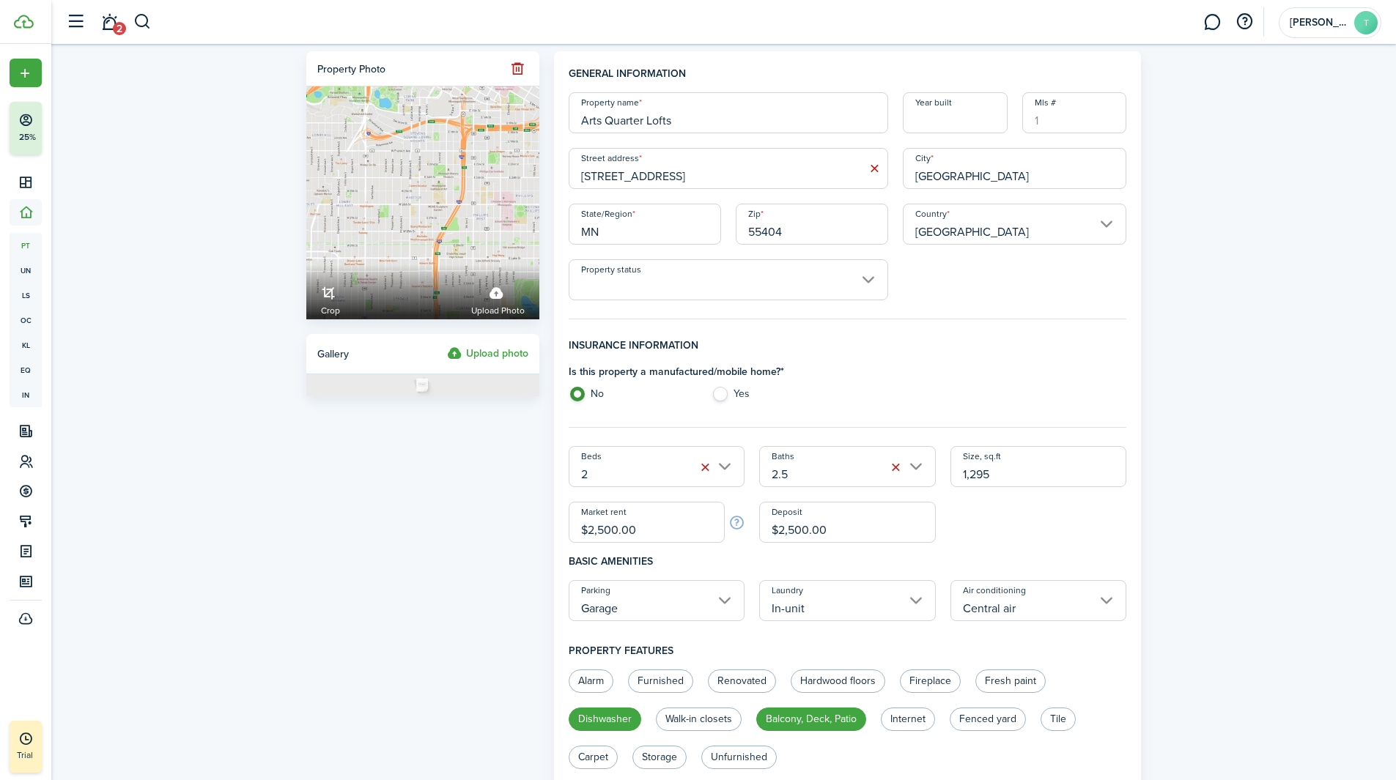
click at [944, 111] on input "Year built" at bounding box center [955, 112] width 105 height 41
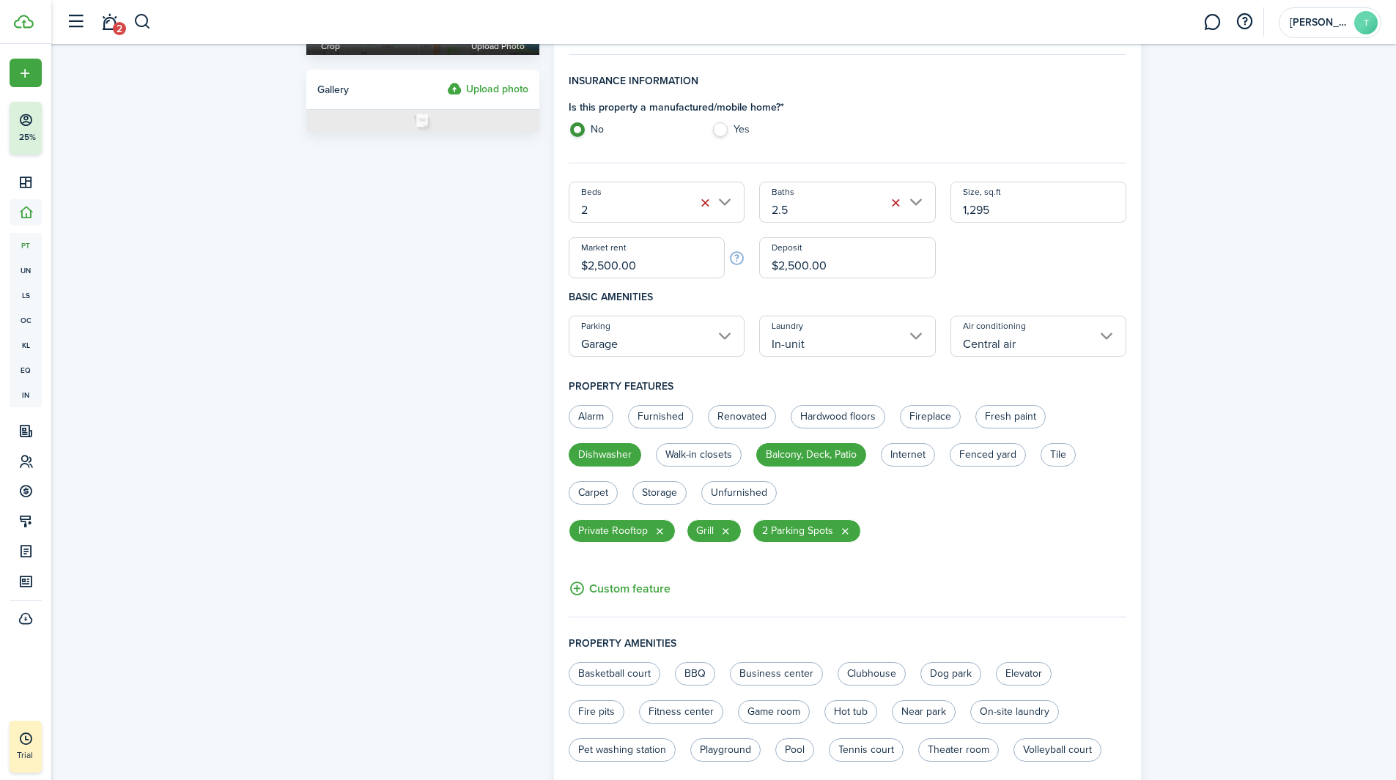
scroll to position [273, 0]
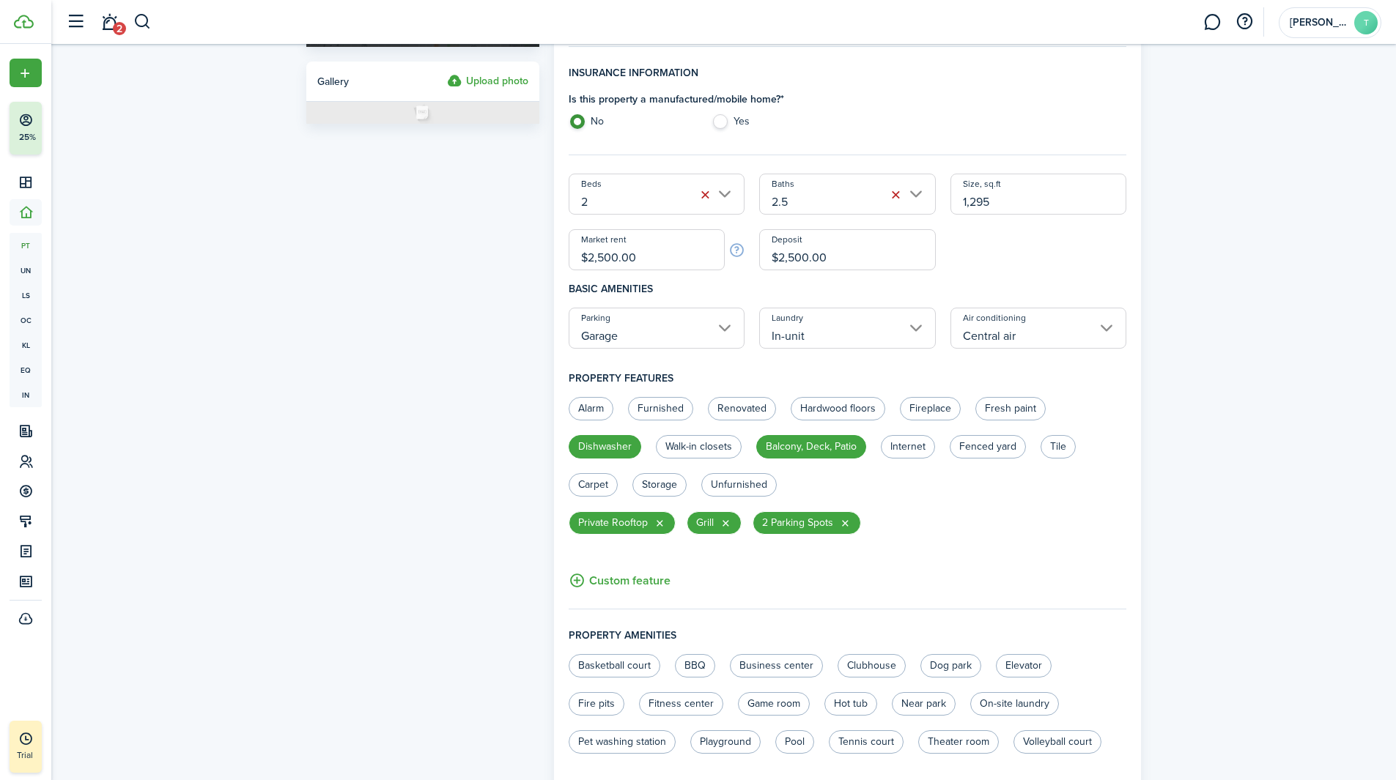
type input "2005"
click at [653, 580] on button "Custom feature" at bounding box center [620, 581] width 102 height 18
click at [615, 580] on button "Custom feature" at bounding box center [620, 581] width 102 height 18
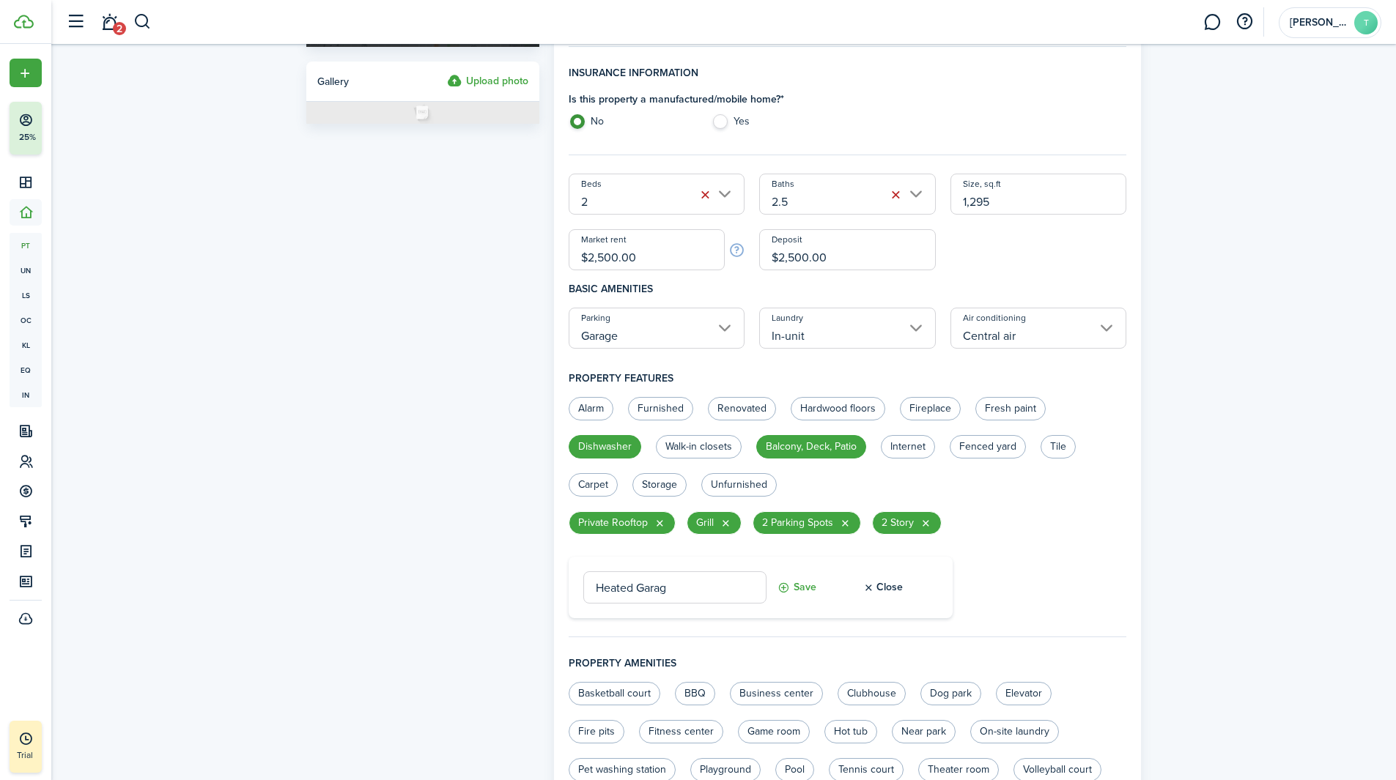
type input "Heated Garage"
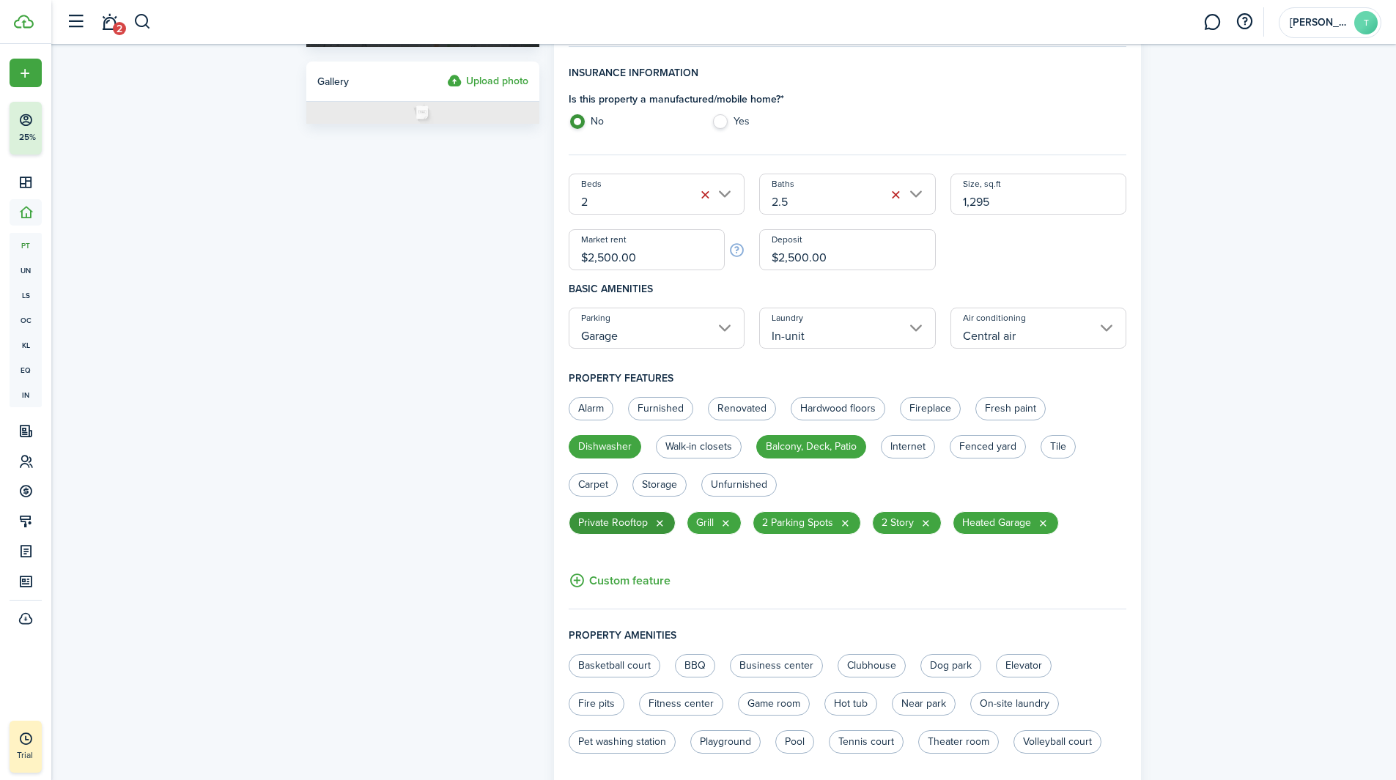
click at [657, 523] on button "button" at bounding box center [660, 523] width 12 height 12
click at [851, 443] on label "Balcony, Deck, Patio" at bounding box center [811, 446] width 110 height 23
radio input "false"
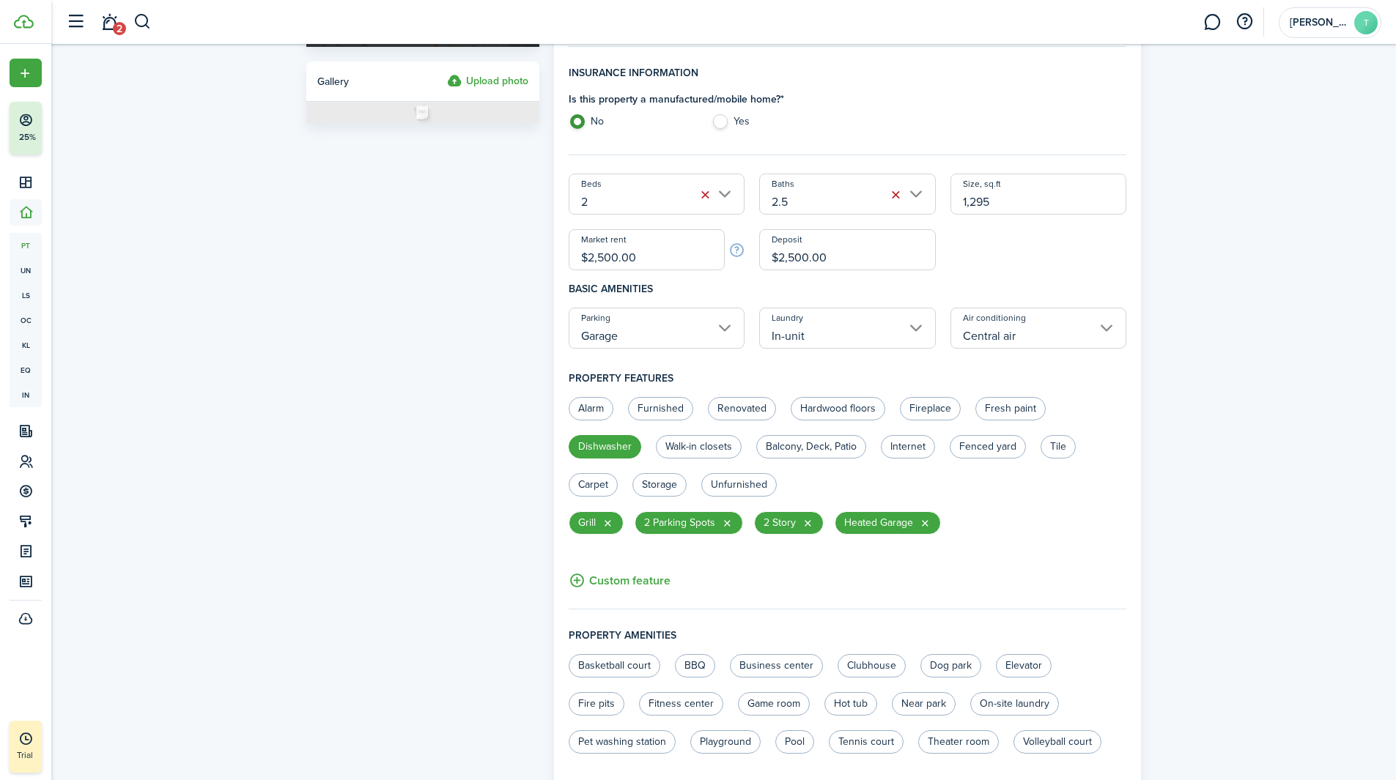
click at [622, 588] on button "Custom feature" at bounding box center [620, 581] width 102 height 18
click at [995, 521] on button "button" at bounding box center [996, 523] width 12 height 12
click at [608, 585] on button "Custom feature" at bounding box center [620, 581] width 102 height 18
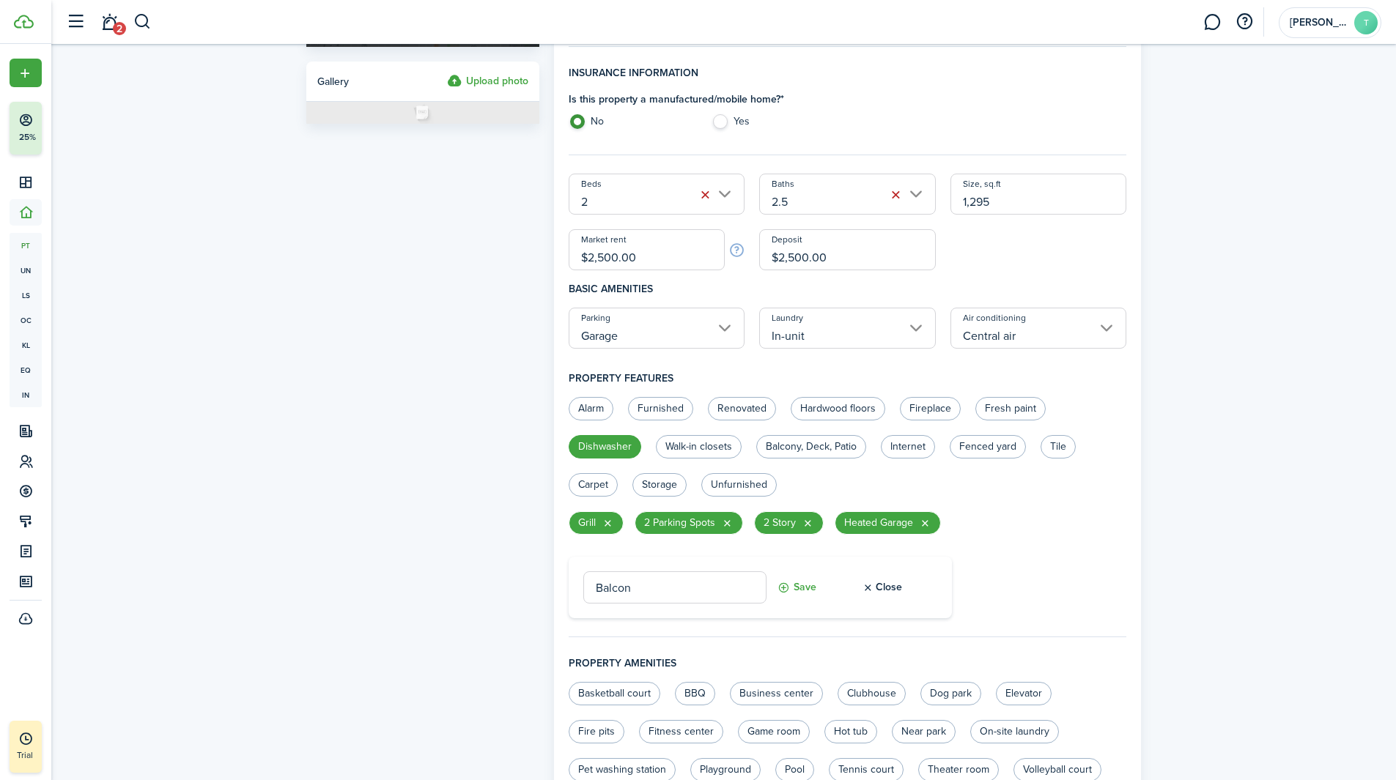
type input "Balcony"
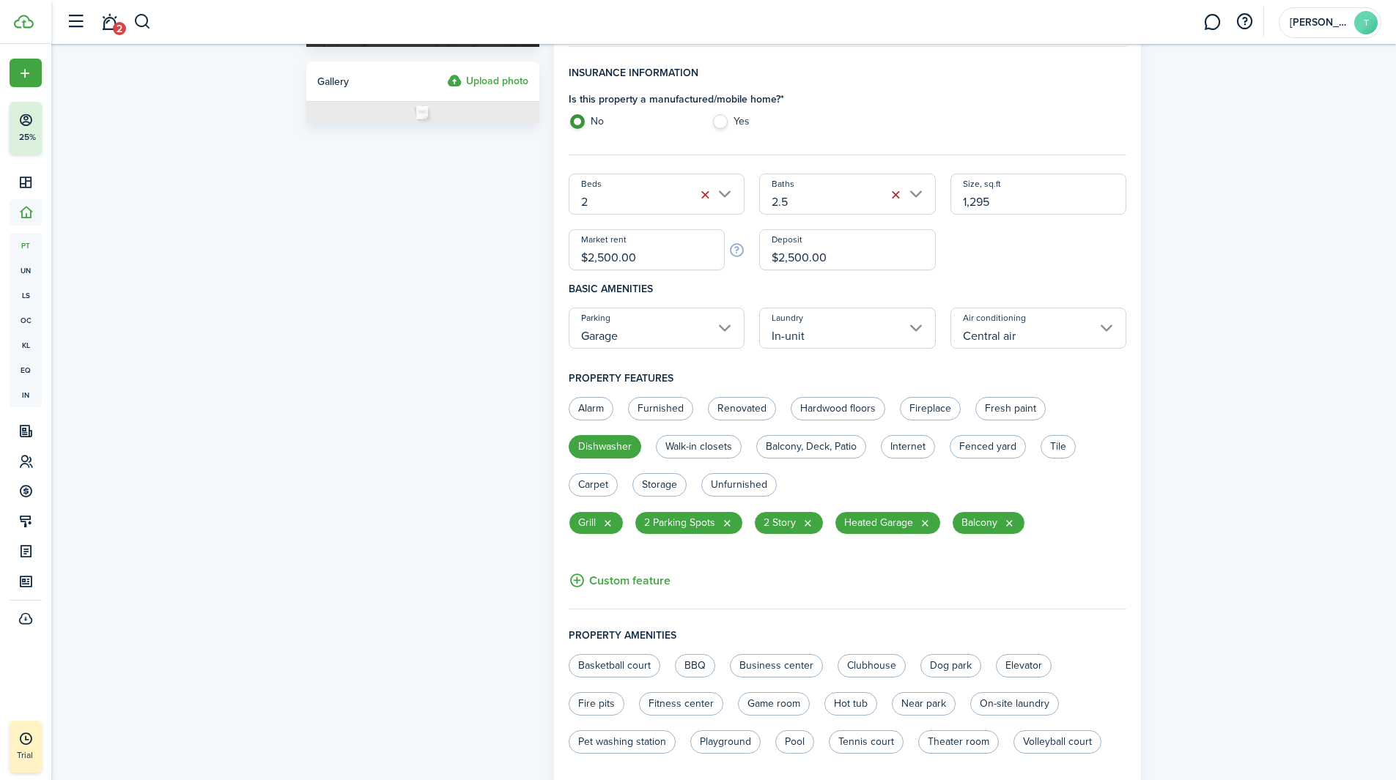
click at [608, 585] on button "Custom feature" at bounding box center [620, 581] width 102 height 18
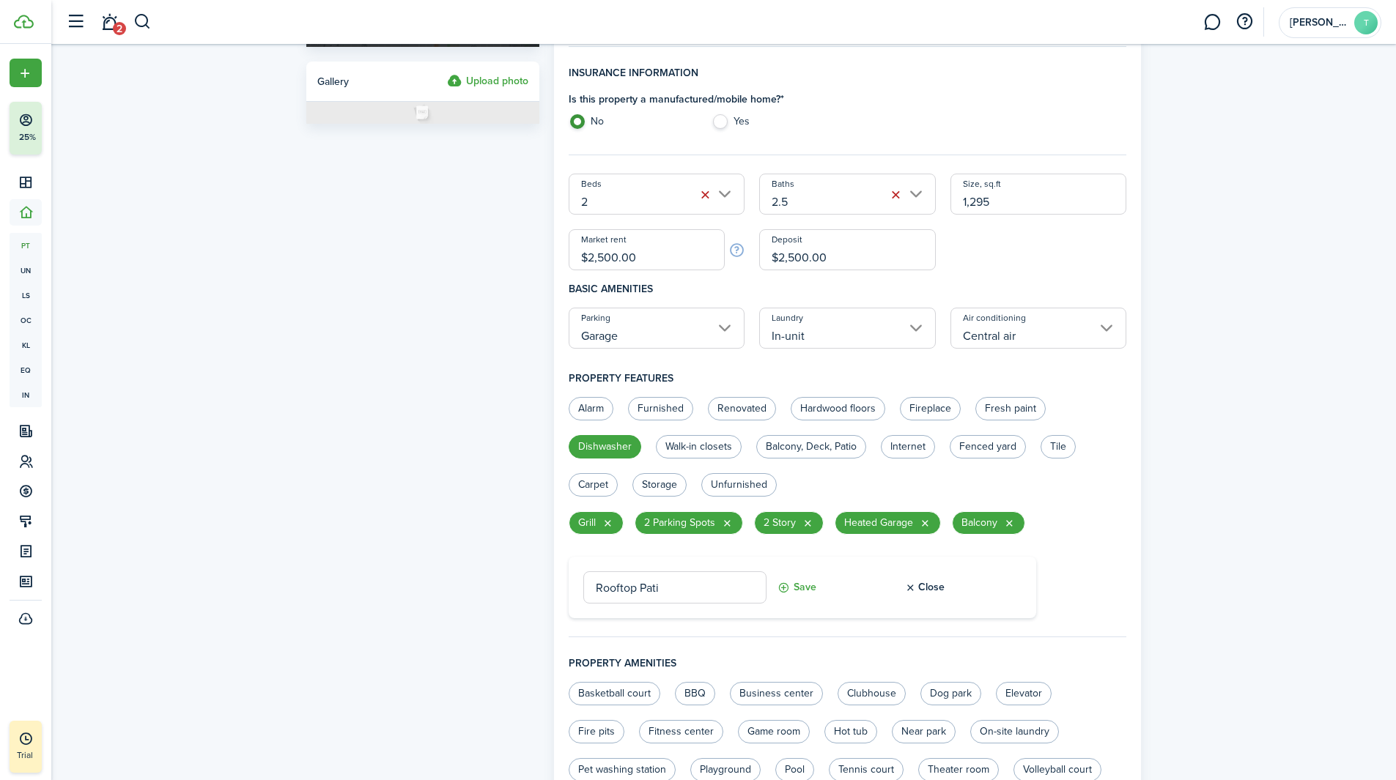
type input "Rooftop Patio"
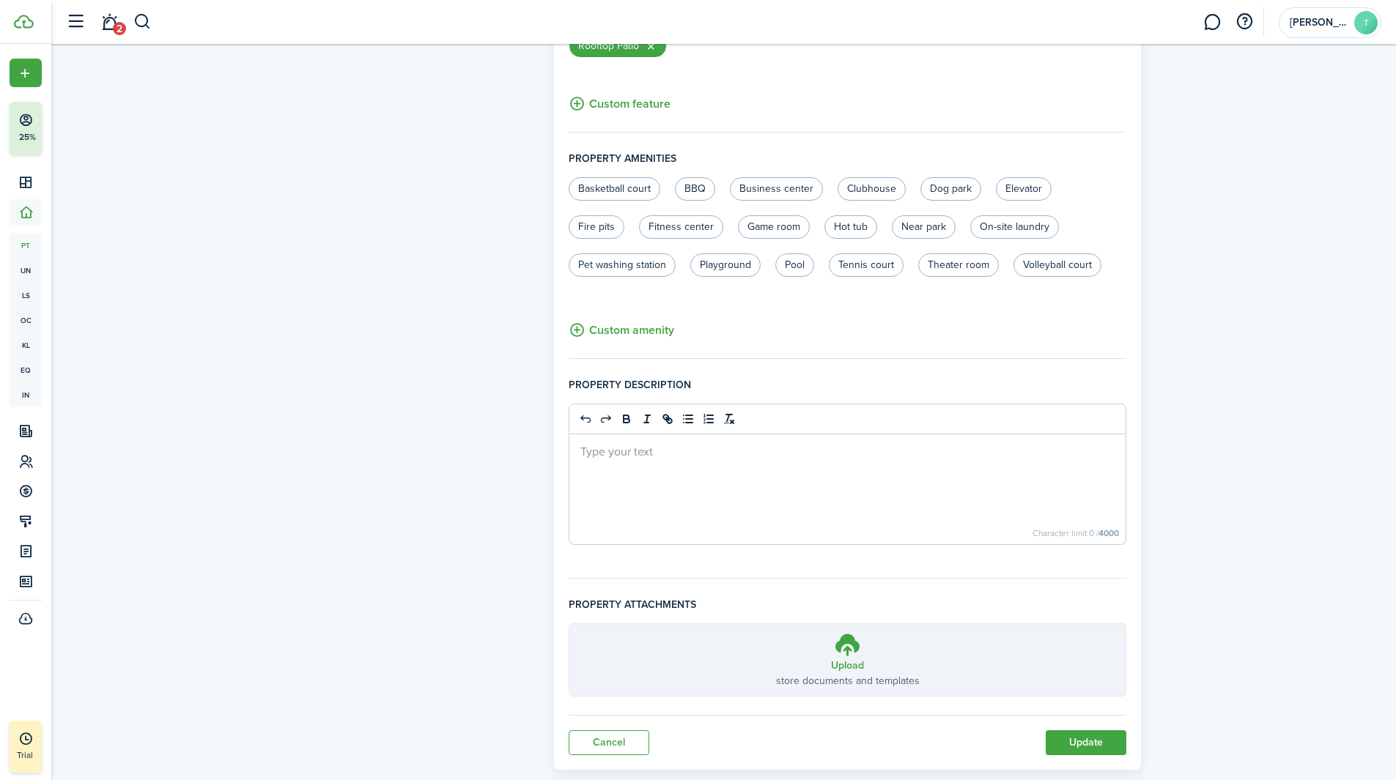
scroll to position [810, 0]
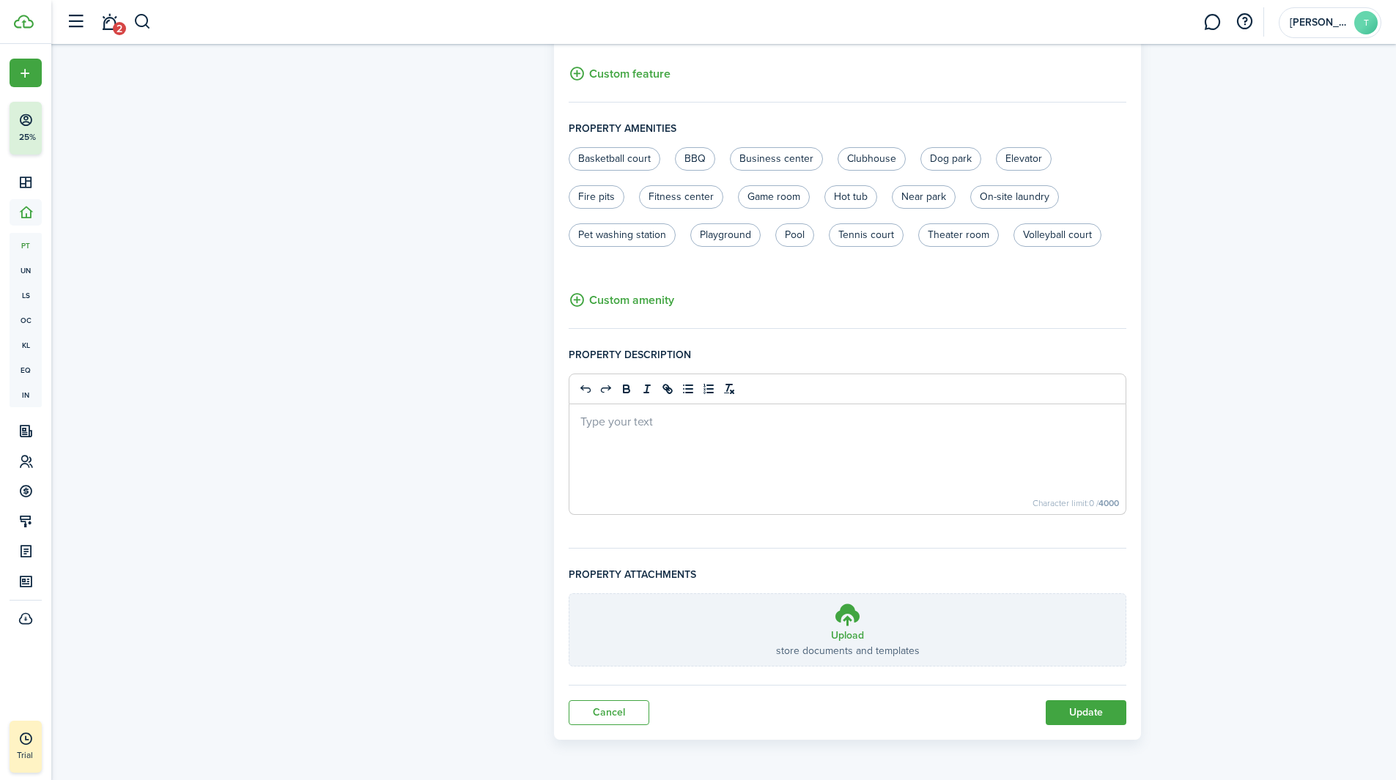
click at [1067, 709] on button "Update" at bounding box center [1086, 712] width 81 height 25
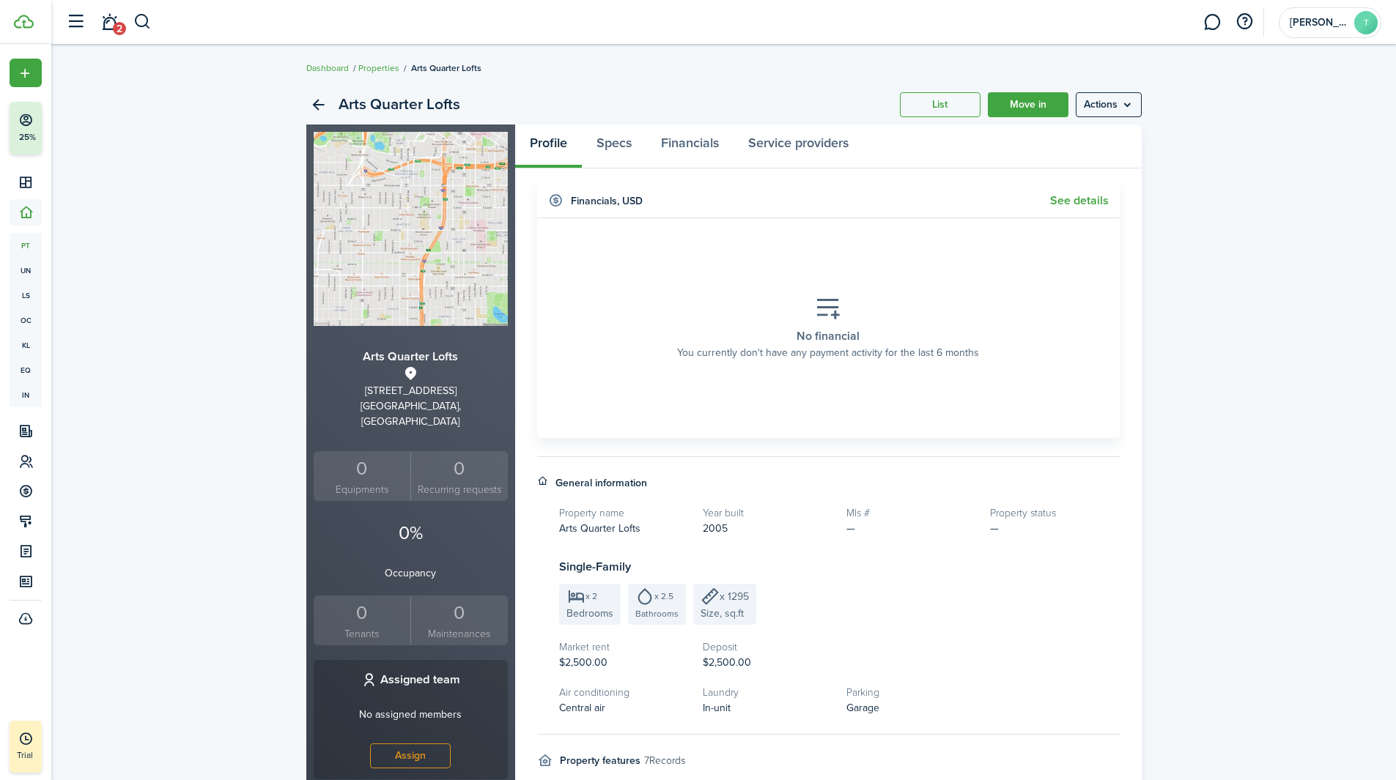
click at [1124, 100] on menu-btn "Actions" at bounding box center [1109, 104] width 66 height 25
click at [1052, 141] on link "Edit property" at bounding box center [1077, 137] width 128 height 25
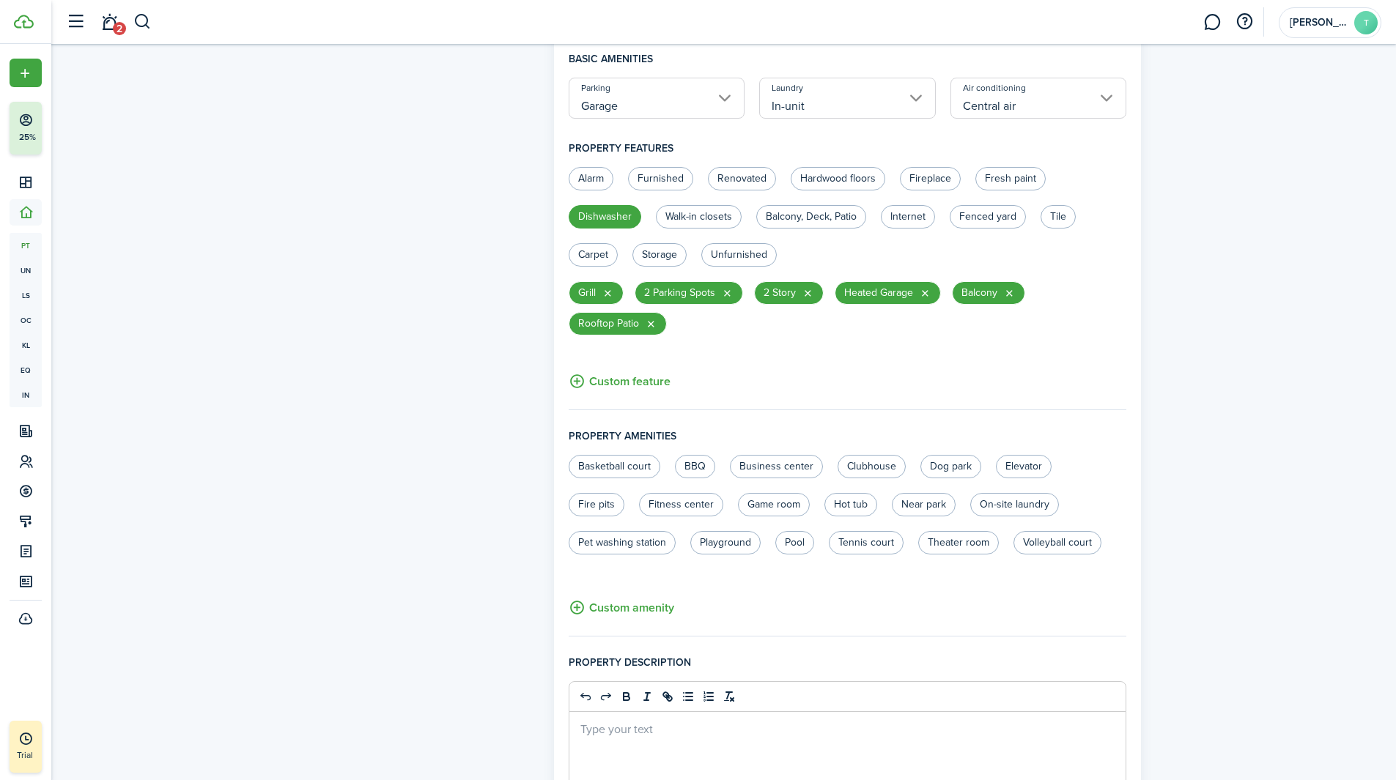
scroll to position [504, 0]
click at [629, 380] on button "Custom feature" at bounding box center [620, 380] width 102 height 18
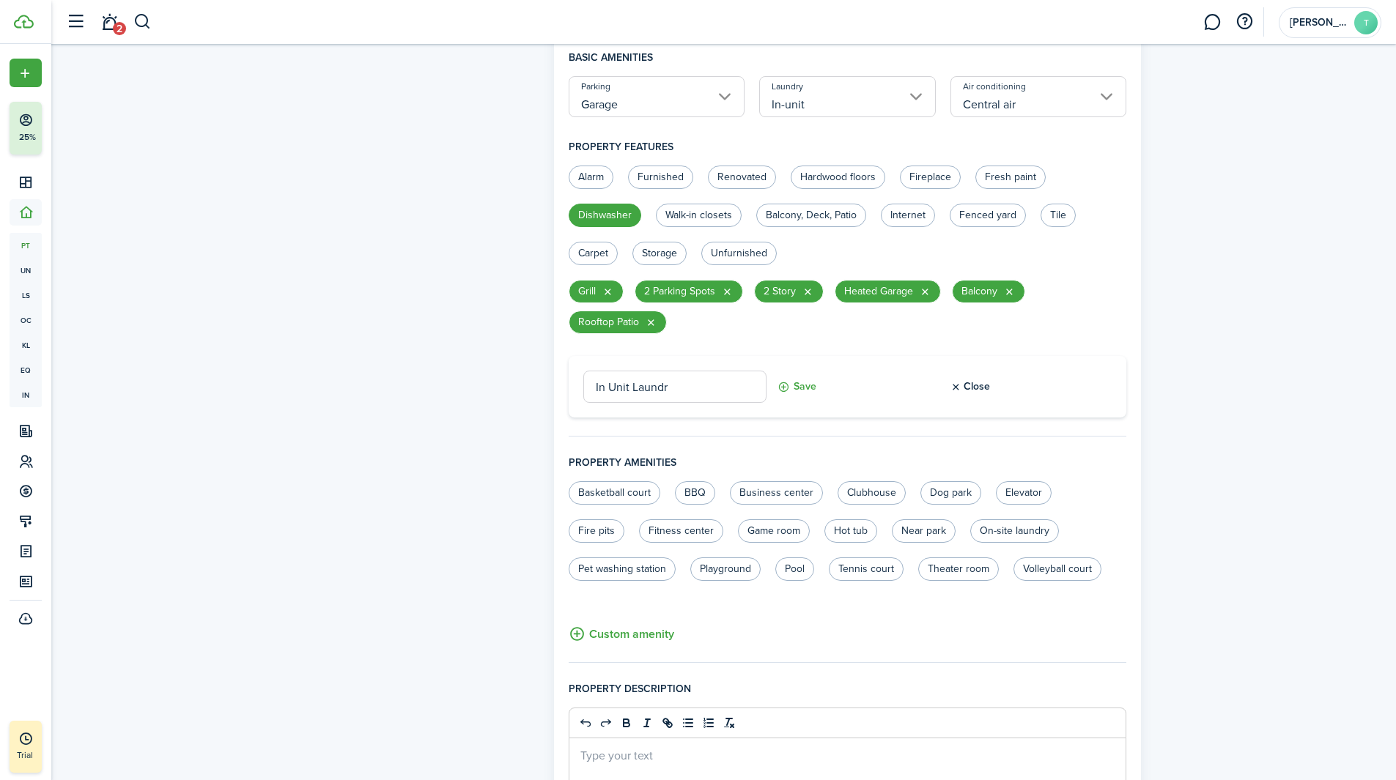
type input "In Unit Laundry"
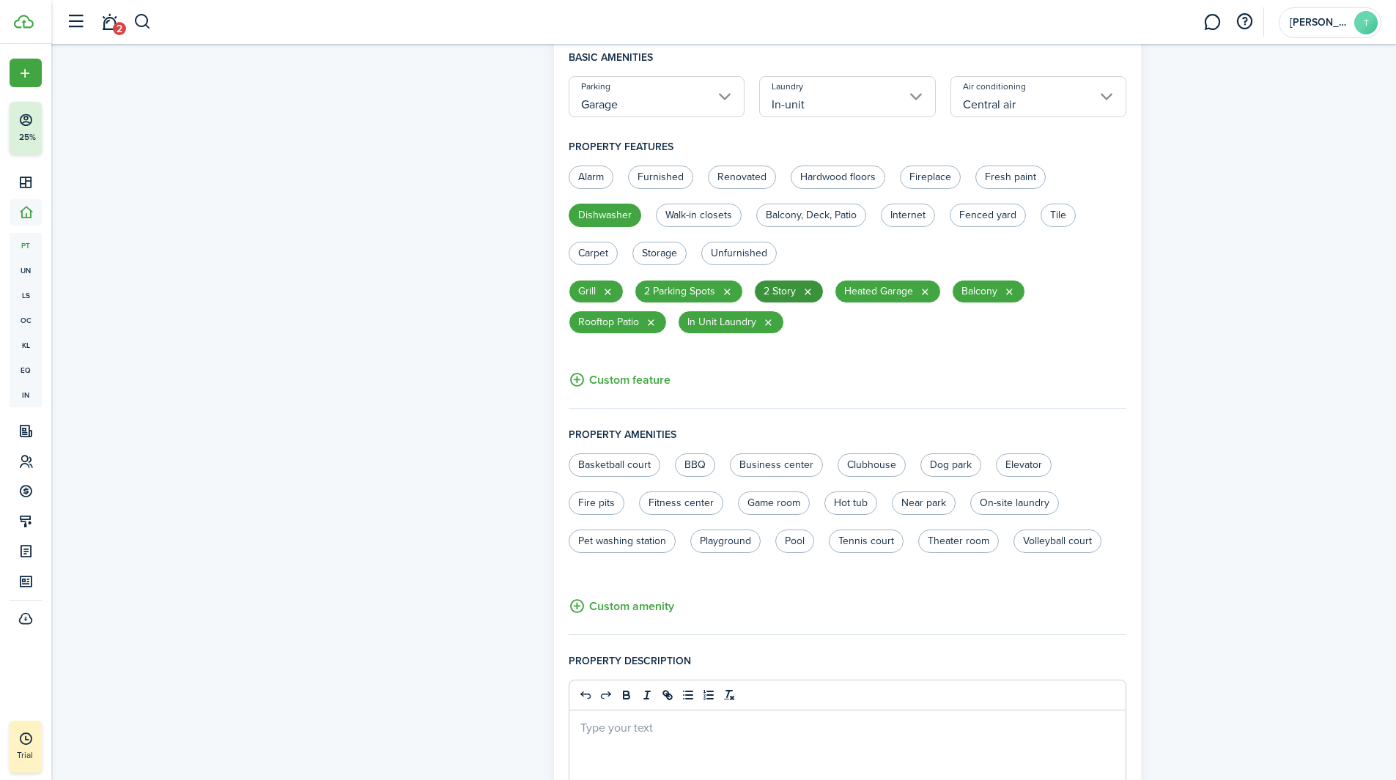
click at [807, 286] on button "button" at bounding box center [808, 292] width 12 height 12
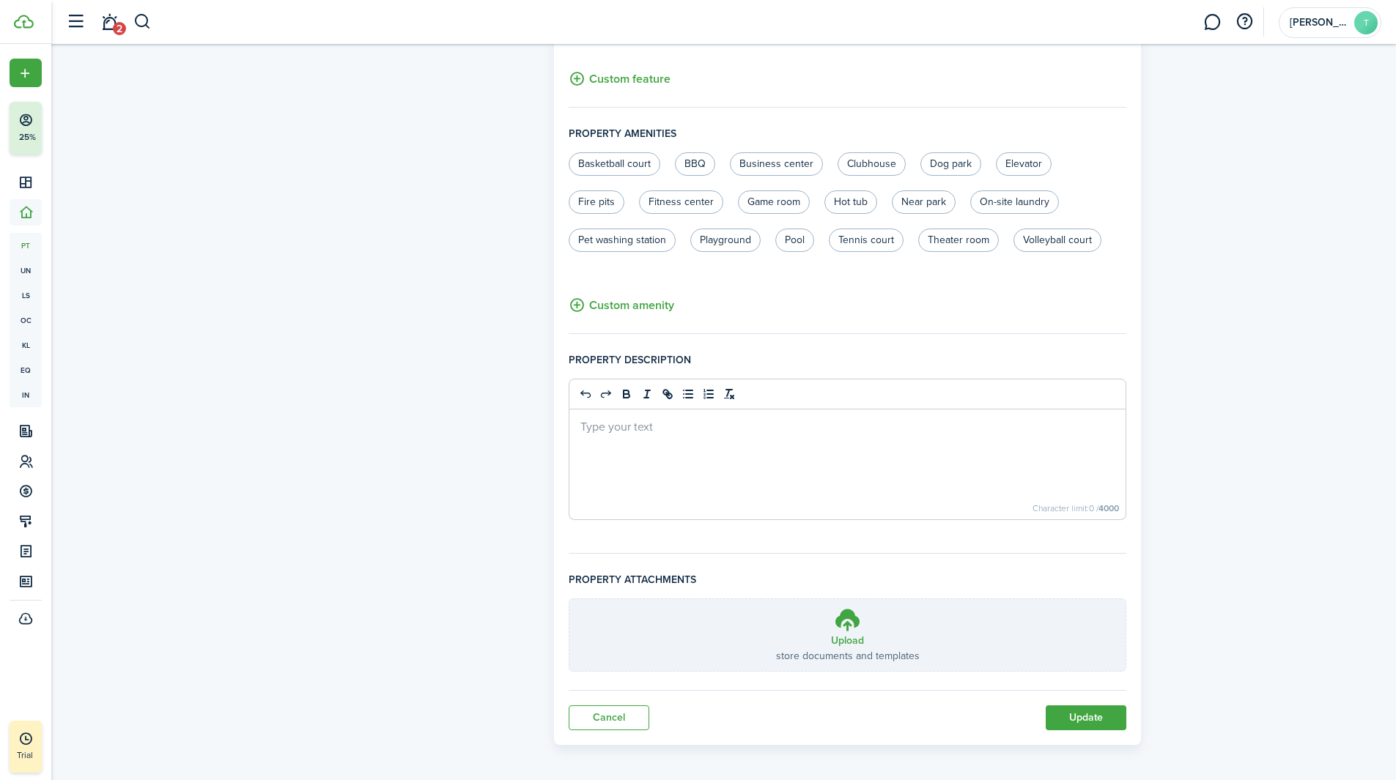
scroll to position [810, 0]
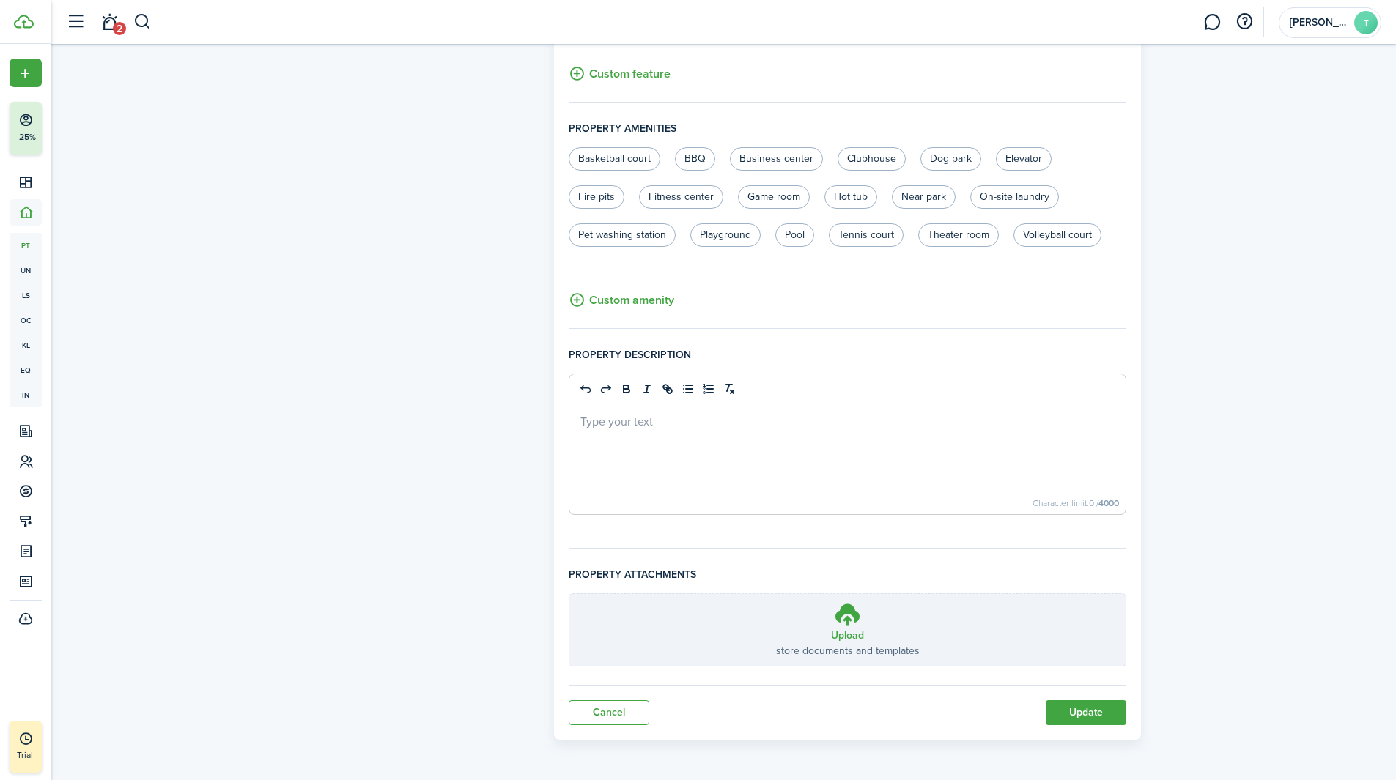
click at [1085, 717] on button "Update" at bounding box center [1086, 712] width 81 height 25
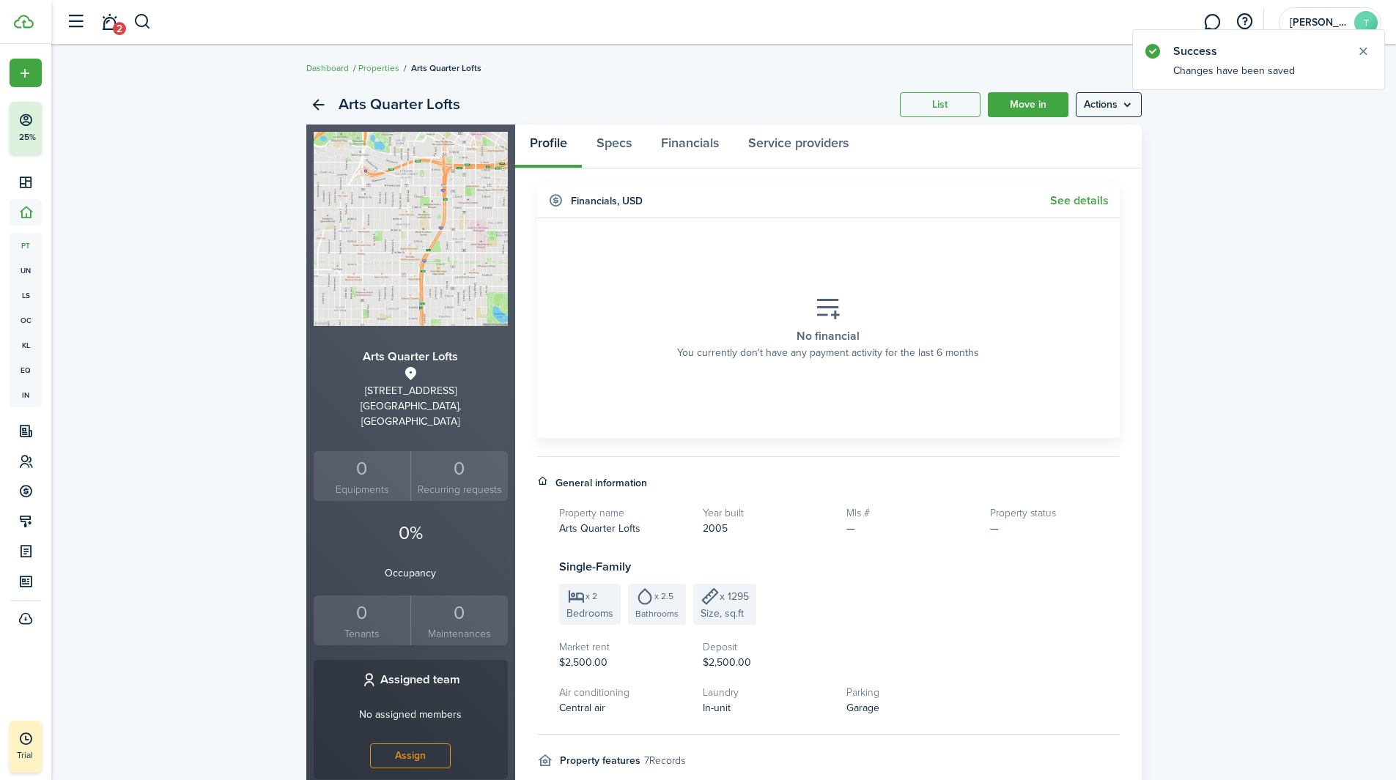
click at [1361, 50] on button "Close notify" at bounding box center [1363, 51] width 21 height 21
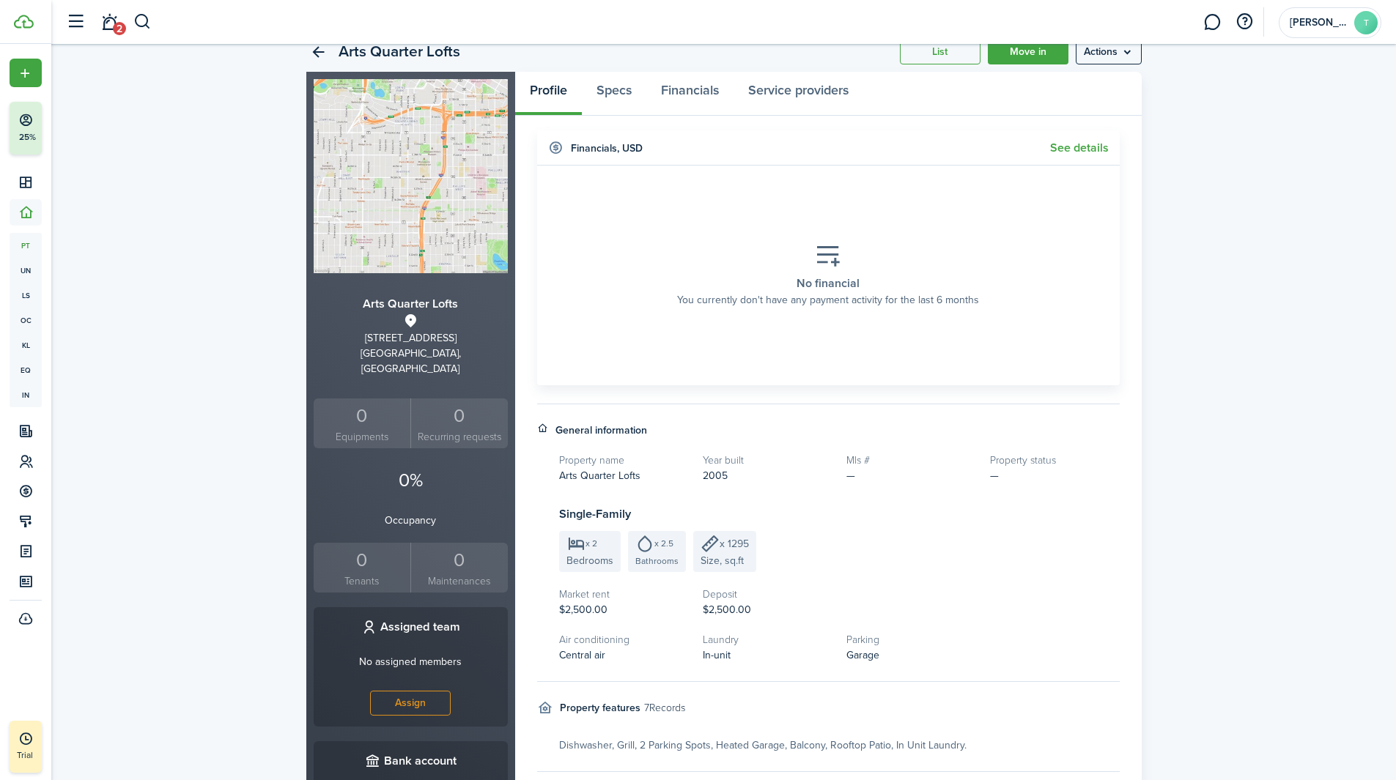
scroll to position [43, 0]
